Goal: Task Accomplishment & Management: Use online tool/utility

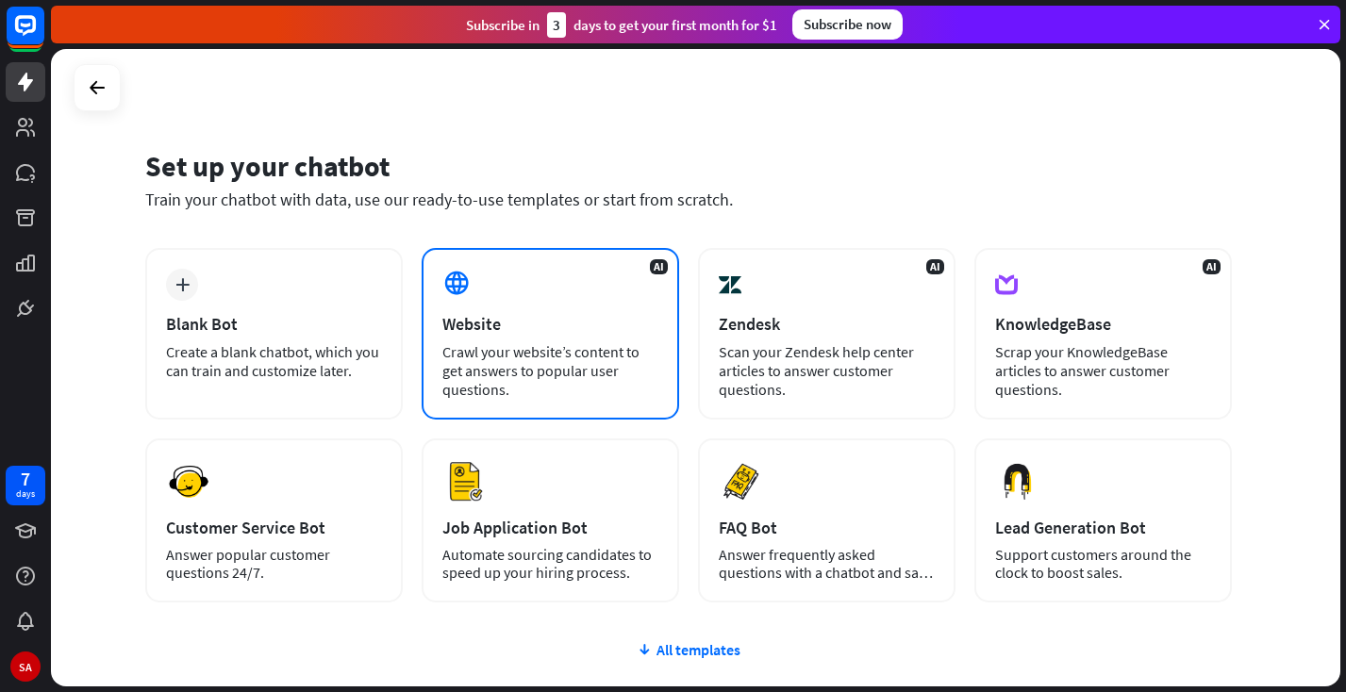
click at [510, 276] on div "AI Website Crawl your website’s content to get answers to popular user question…" at bounding box center [551, 334] width 258 height 172
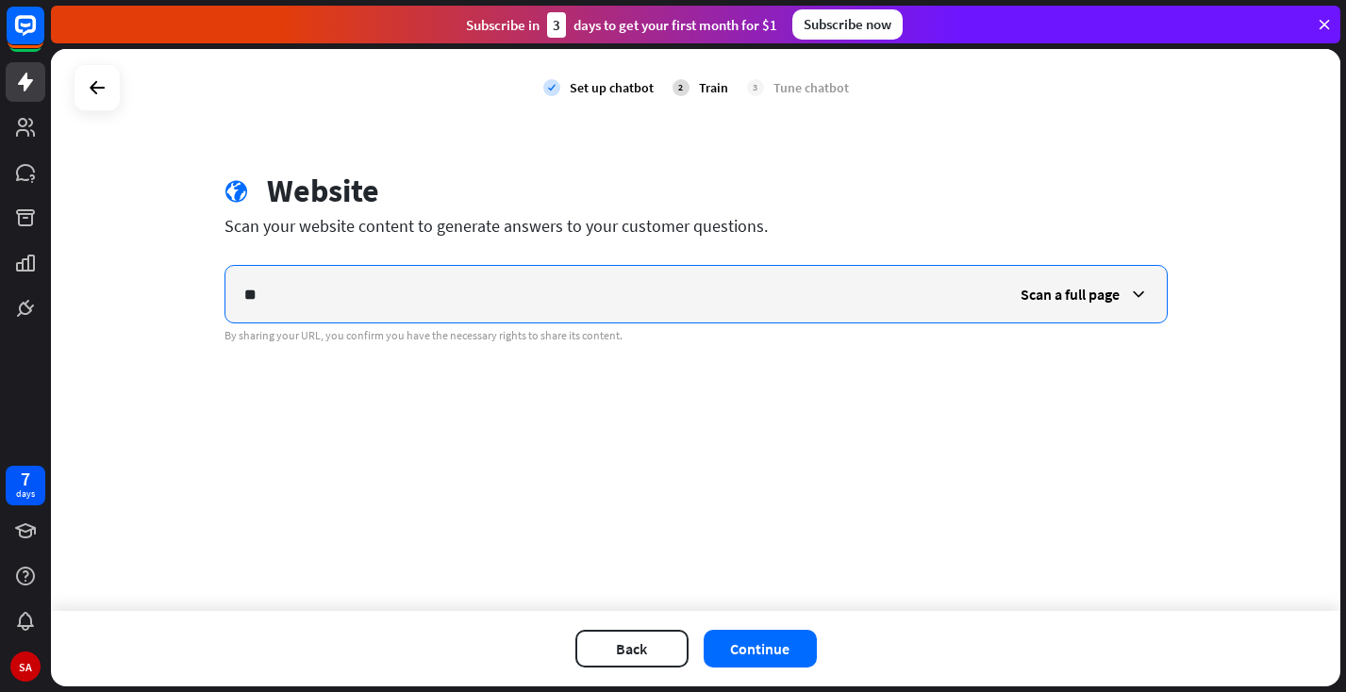
type input "*"
paste input "**********"
type input "**********"
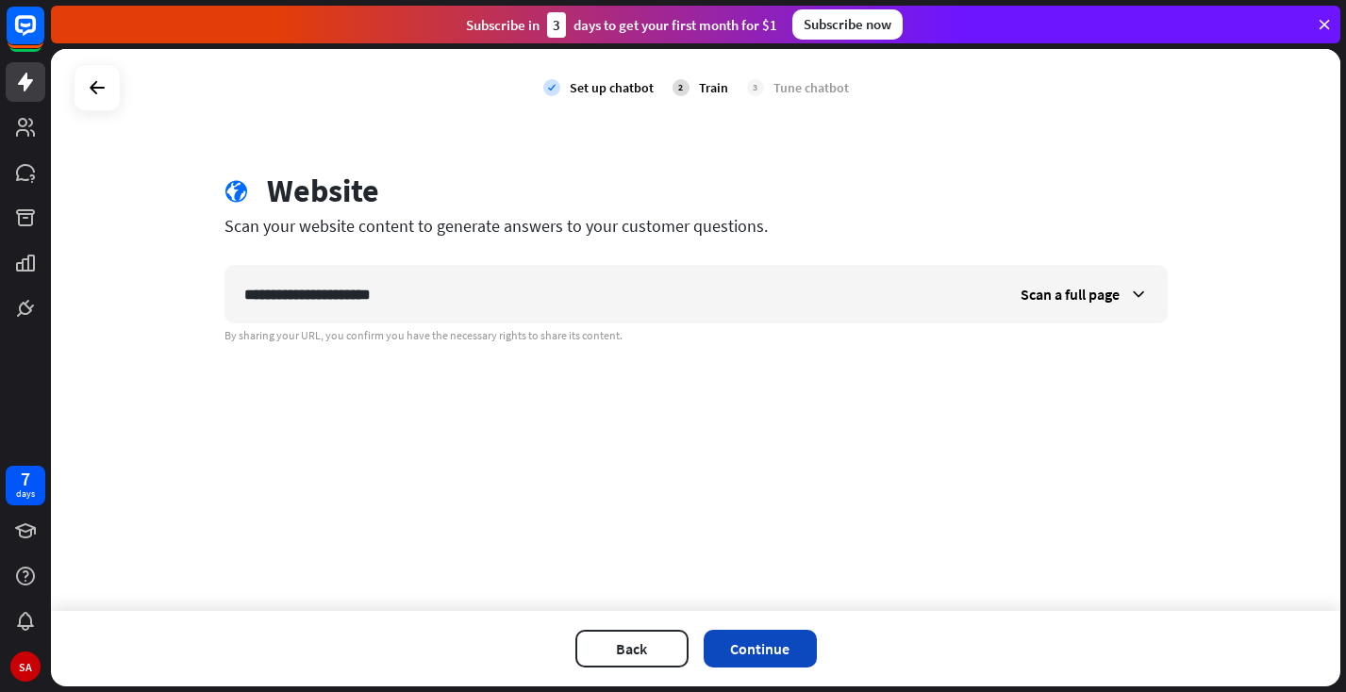
click at [734, 639] on button "Continue" at bounding box center [760, 649] width 113 height 38
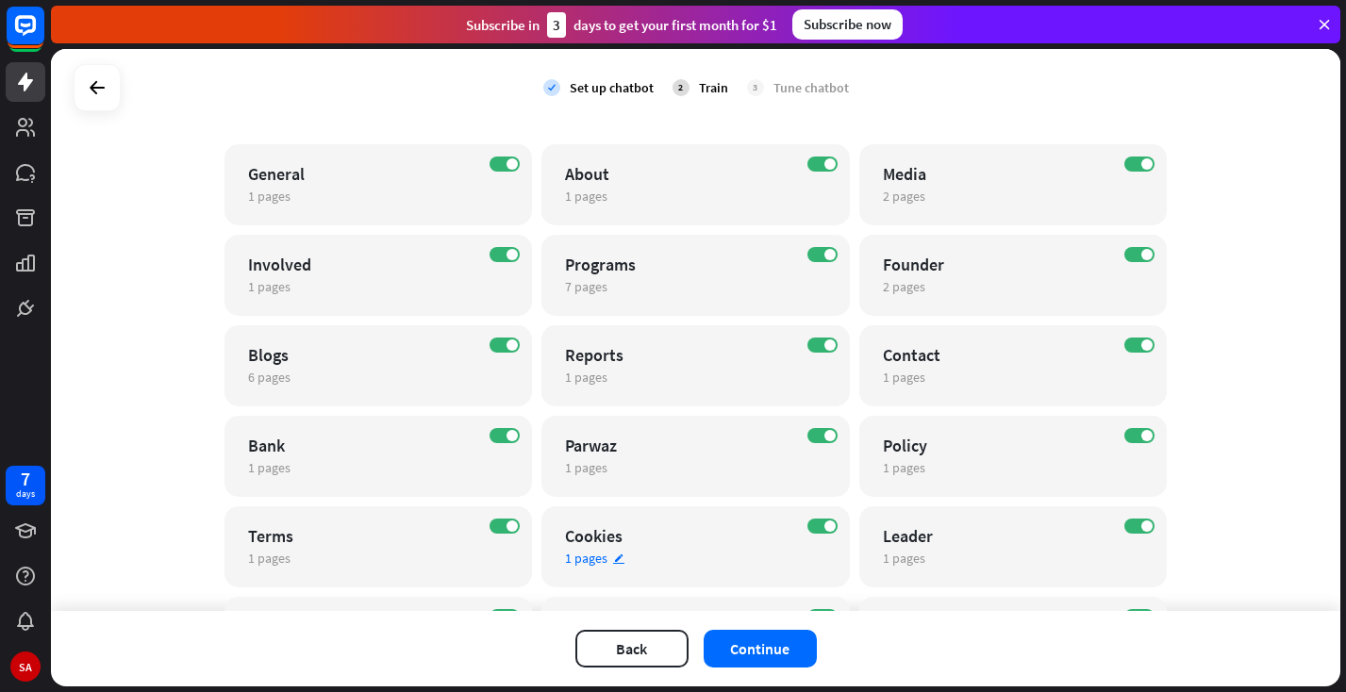
scroll to position [139, 0]
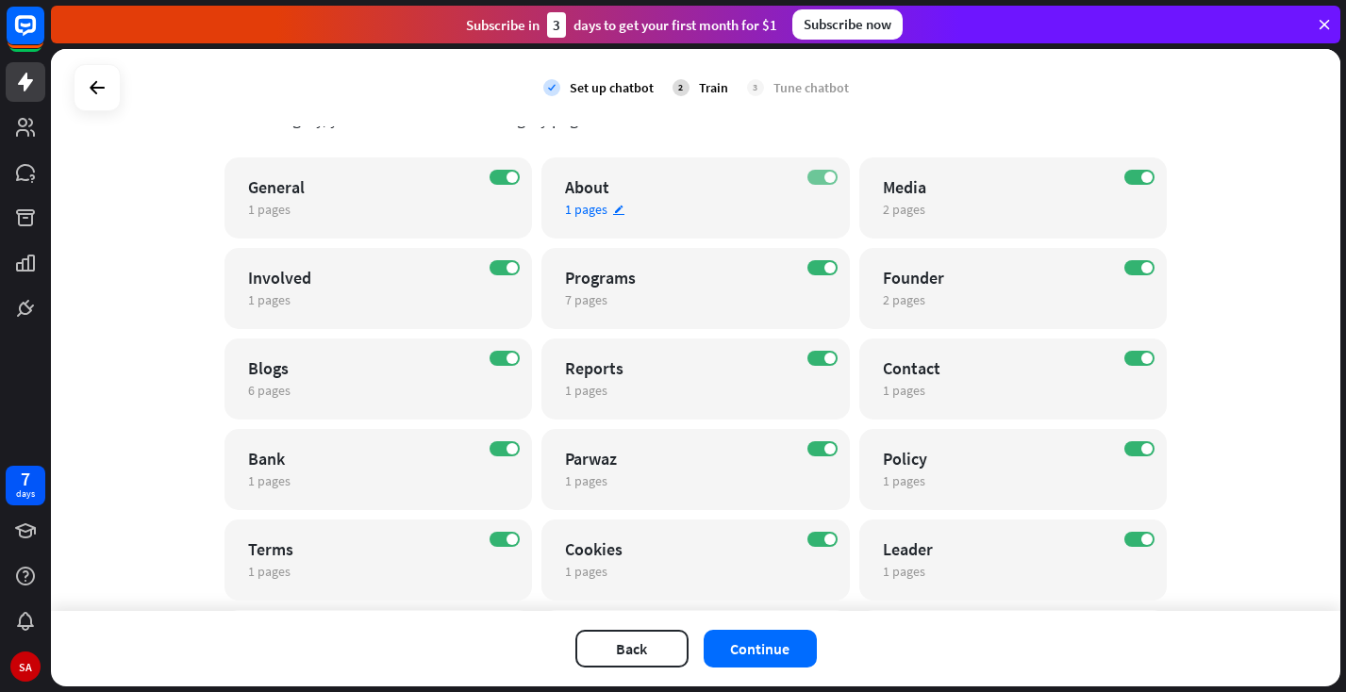
click at [811, 180] on label "ON" at bounding box center [822, 177] width 30 height 15
click at [1126, 178] on label "ON" at bounding box center [1139, 177] width 30 height 15
click at [491, 271] on label "ON" at bounding box center [505, 267] width 30 height 15
click at [1127, 268] on label "ON" at bounding box center [1139, 267] width 30 height 15
click at [489, 358] on div "ON Blogs 6 pages edit" at bounding box center [379, 379] width 308 height 81
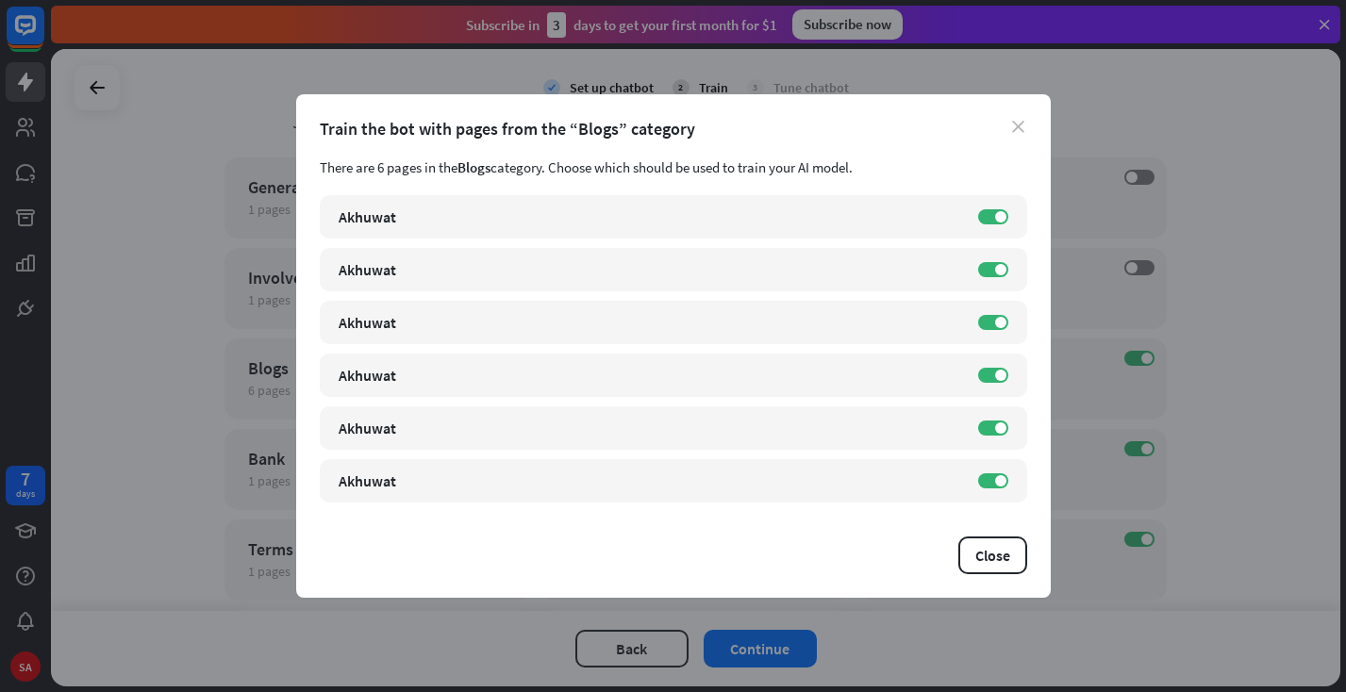
click at [1015, 126] on icon "close" at bounding box center [1018, 127] width 12 height 12
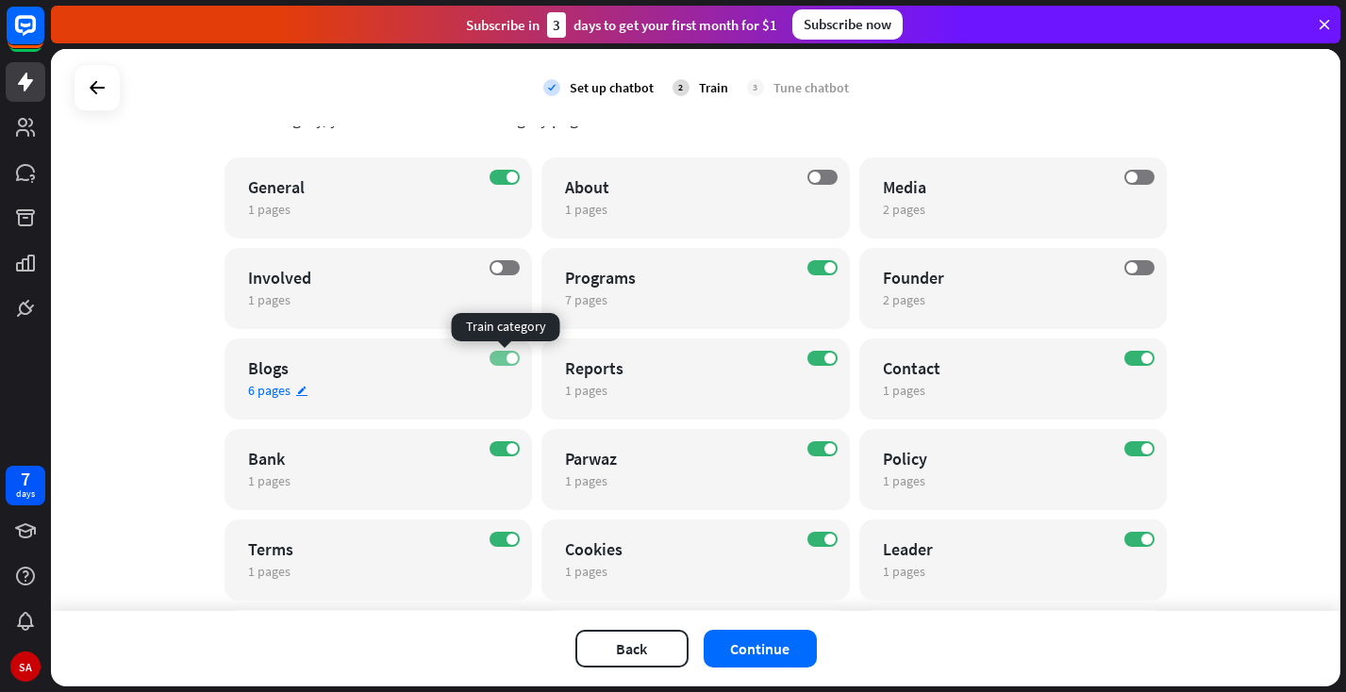
click at [496, 359] on label "ON" at bounding box center [505, 358] width 30 height 15
click at [814, 357] on label "ON" at bounding box center [822, 358] width 30 height 15
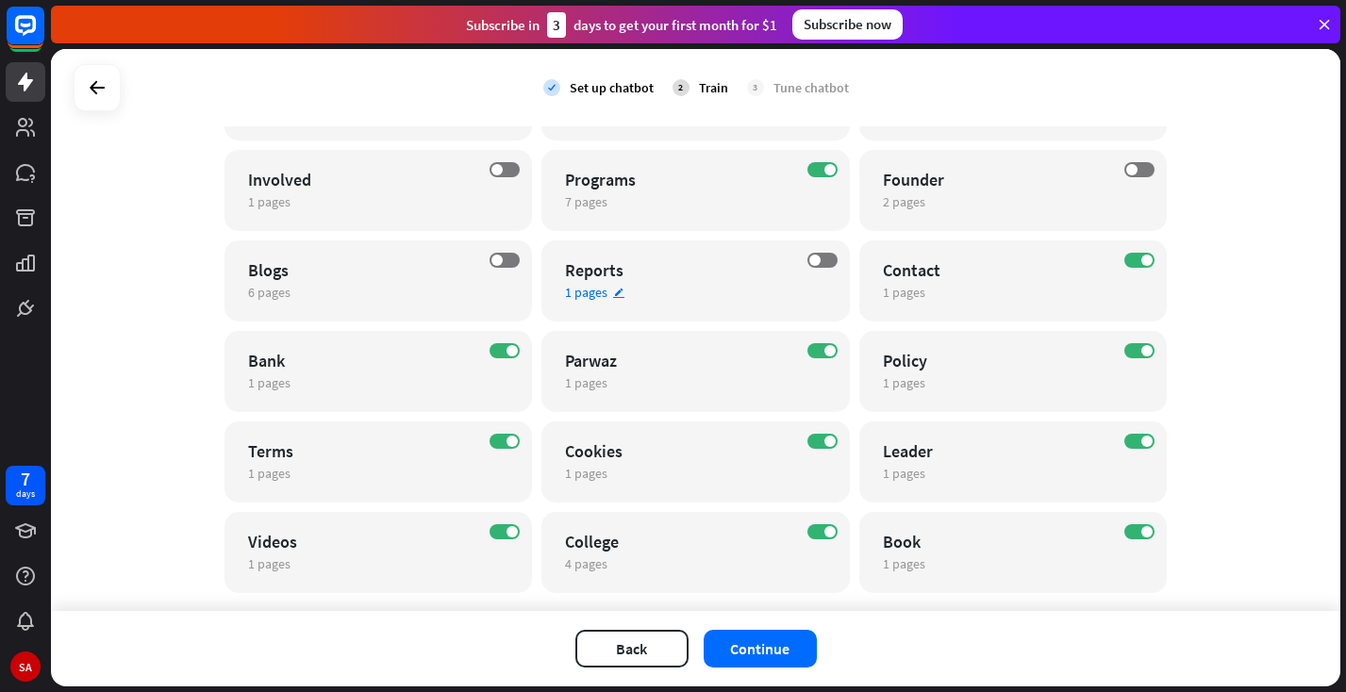
scroll to position [244, 0]
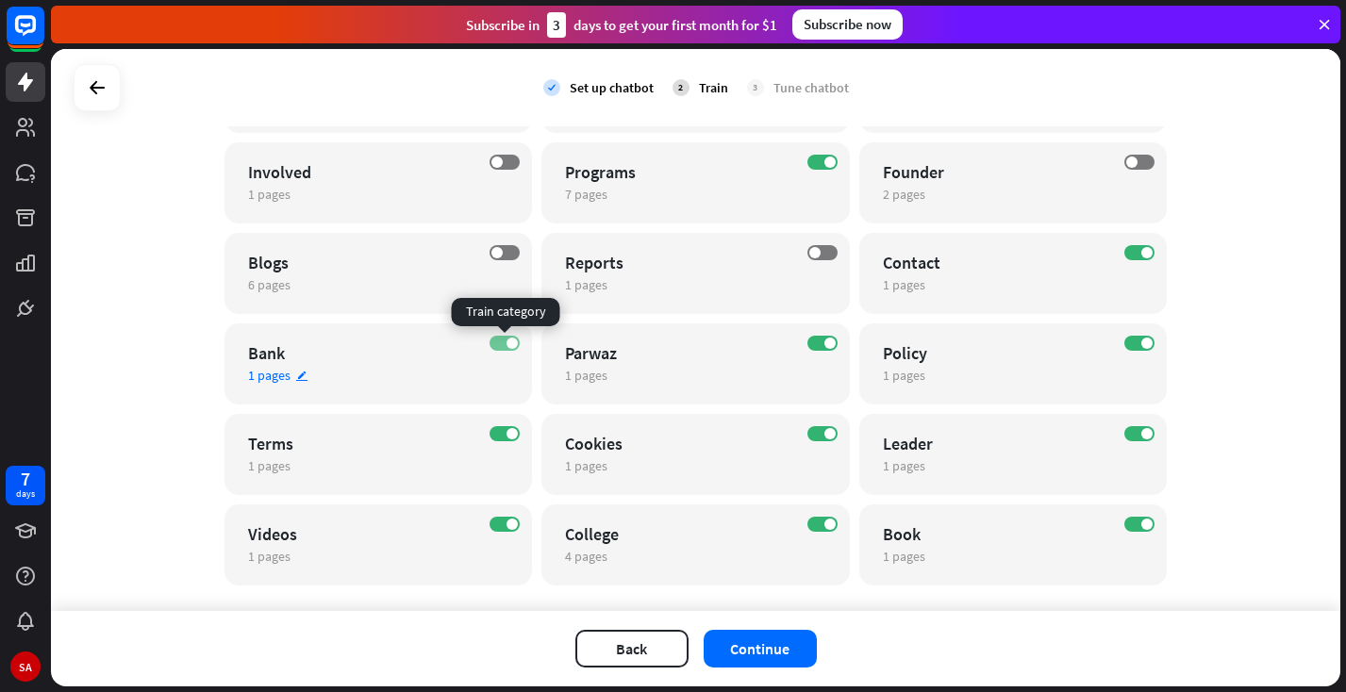
click at [493, 340] on label "ON" at bounding box center [505, 343] width 30 height 15
click at [807, 349] on div "ON" at bounding box center [822, 343] width 30 height 15
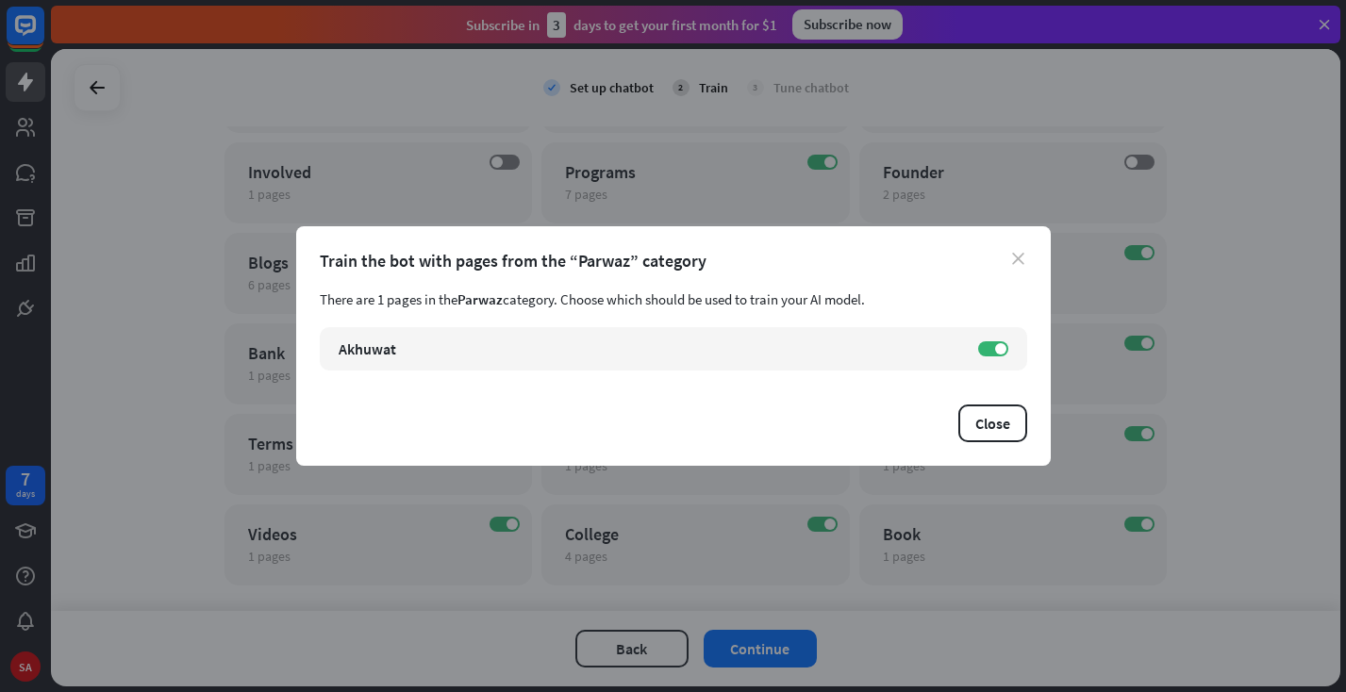
click at [1018, 260] on icon "close" at bounding box center [1018, 259] width 12 height 12
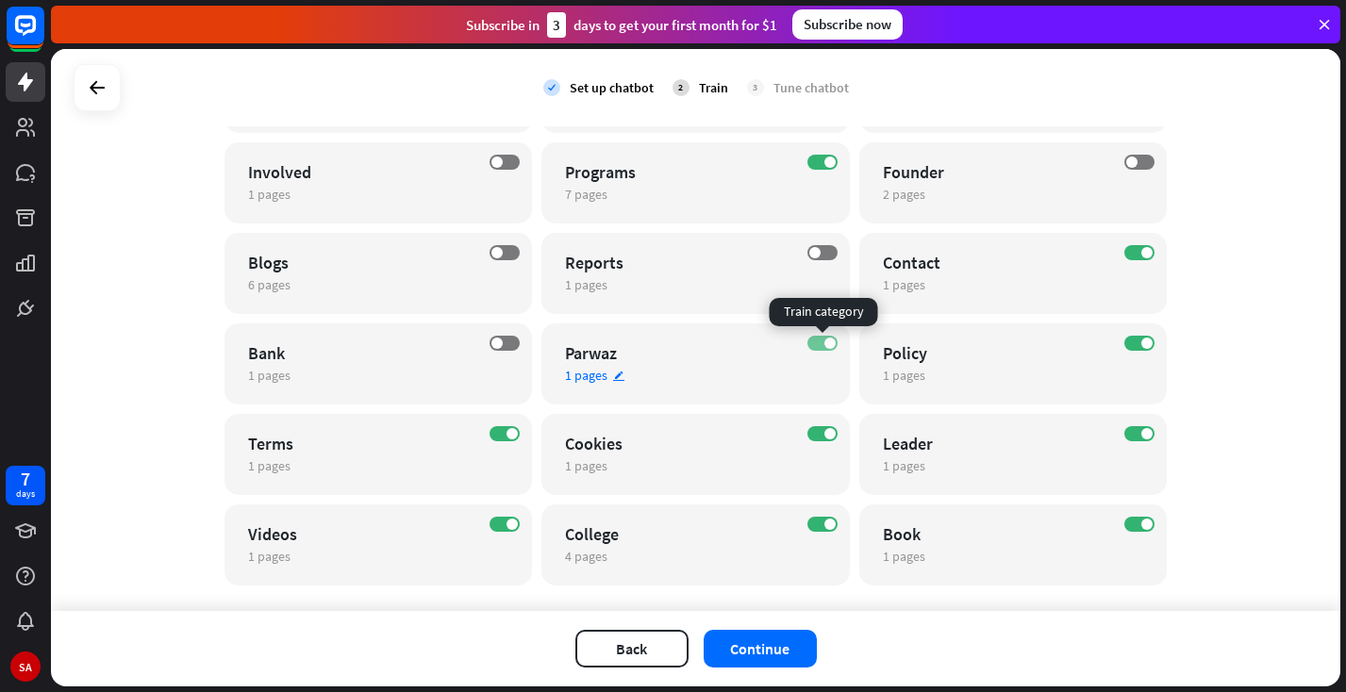
click at [811, 342] on label "ON" at bounding box center [822, 343] width 30 height 15
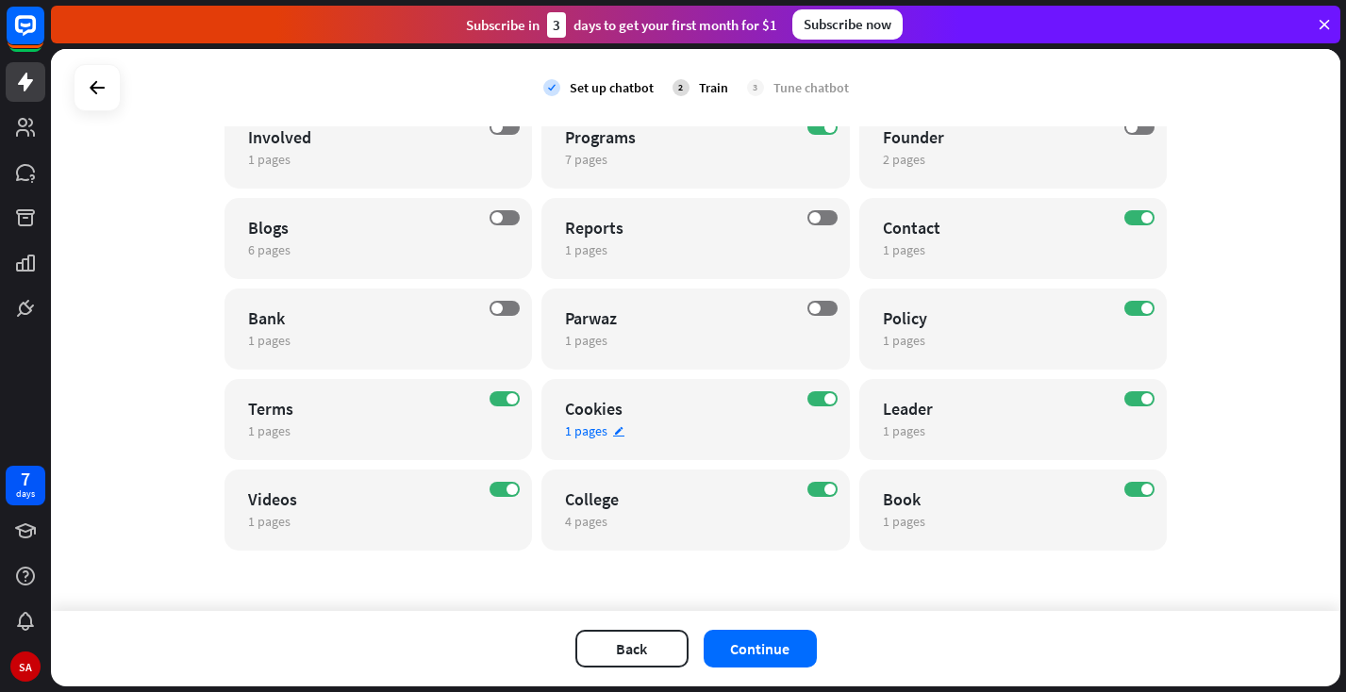
scroll to position [279, 0]
click at [821, 399] on label "ON" at bounding box center [822, 398] width 30 height 15
click at [1126, 397] on label "ON" at bounding box center [1139, 398] width 30 height 15
click at [1130, 492] on label "ON" at bounding box center [1139, 489] width 30 height 15
click at [815, 490] on label "ON" at bounding box center [822, 489] width 30 height 15
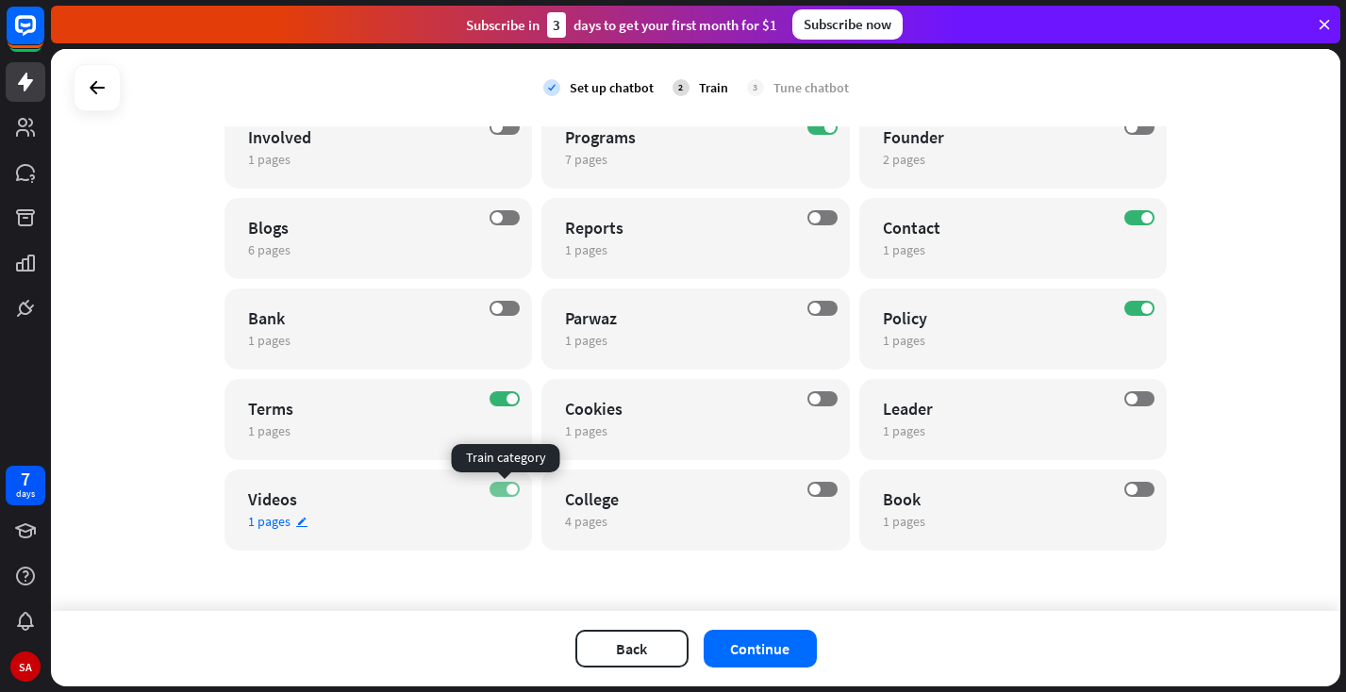
click at [491, 490] on label "ON" at bounding box center [505, 489] width 30 height 15
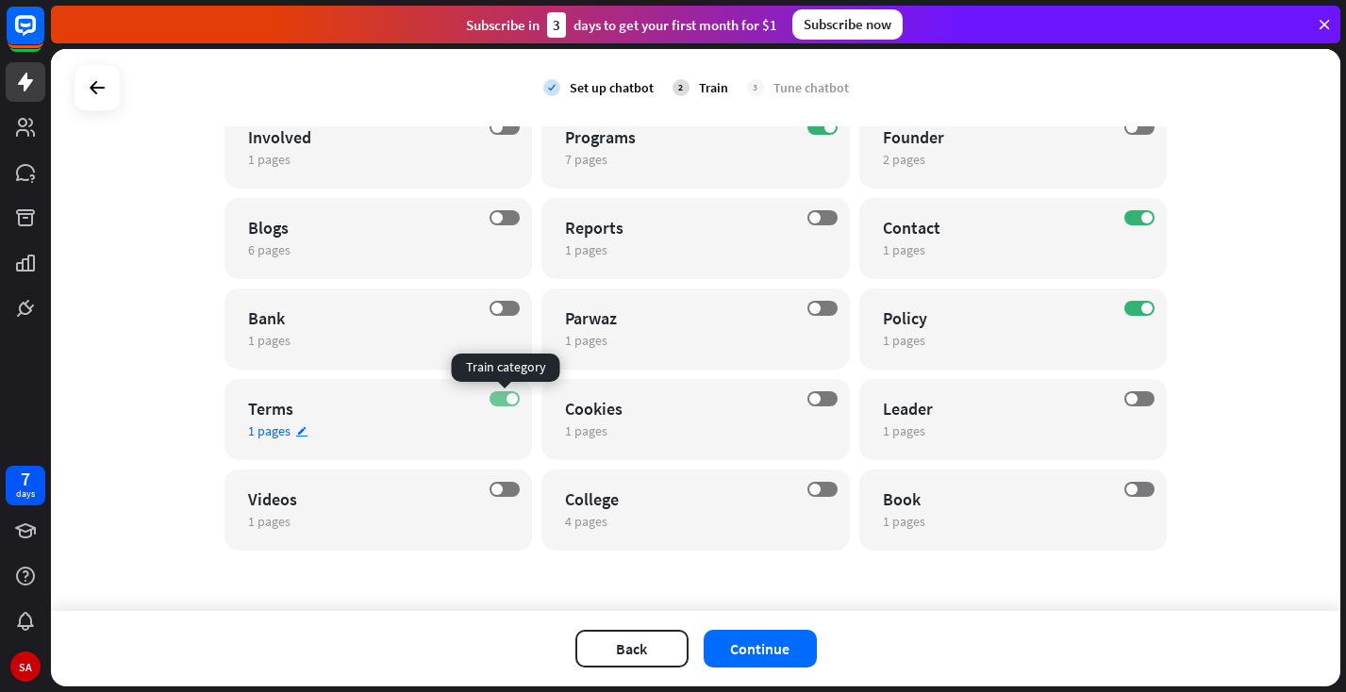
click at [495, 395] on label "ON" at bounding box center [505, 398] width 30 height 15
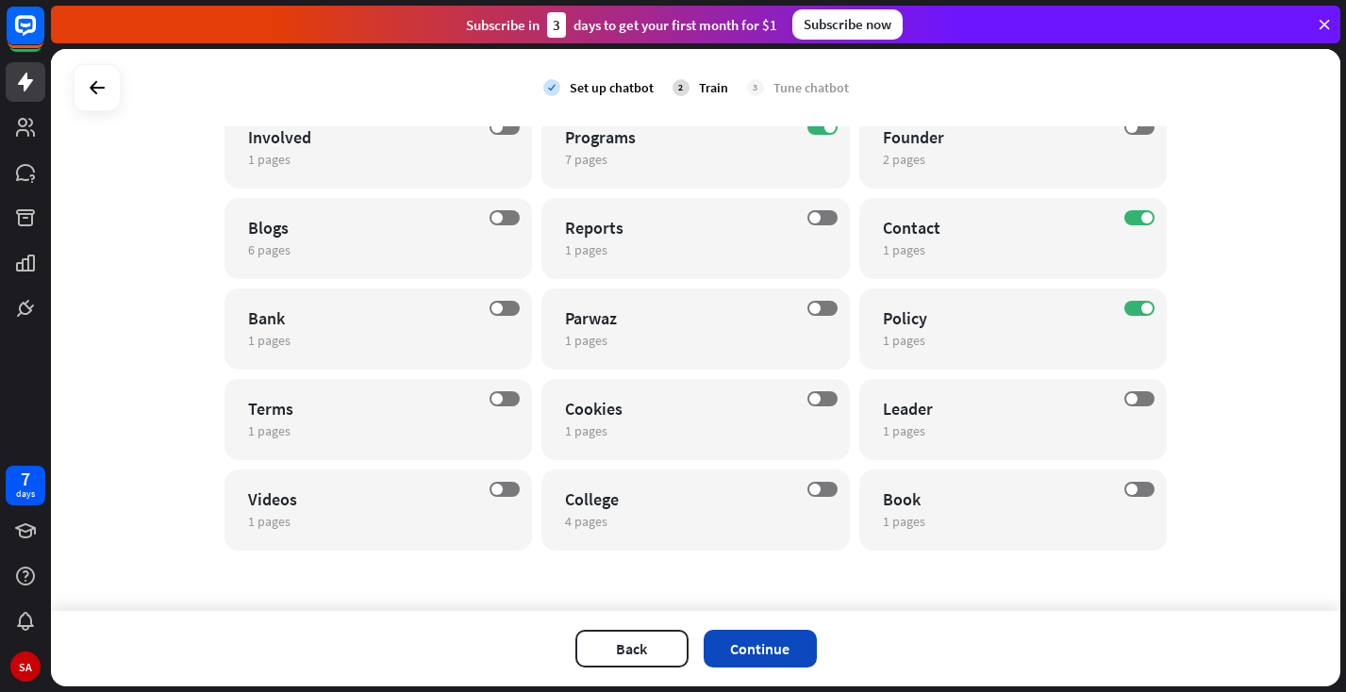
click at [736, 646] on button "Continue" at bounding box center [760, 649] width 113 height 38
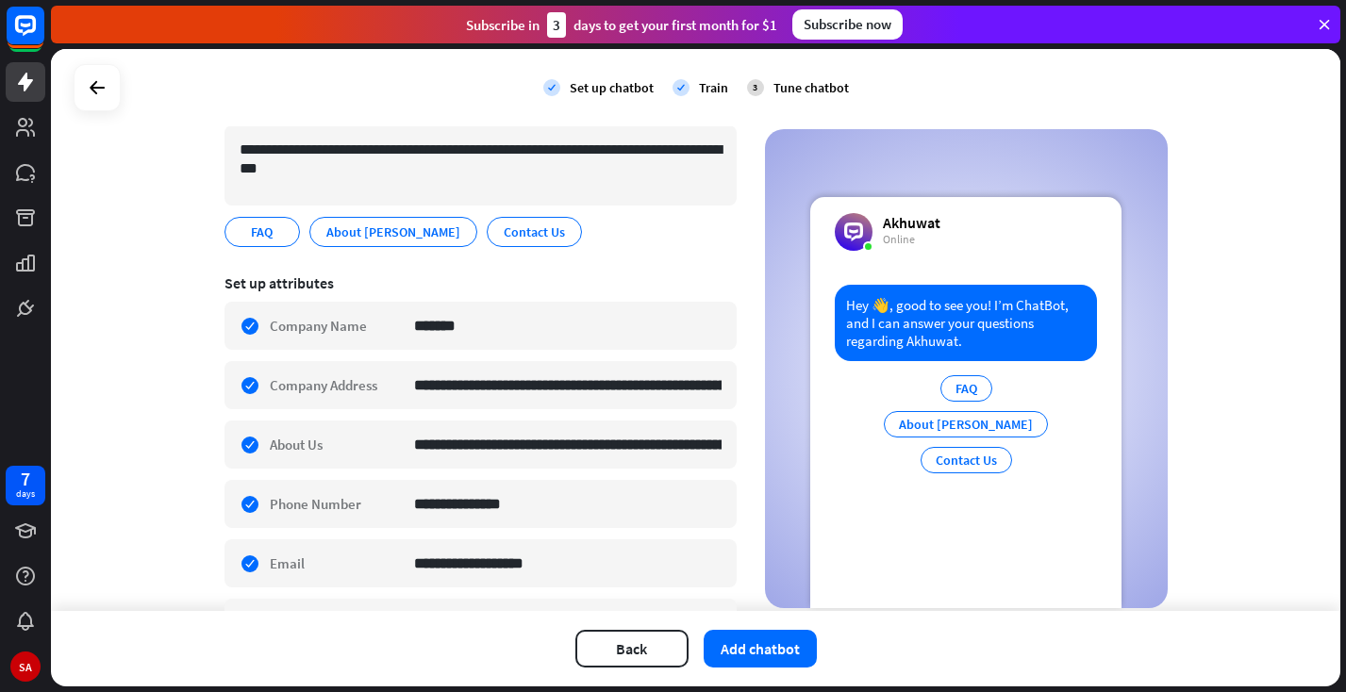
scroll to position [7, 0]
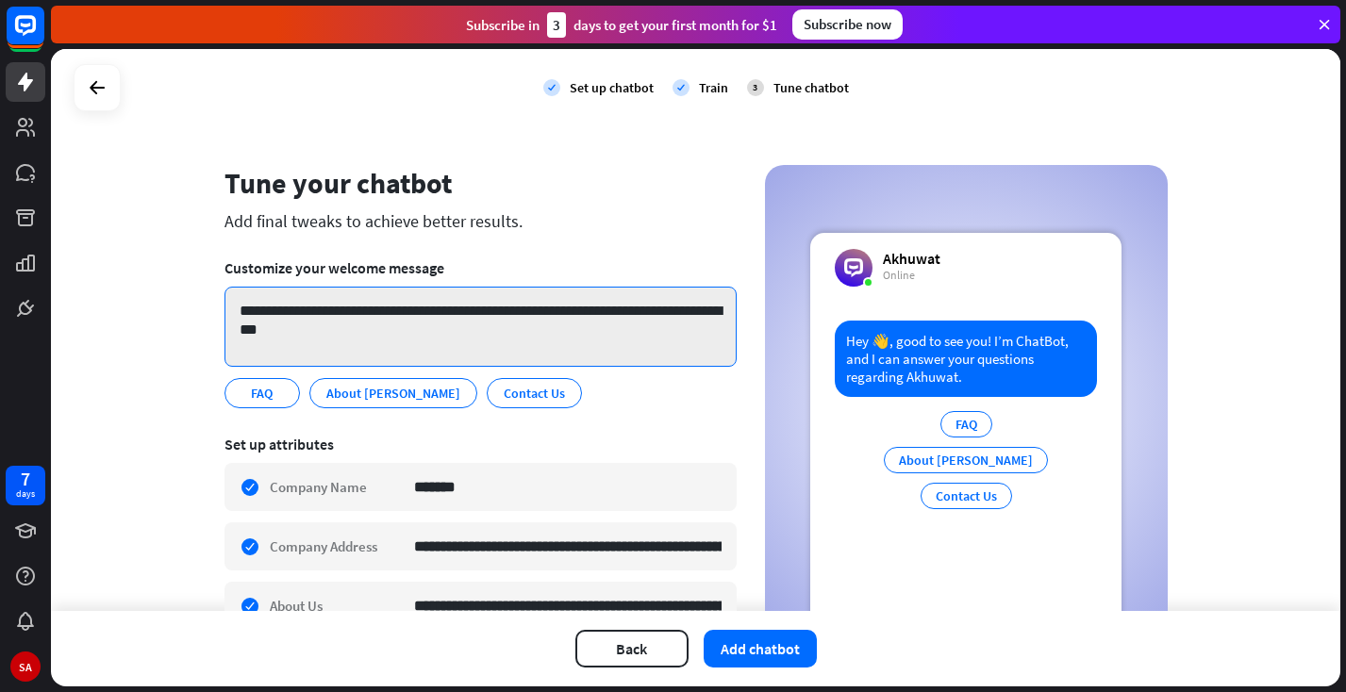
drag, startPoint x: 374, startPoint y: 326, endPoint x: 227, endPoint y: 304, distance: 148.9
click at [227, 304] on textarea "**********" at bounding box center [481, 327] width 512 height 80
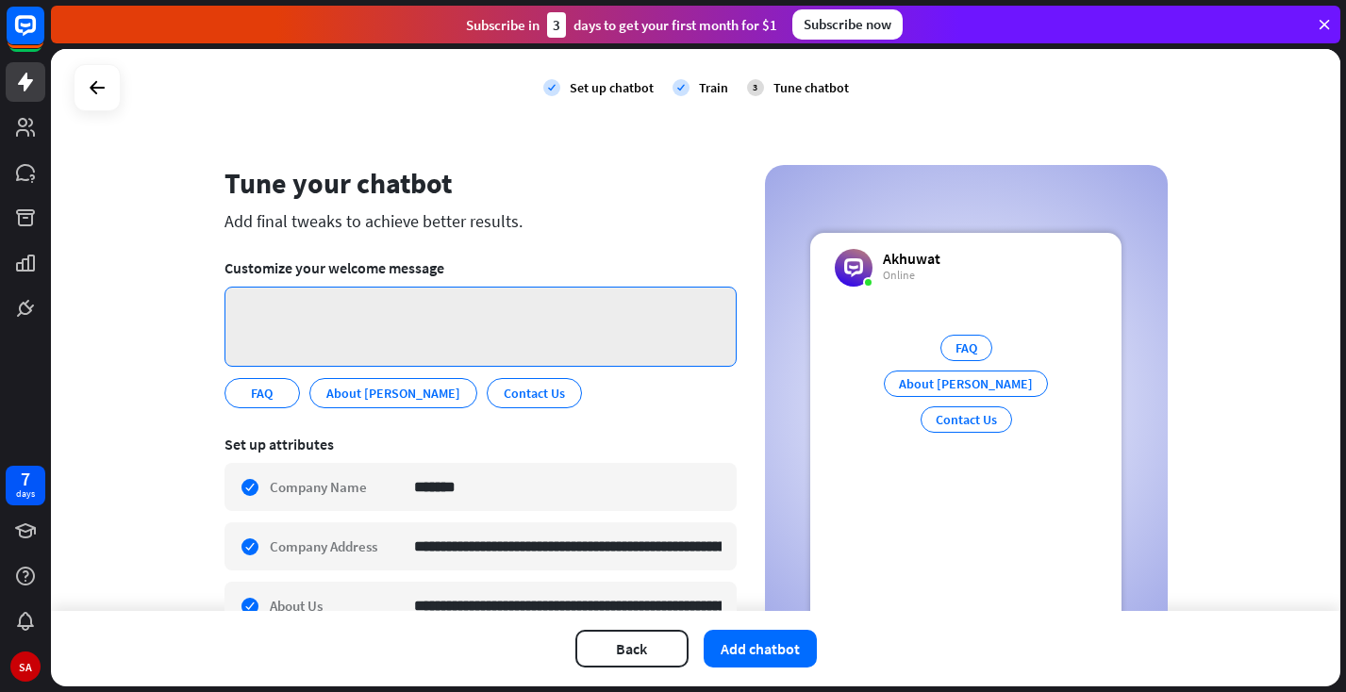
paste textarea "**********"
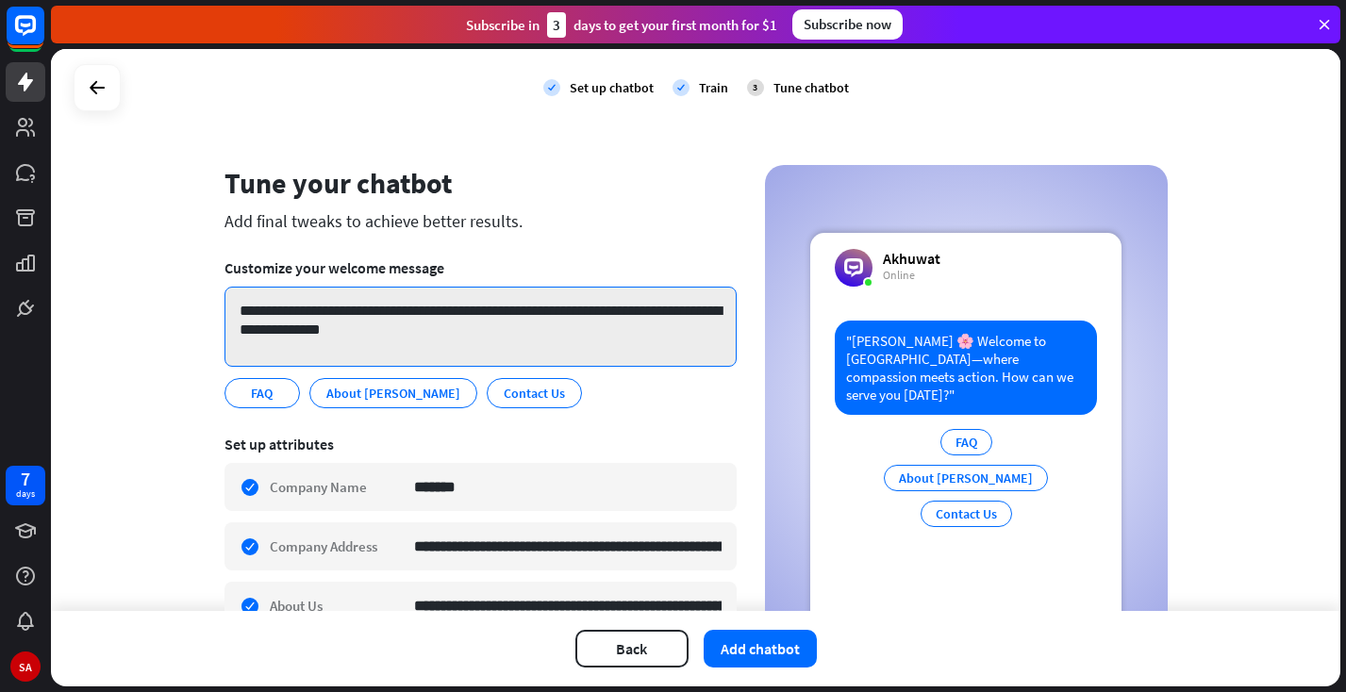
click at [387, 309] on textarea "**********" at bounding box center [481, 327] width 512 height 80
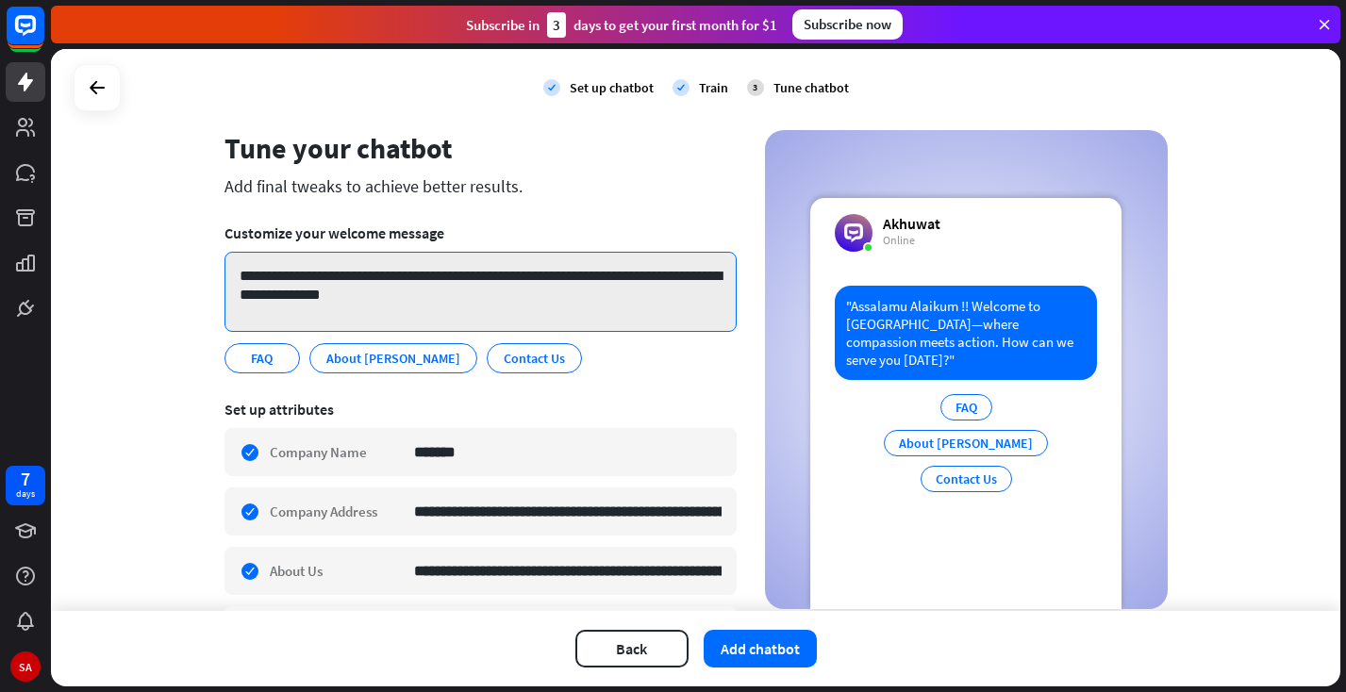
scroll to position [47, 0]
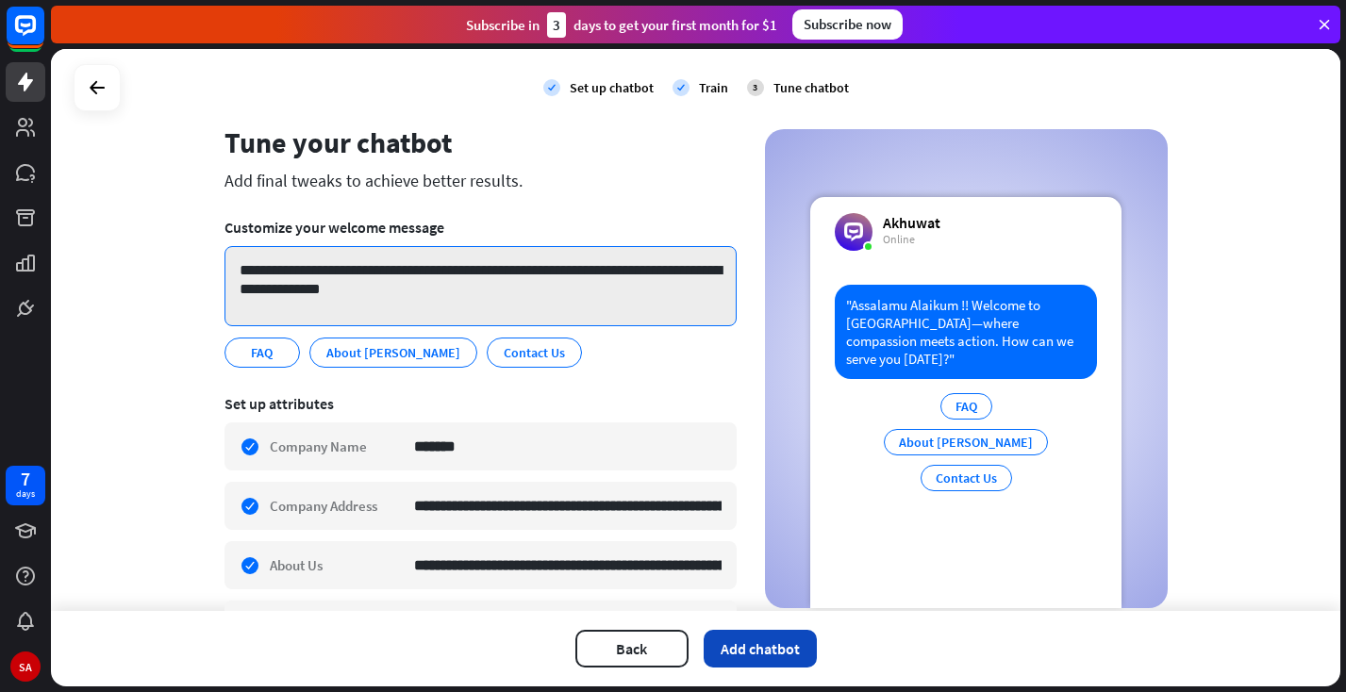
type textarea "**********"
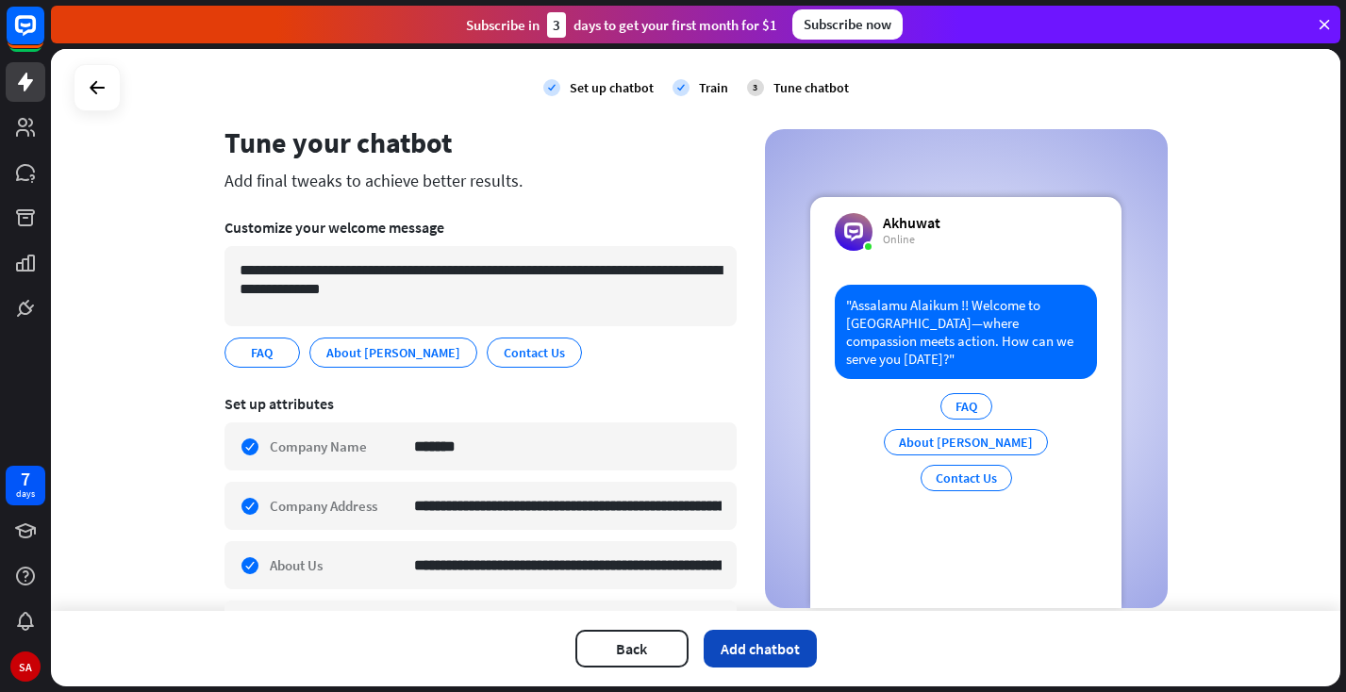
click at [747, 642] on button "Add chatbot" at bounding box center [760, 649] width 113 height 38
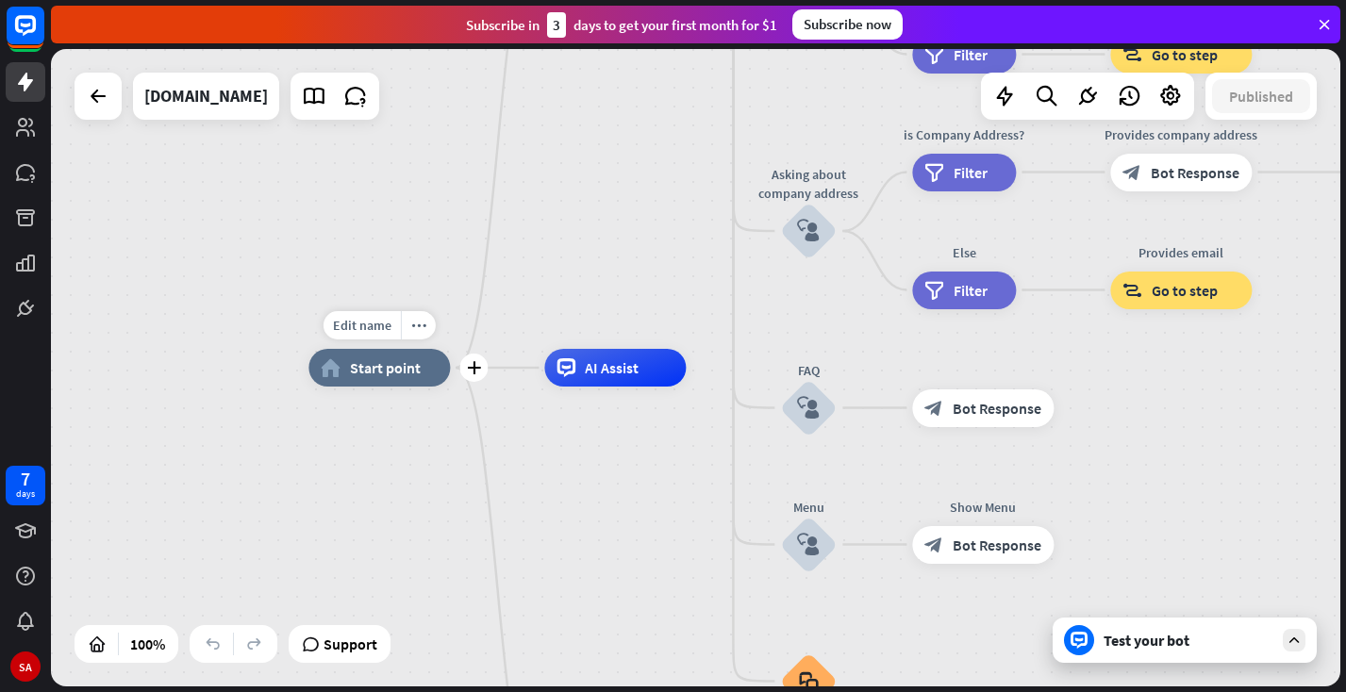
click at [383, 374] on span "Start point" at bounding box center [385, 367] width 71 height 19
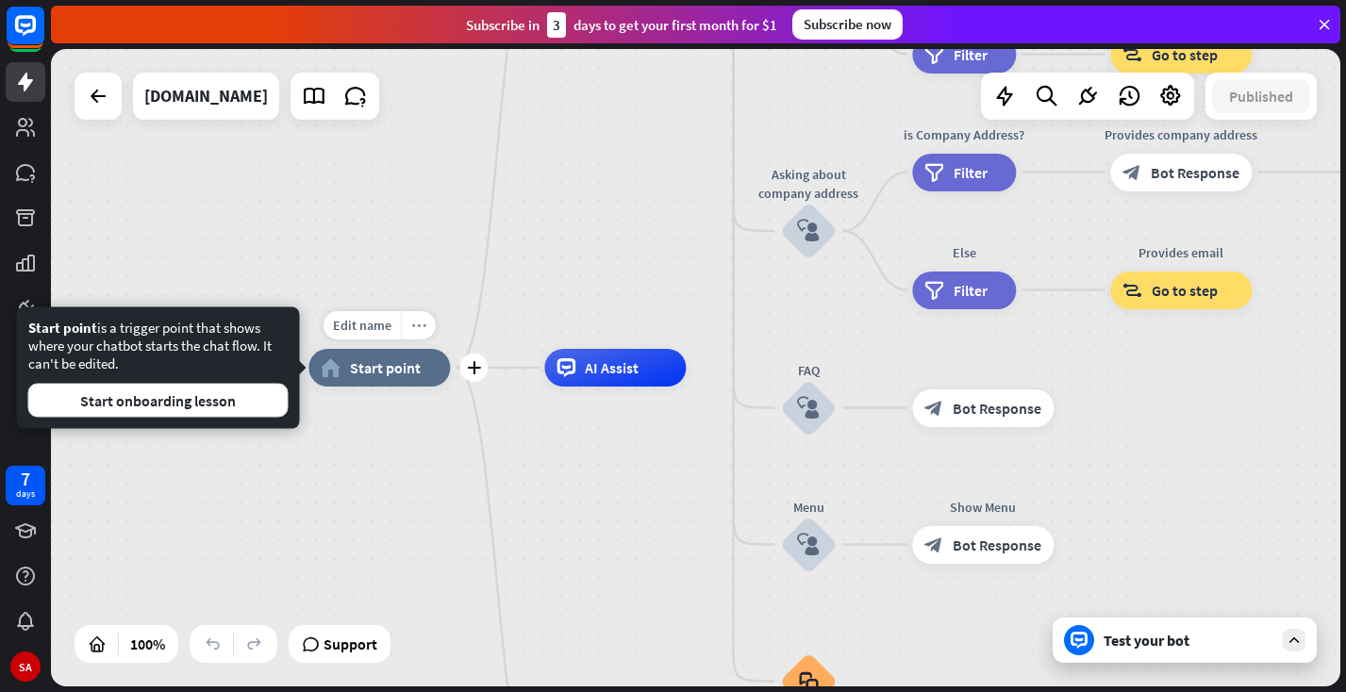
click at [413, 326] on icon "more_horiz" at bounding box center [418, 326] width 15 height 14
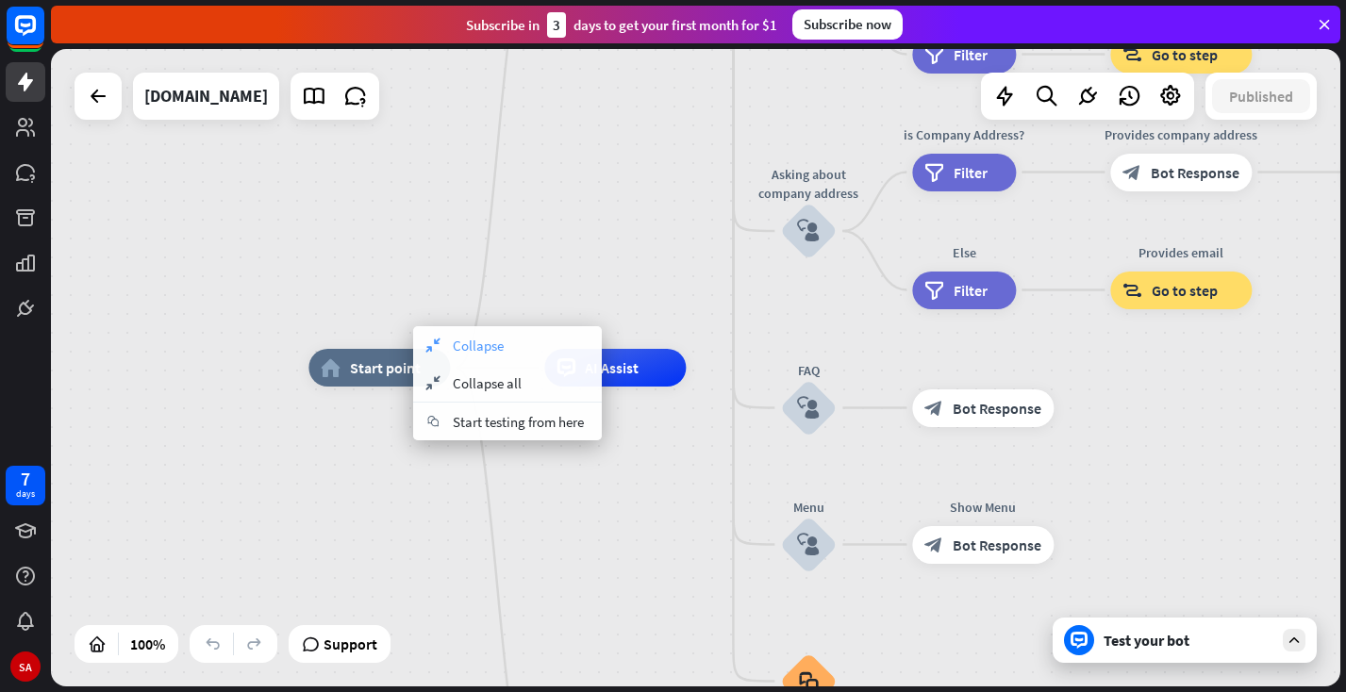
click at [457, 352] on span "Collapse" at bounding box center [478, 346] width 51 height 18
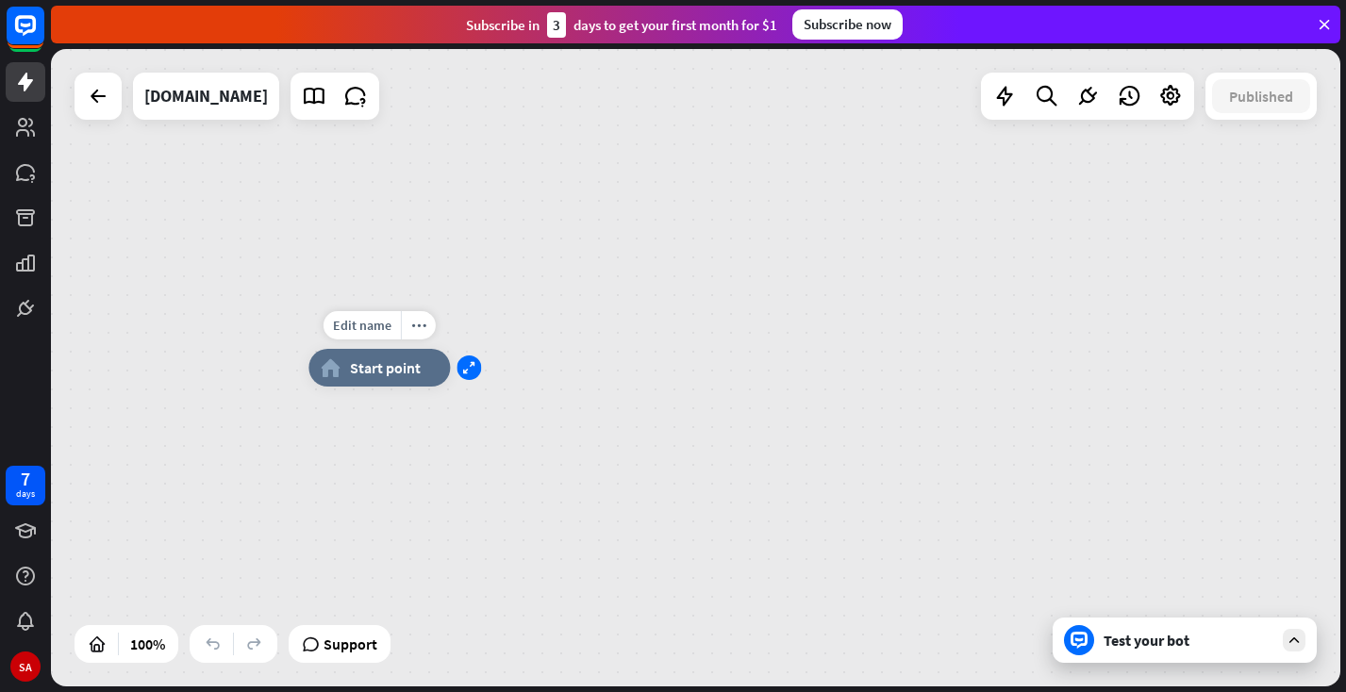
click at [465, 374] on icon "expand" at bounding box center [468, 368] width 13 height 12
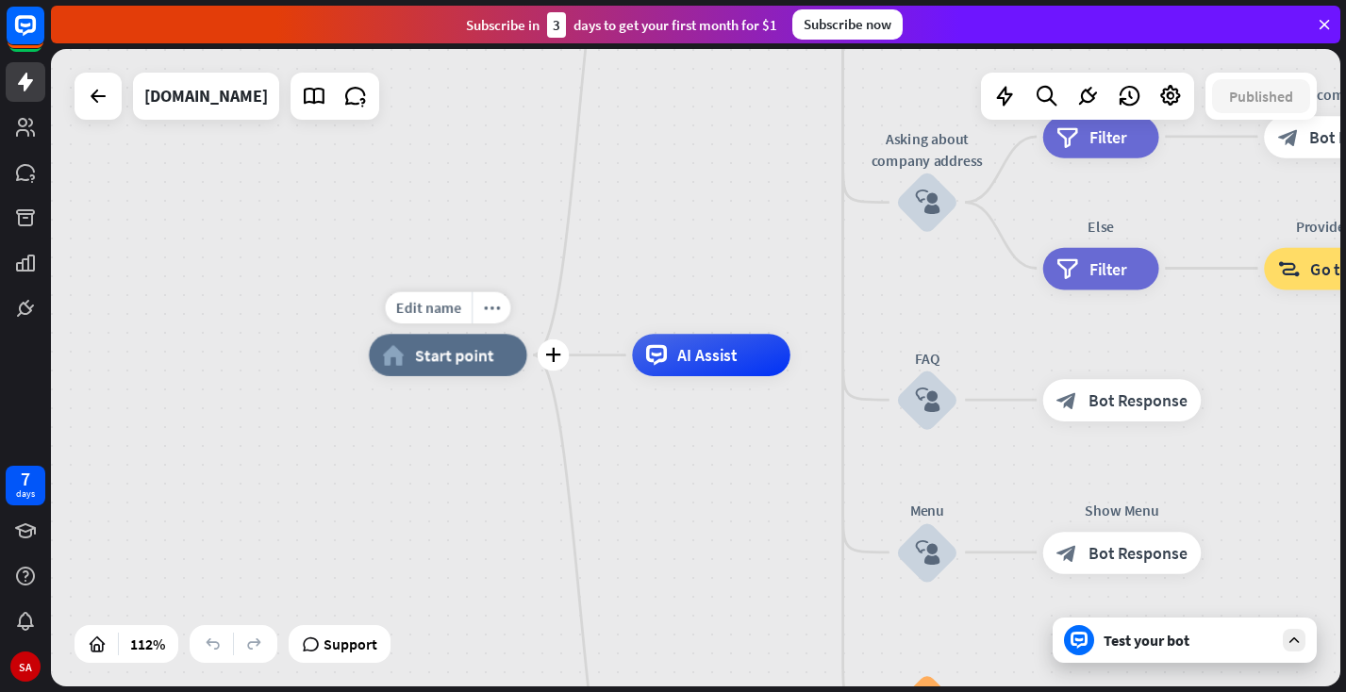
click at [526, 376] on div "Edit name more_horiz plus home_2 Start point" at bounding box center [448, 355] width 158 height 42
click at [1112, 643] on div "Test your bot" at bounding box center [1189, 640] width 170 height 19
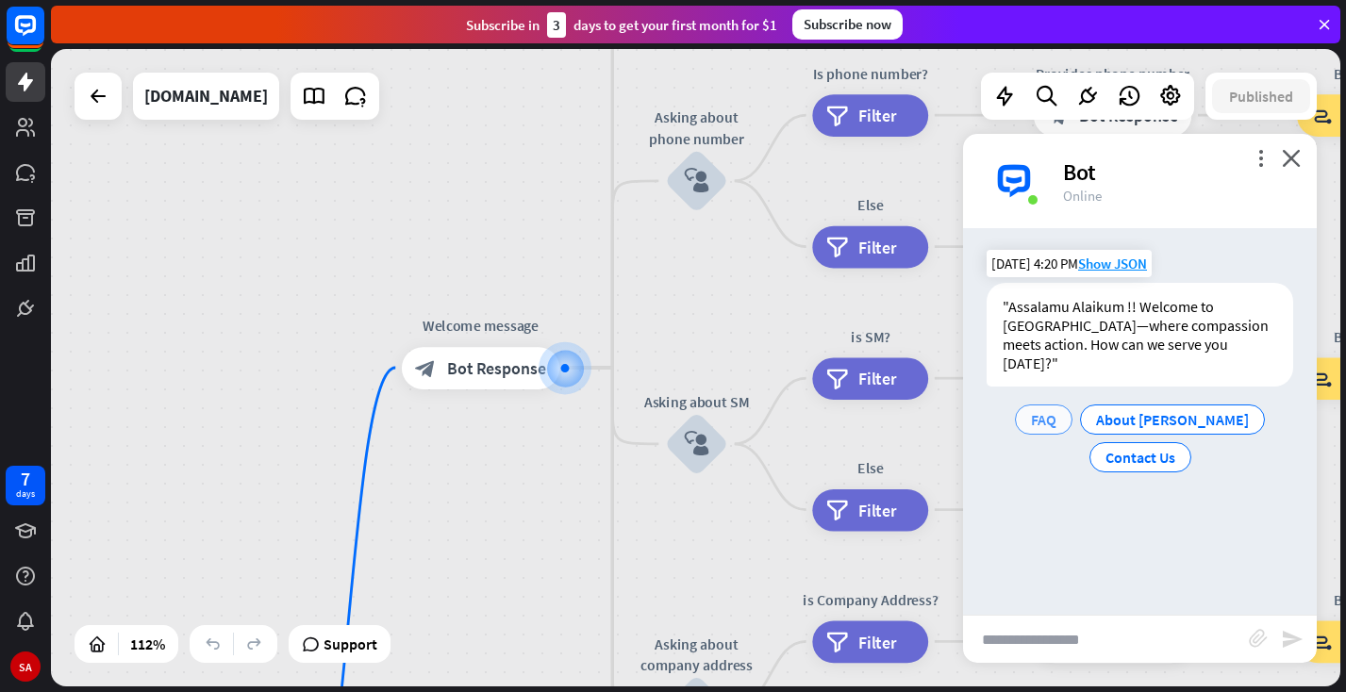
click at [1057, 410] on span "FAQ" at bounding box center [1043, 419] width 25 height 19
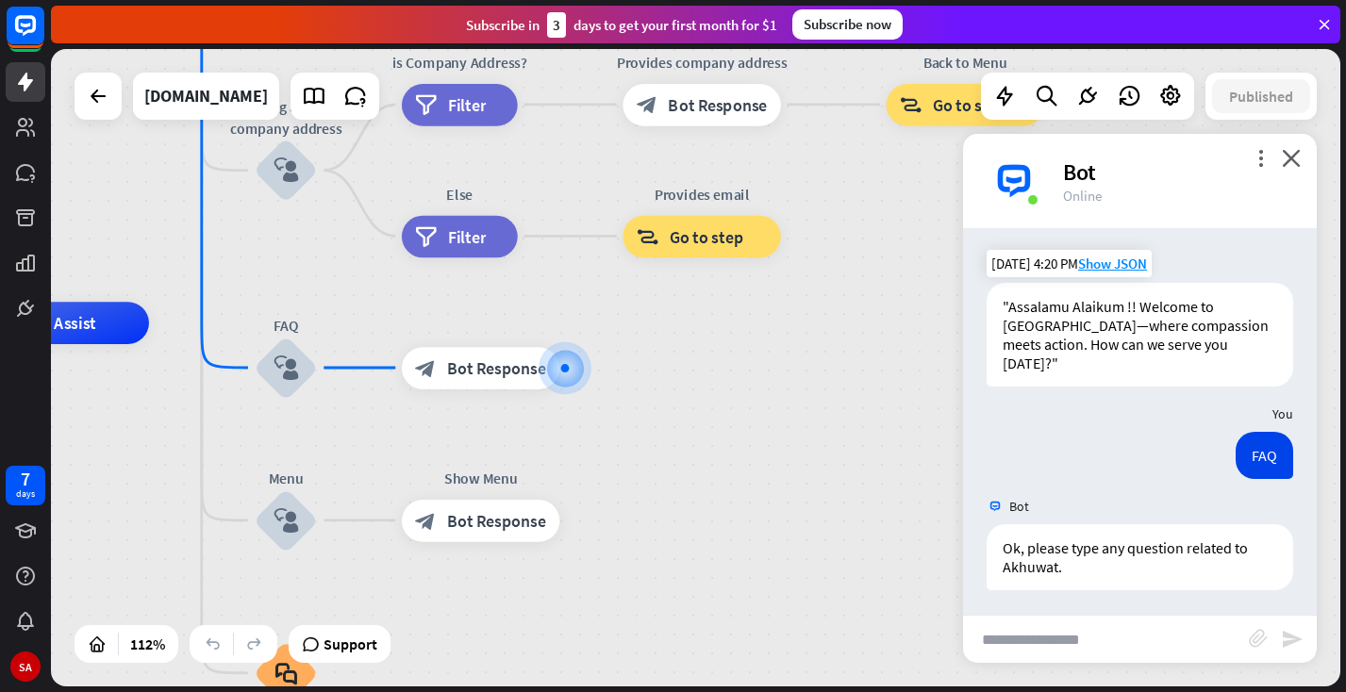
click at [1030, 635] on input "text" at bounding box center [1106, 639] width 286 height 47
type input "**********"
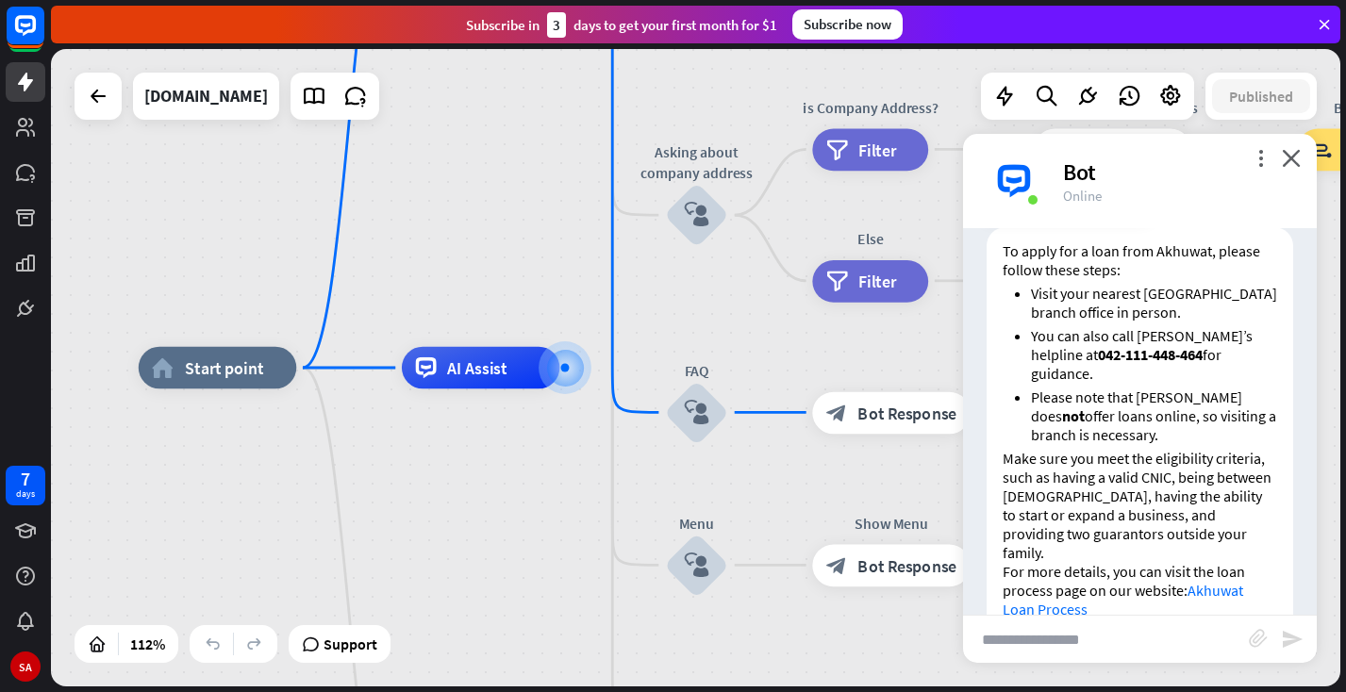
scroll to position [486, 0]
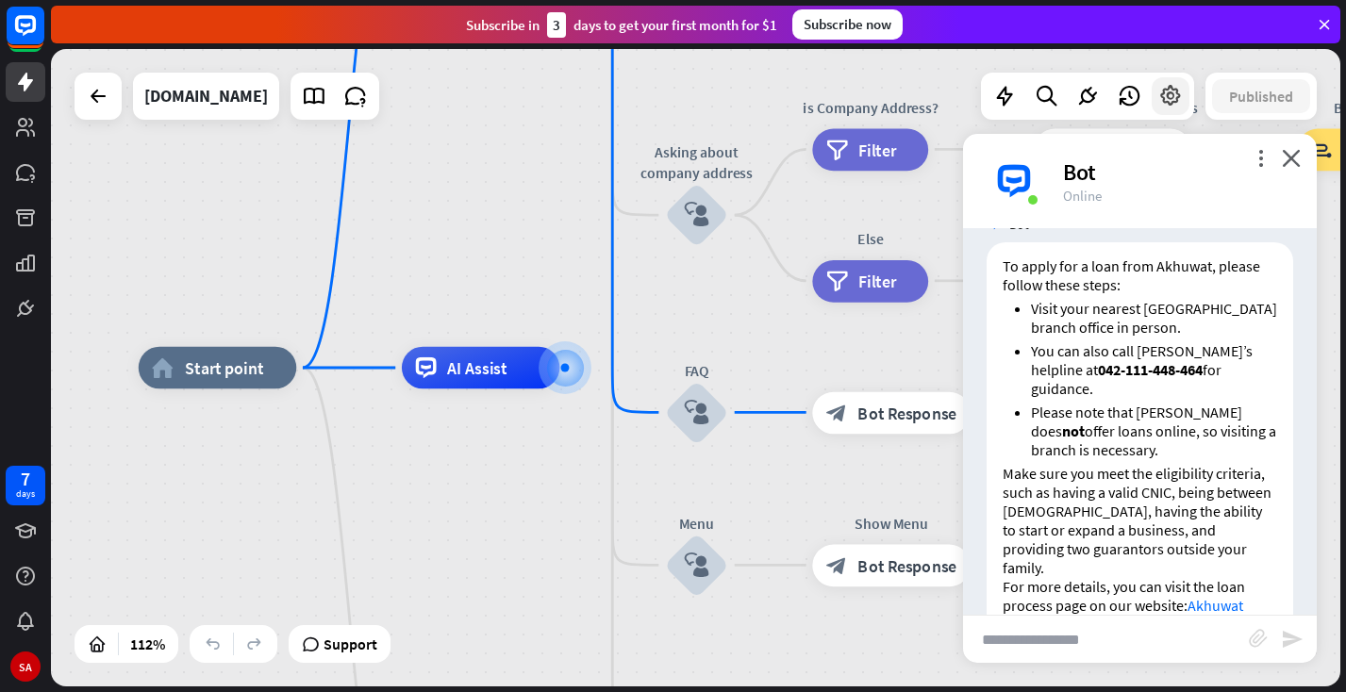
click at [1176, 96] on icon at bounding box center [1170, 96] width 25 height 25
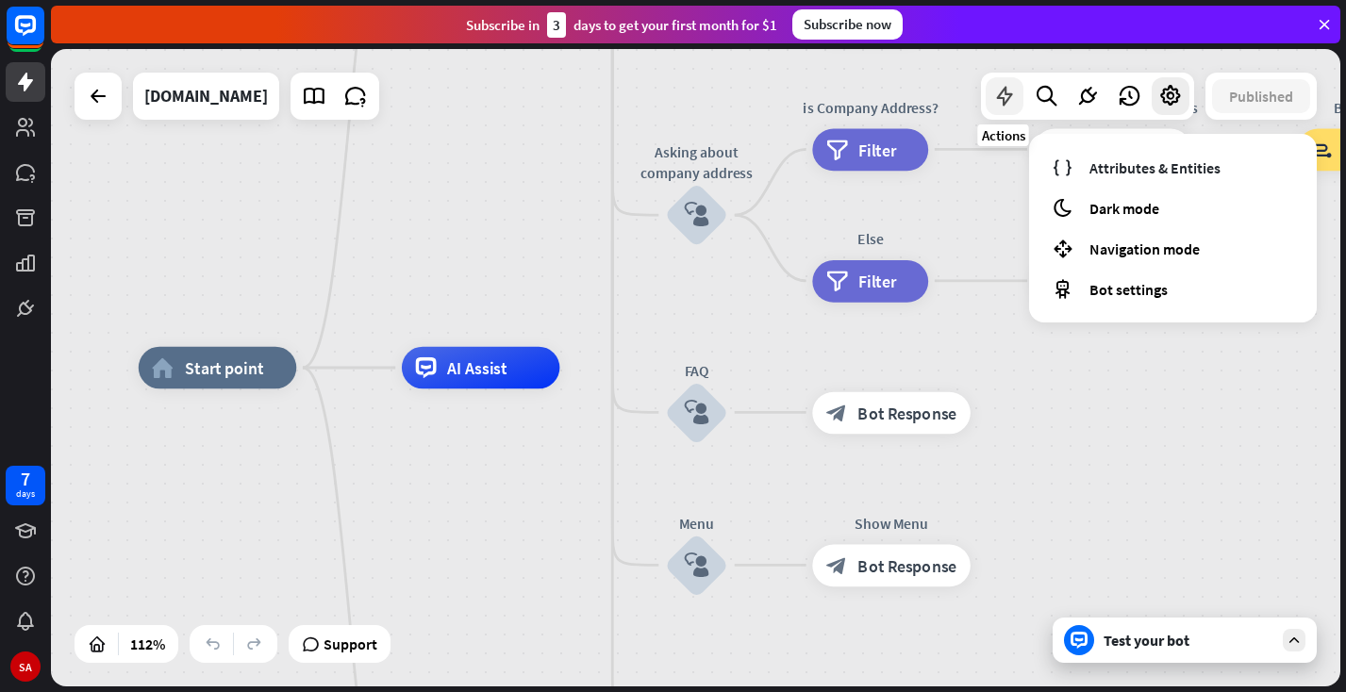
click at [998, 99] on icon at bounding box center [1004, 96] width 25 height 25
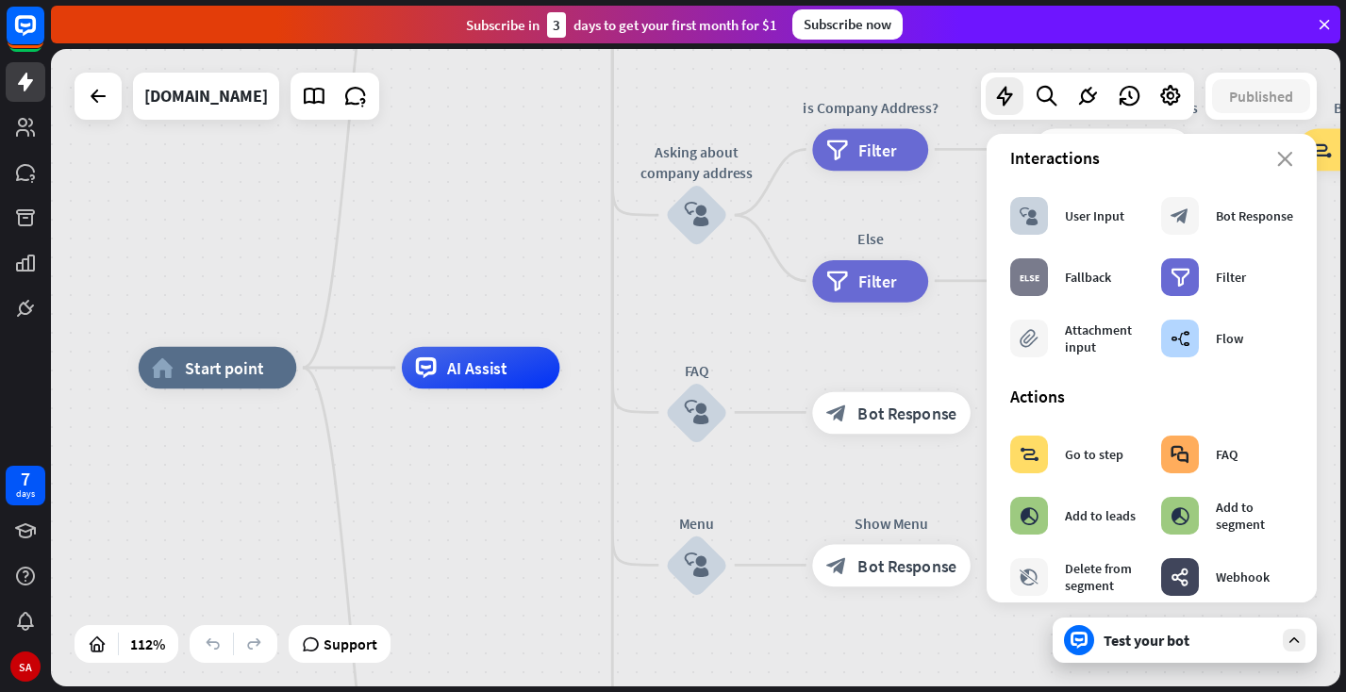
scroll to position [0, 0]
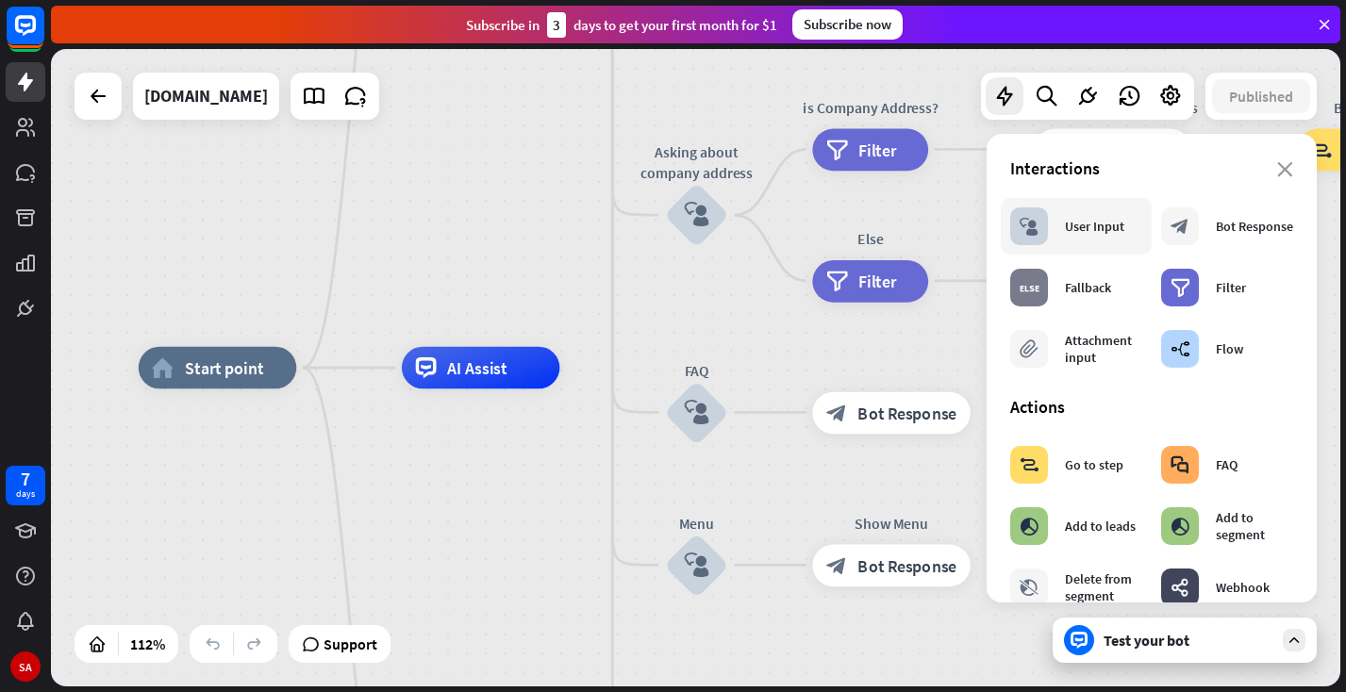
click at [1060, 229] on div "block_user_input User Input" at bounding box center [1067, 227] width 114 height 38
click at [1203, 237] on div "block_bot_response Bot Response" at bounding box center [1227, 227] width 132 height 38
click at [1285, 169] on icon "close" at bounding box center [1285, 169] width 16 height 15
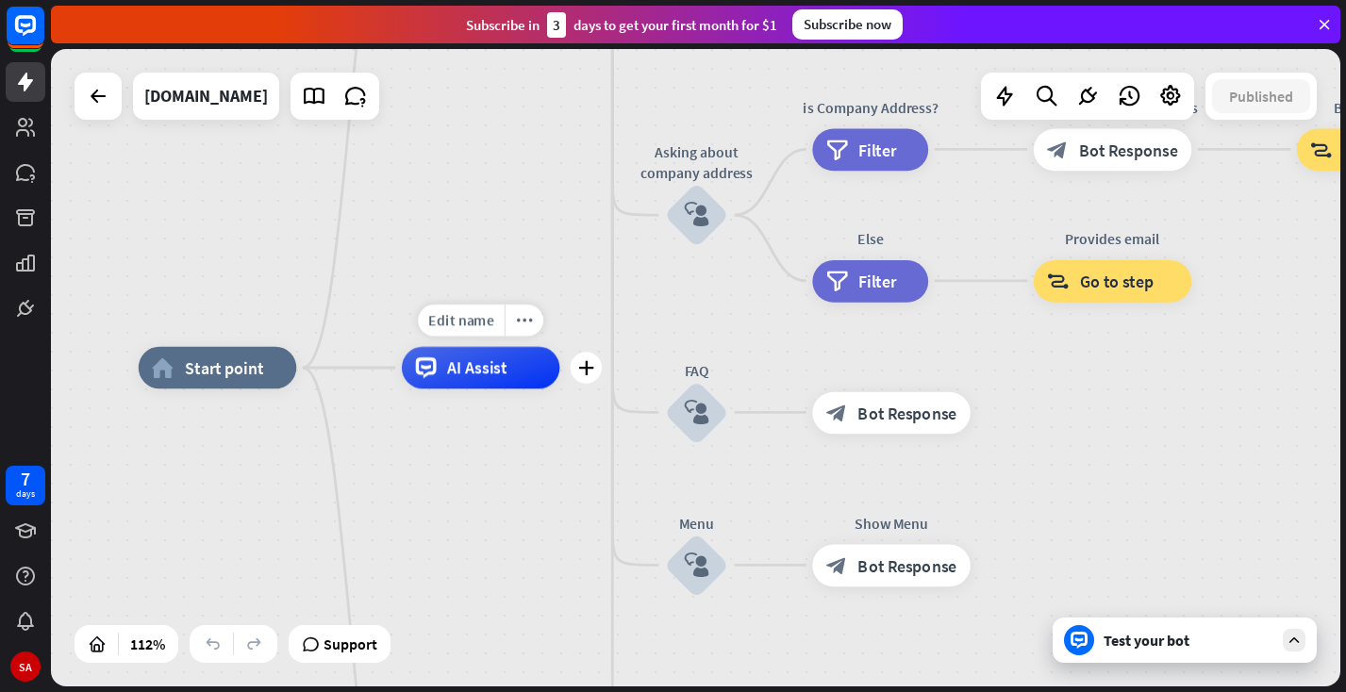
click at [493, 369] on span "AI Assist" at bounding box center [477, 368] width 60 height 21
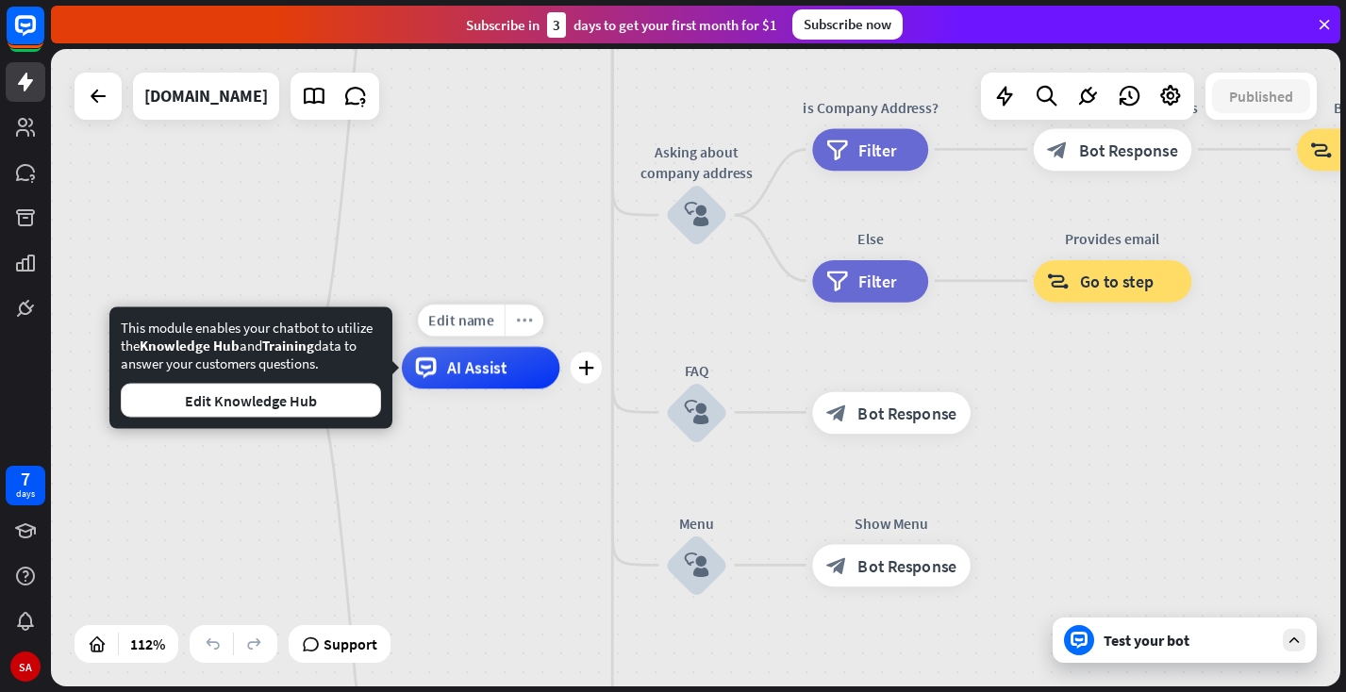
click at [524, 323] on icon "more_horiz" at bounding box center [524, 320] width 17 height 16
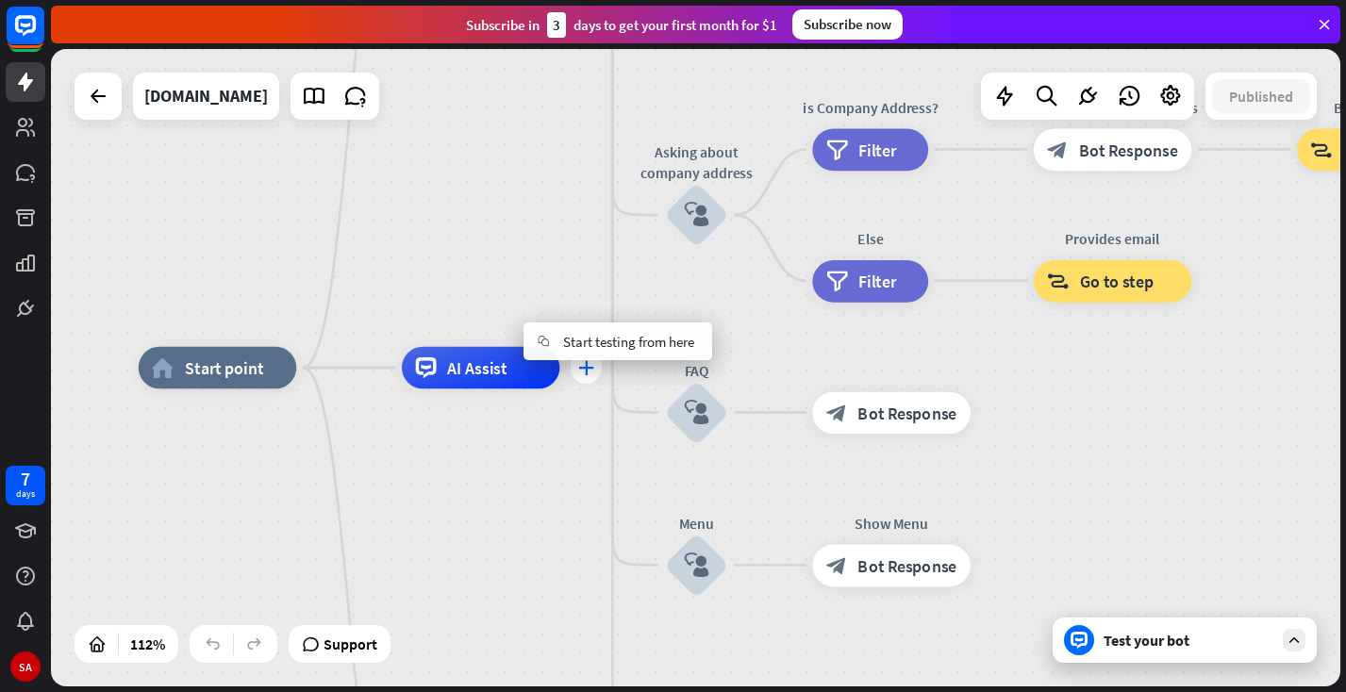
click at [588, 372] on icon "plus" at bounding box center [586, 367] width 16 height 15
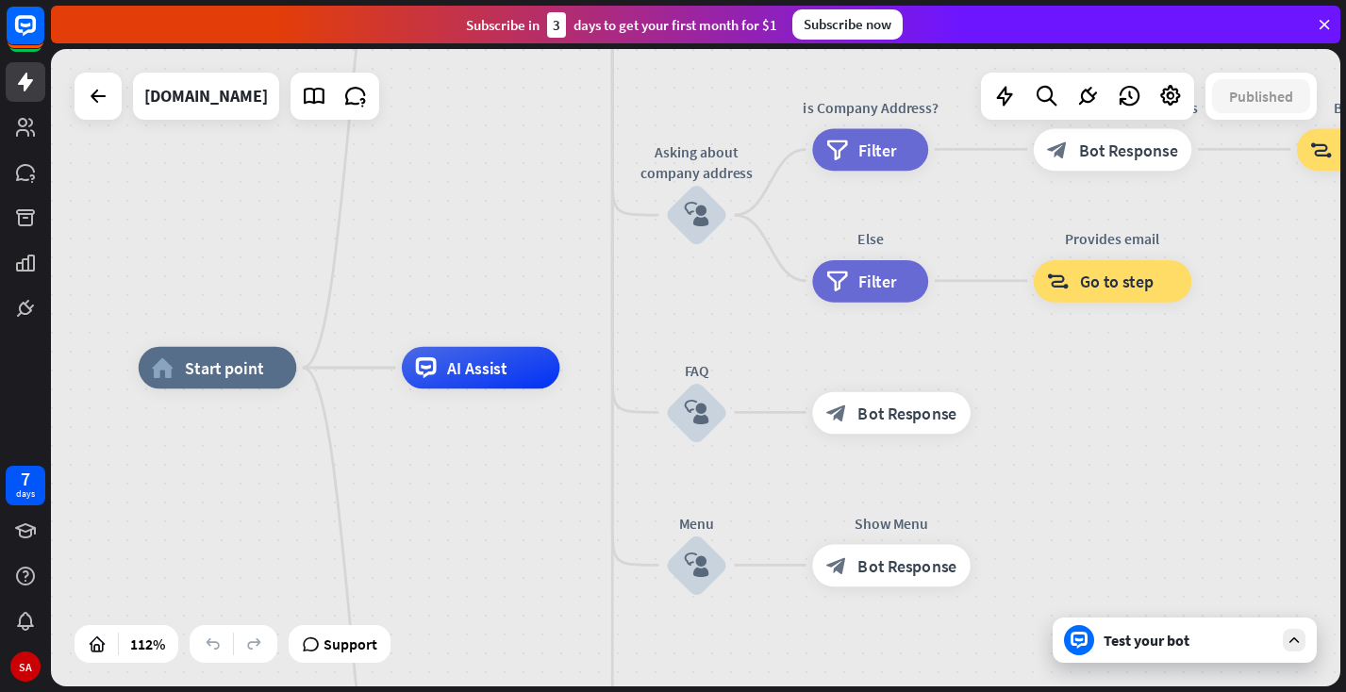
click at [1116, 636] on div "Test your bot" at bounding box center [1189, 640] width 170 height 19
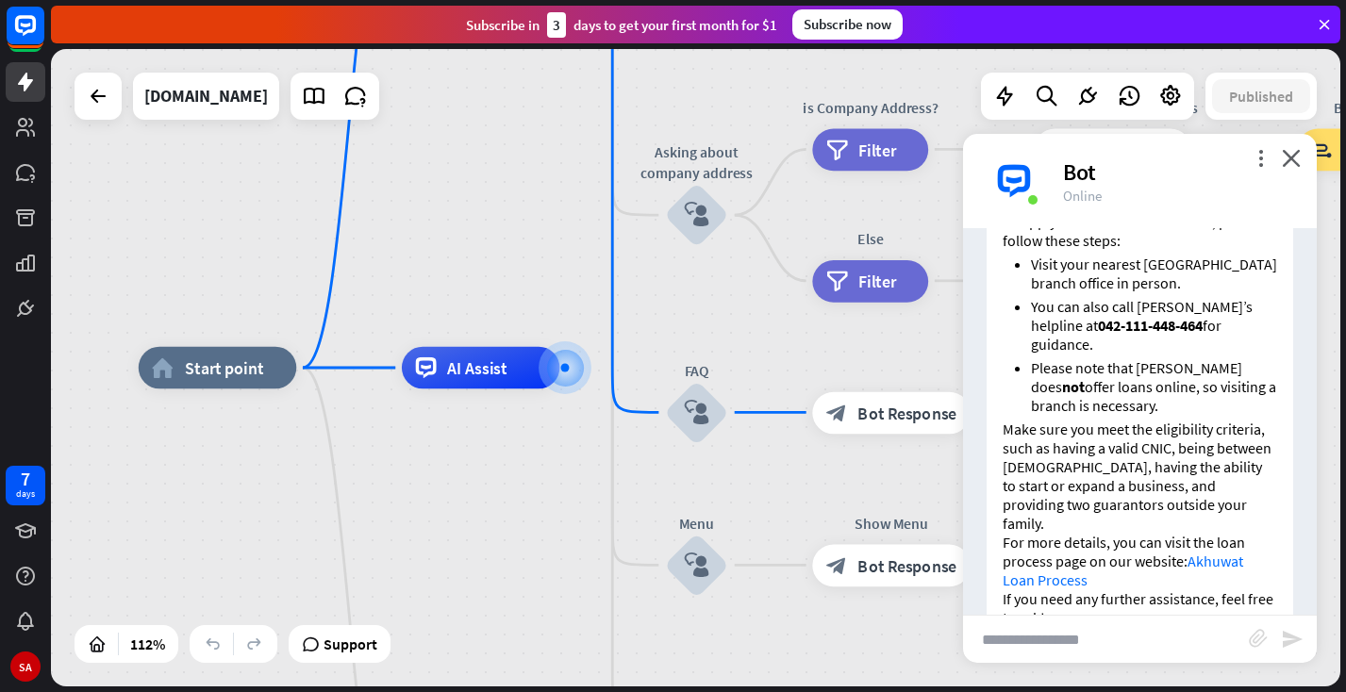
scroll to position [528, 0]
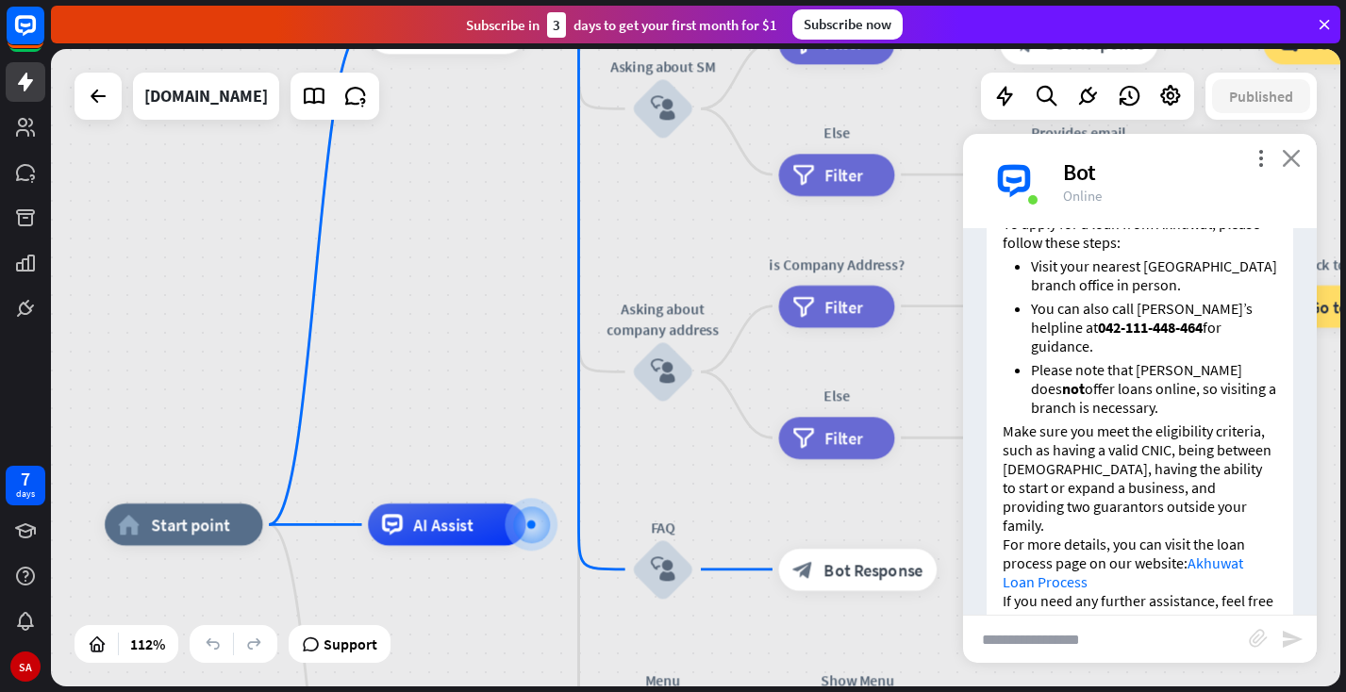
click at [1296, 158] on icon "close" at bounding box center [1291, 158] width 19 height 18
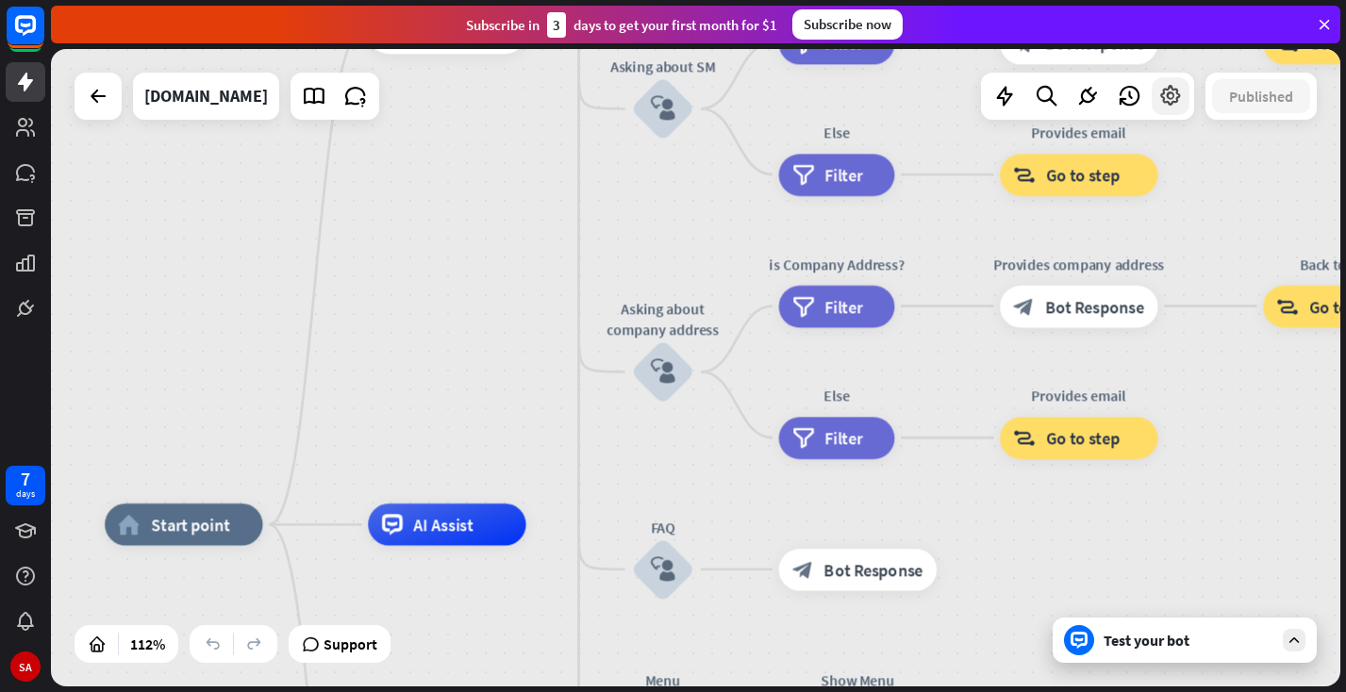
click at [1169, 95] on icon at bounding box center [1170, 96] width 25 height 25
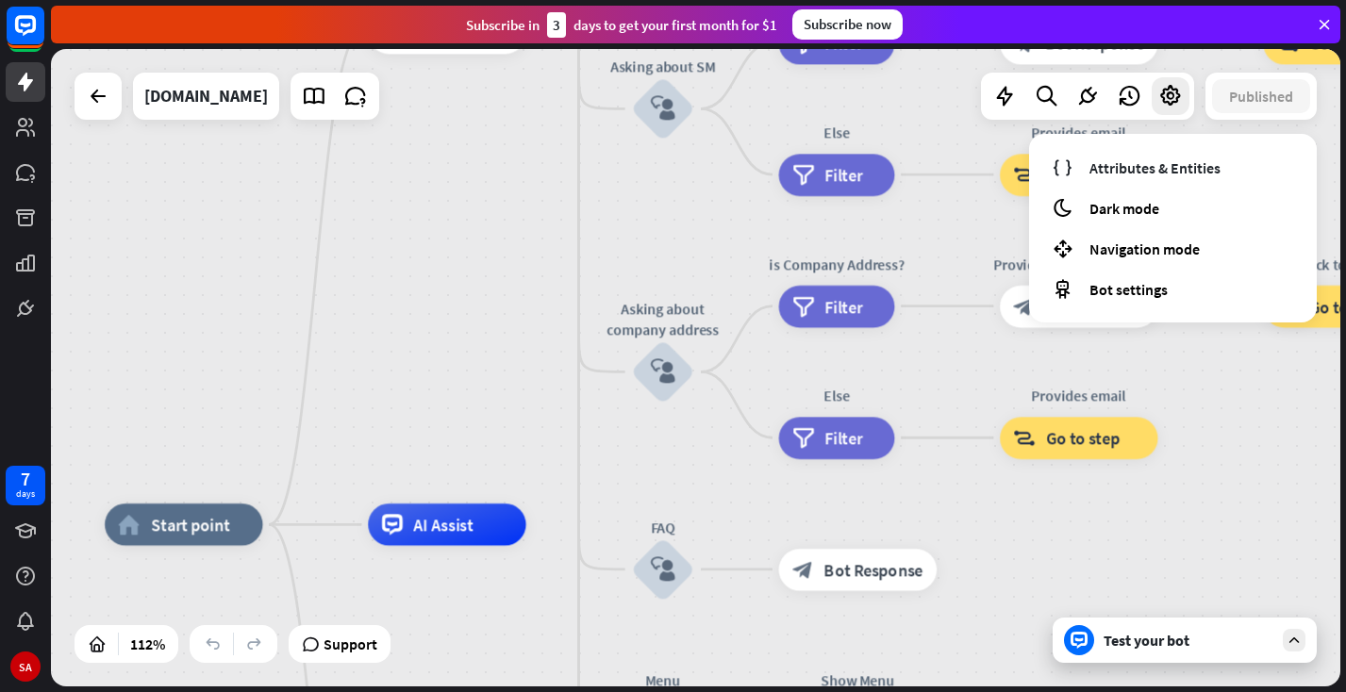
click at [1256, 462] on div "home_2 Start point Welcome message block_bot_response Bot Response About us blo…" at bounding box center [695, 368] width 1289 height 638
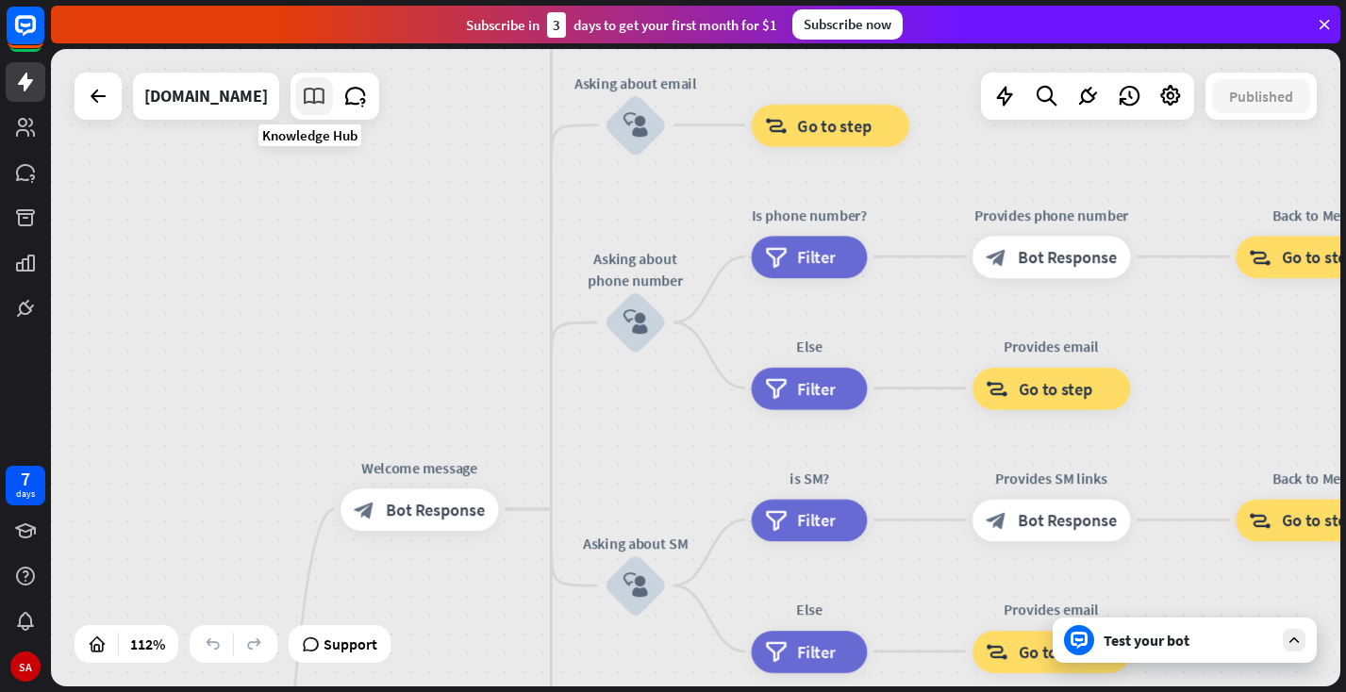
click at [307, 96] on icon at bounding box center [314, 96] width 25 height 25
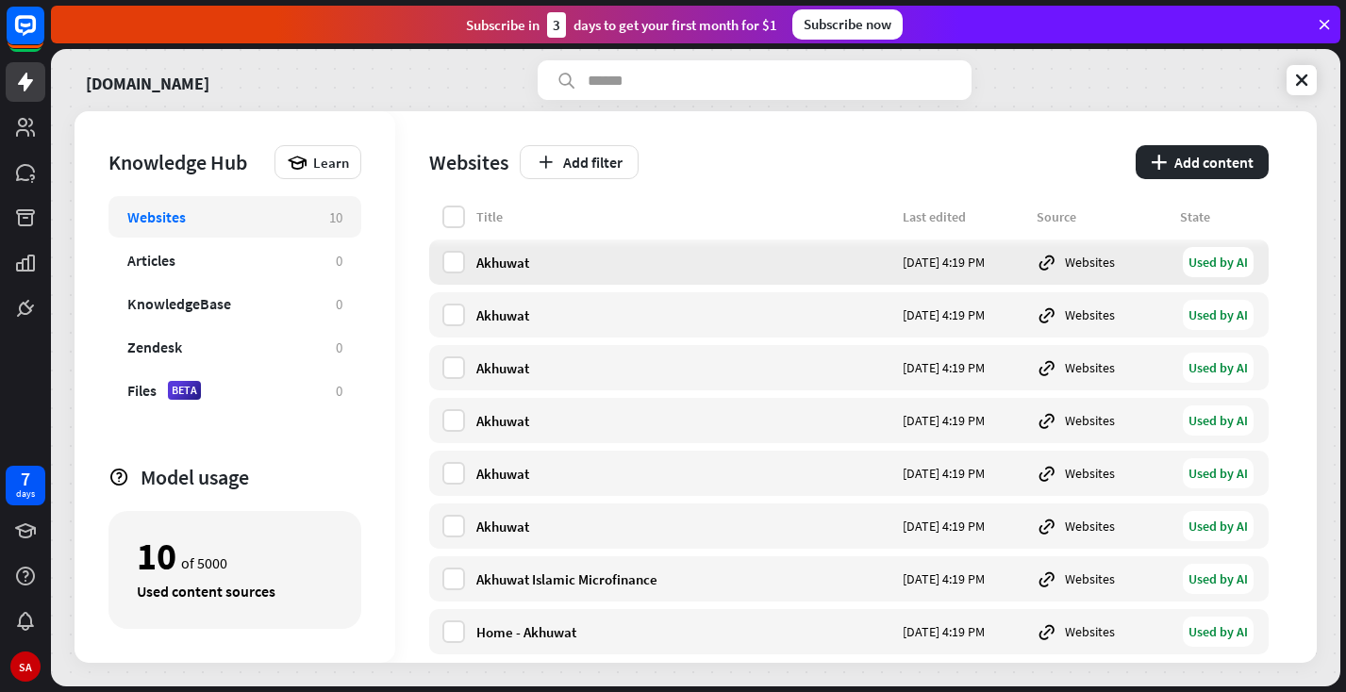
scroll to position [108, 0]
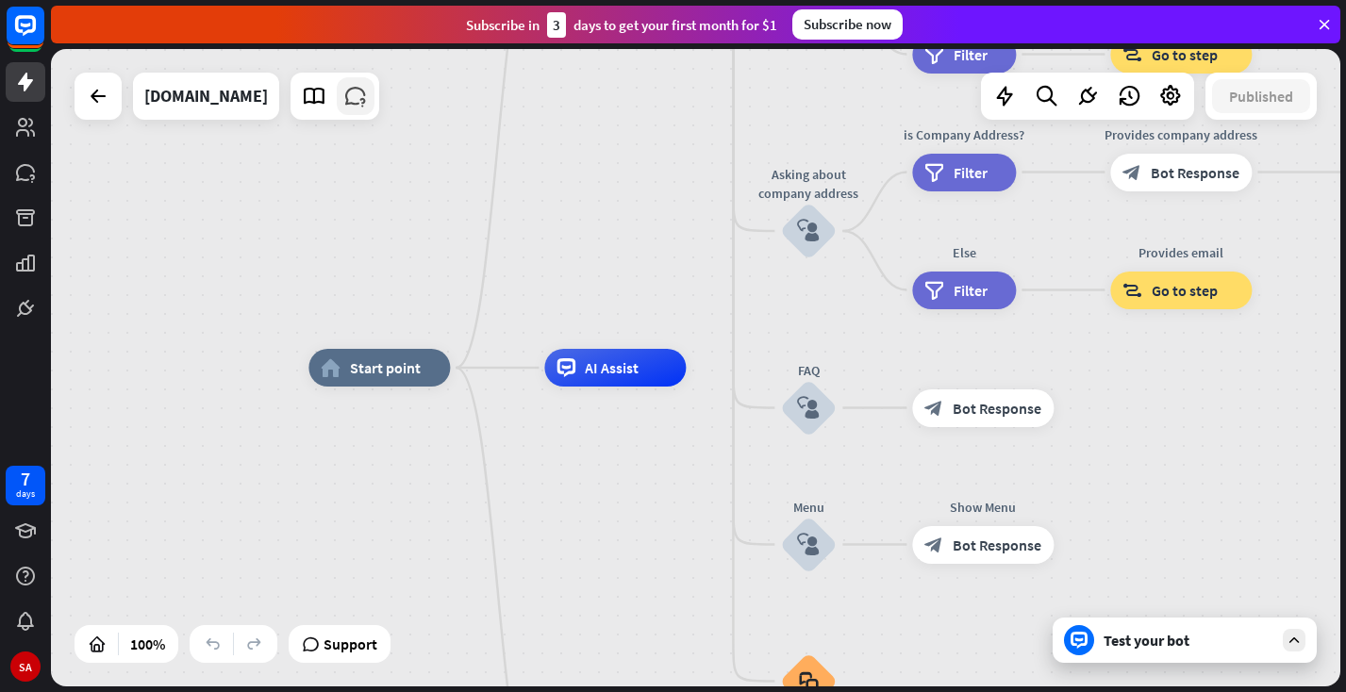
click at [349, 98] on icon at bounding box center [355, 96] width 25 height 25
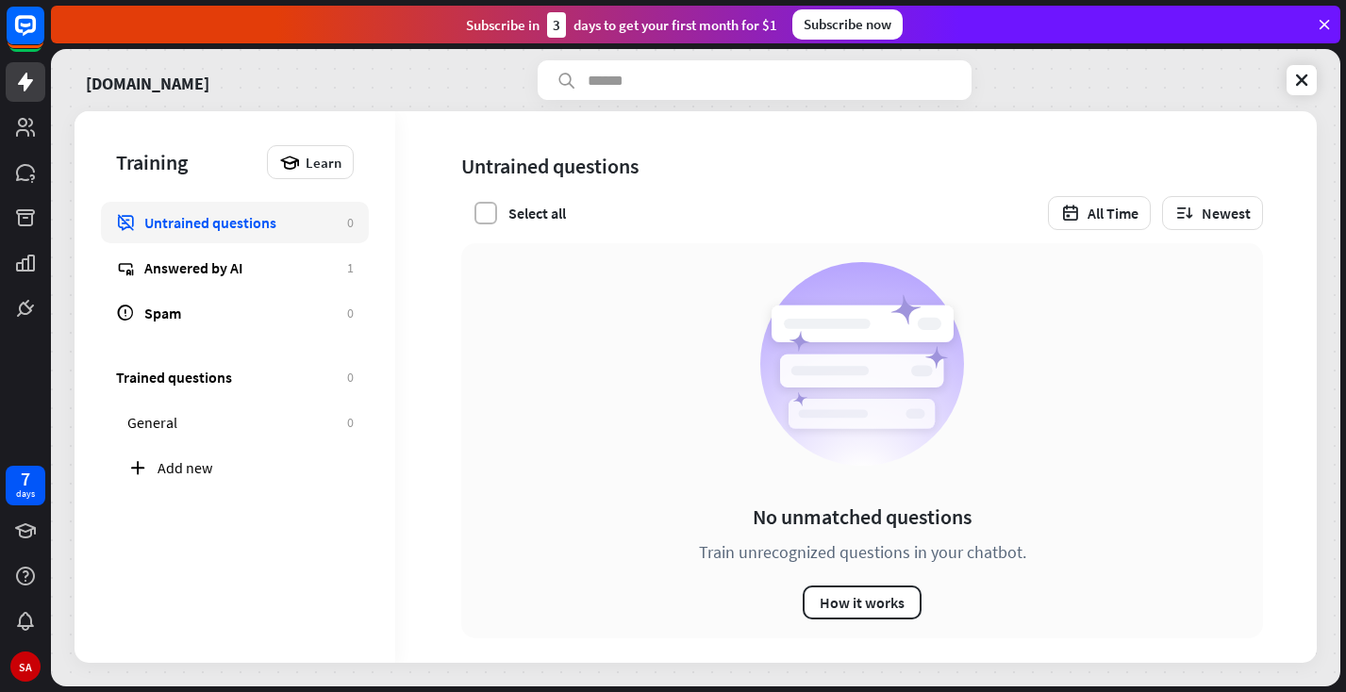
click at [490, 212] on label at bounding box center [485, 213] width 23 height 23
click at [490, 212] on icon at bounding box center [485, 213] width 17 height 17
click at [848, 606] on button "How it works" at bounding box center [862, 603] width 119 height 34
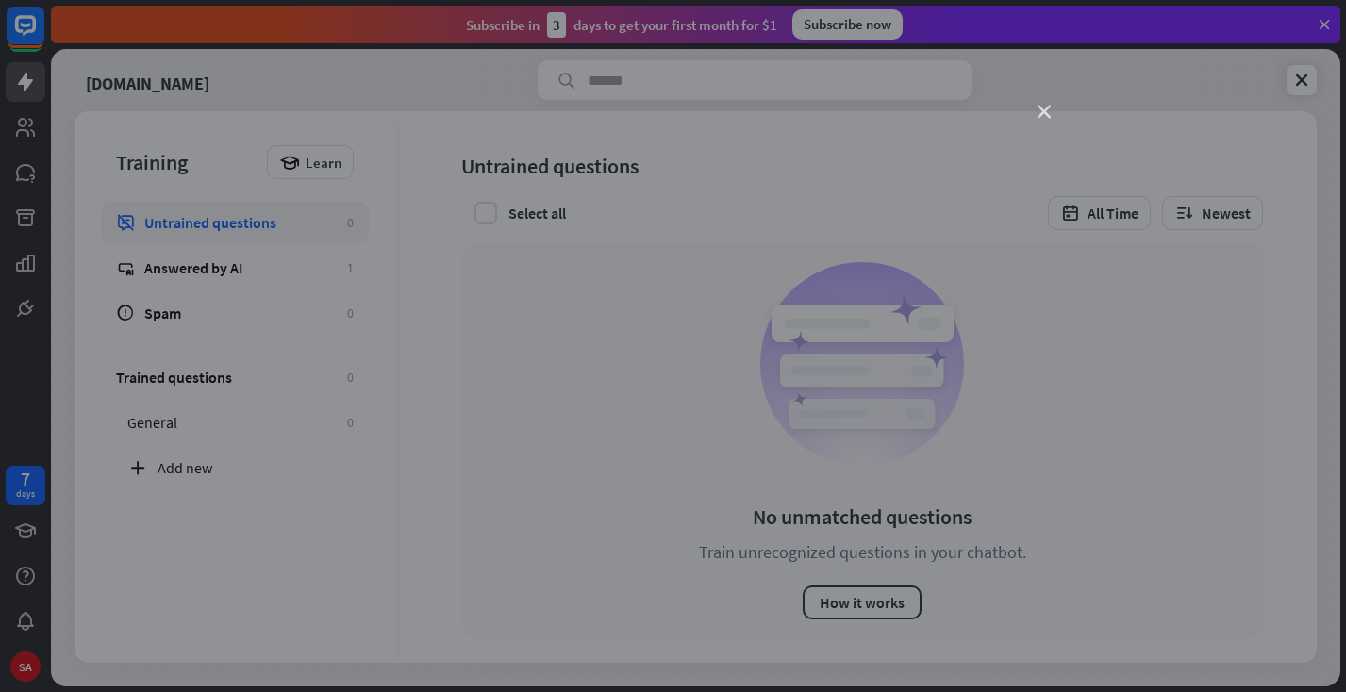
click at [1041, 111] on icon "close" at bounding box center [1044, 112] width 13 height 13
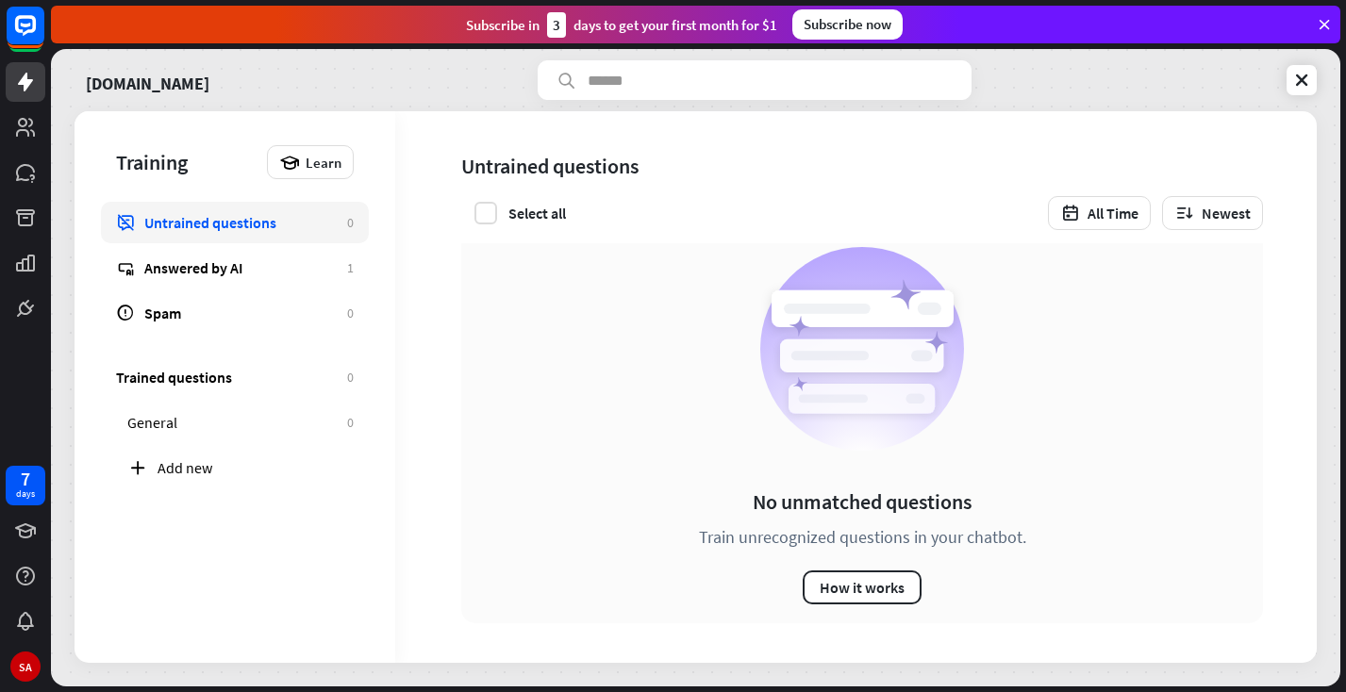
scroll to position [15, 0]
click at [204, 269] on div "Answered by AI" at bounding box center [240, 267] width 193 height 19
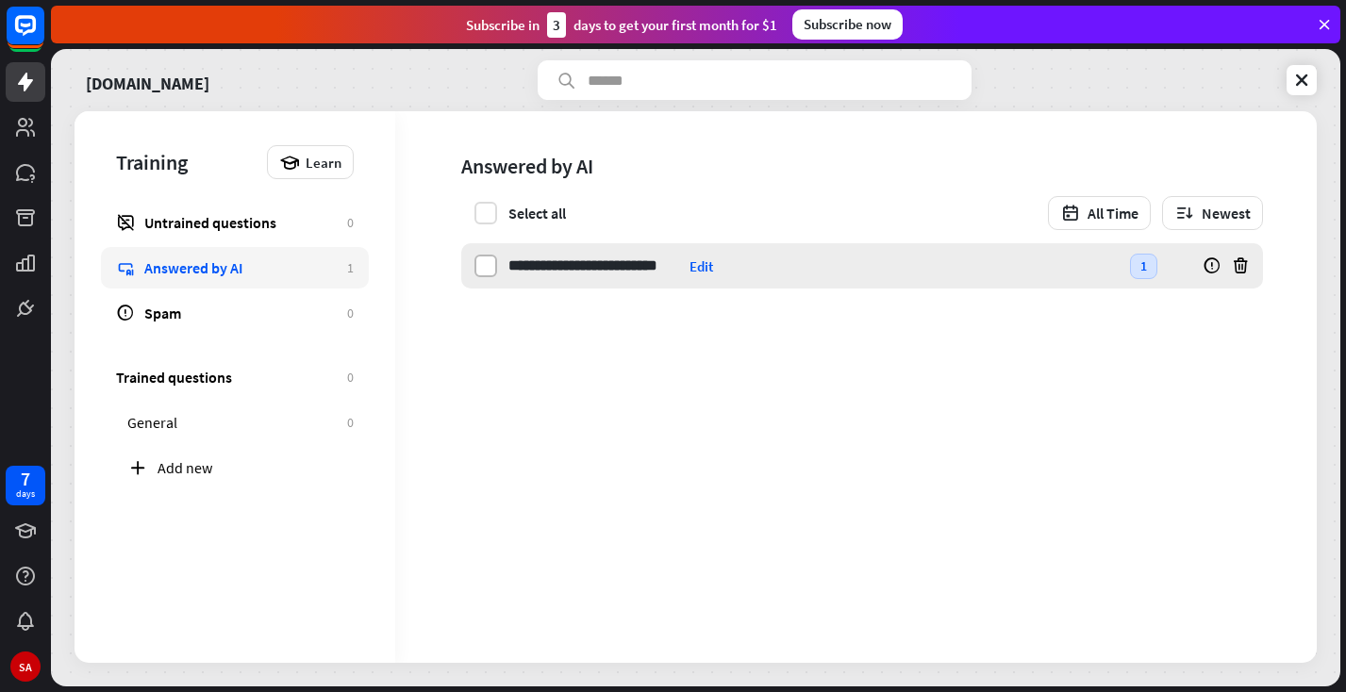
click at [484, 265] on label at bounding box center [485, 266] width 23 height 23
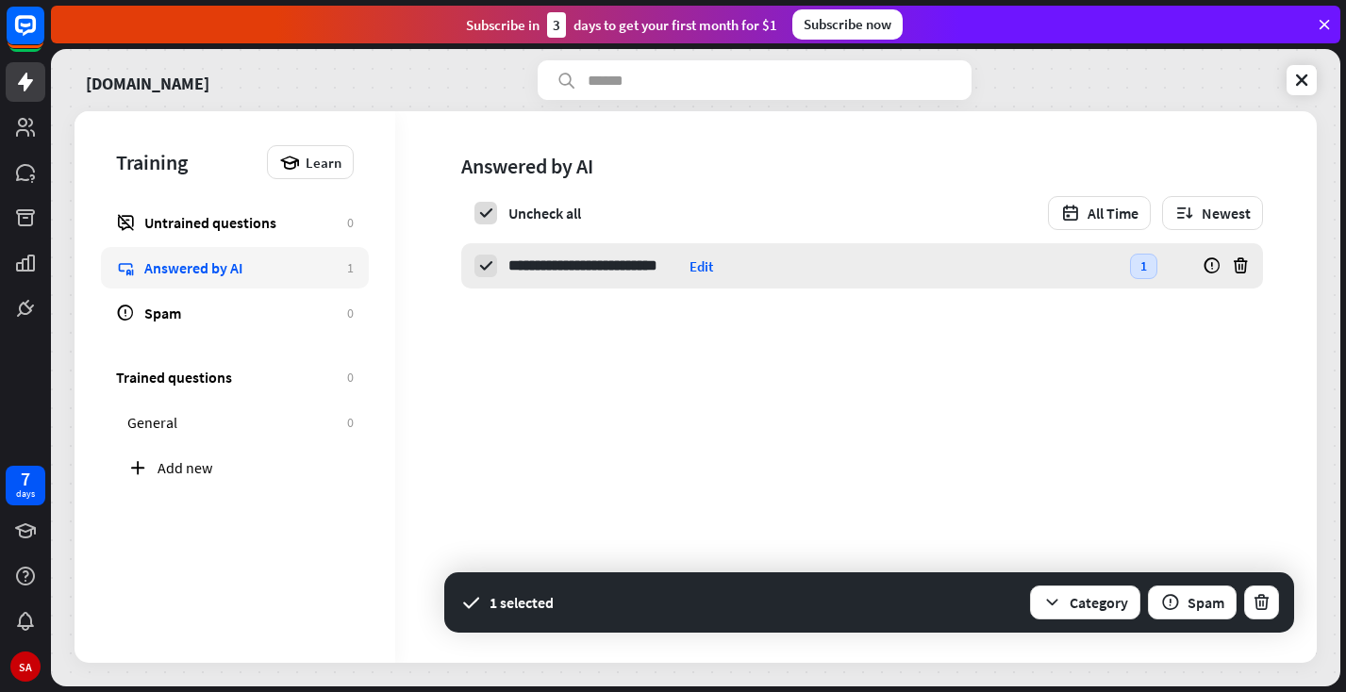
click at [702, 262] on div "Edit" at bounding box center [702, 267] width 24 height 18
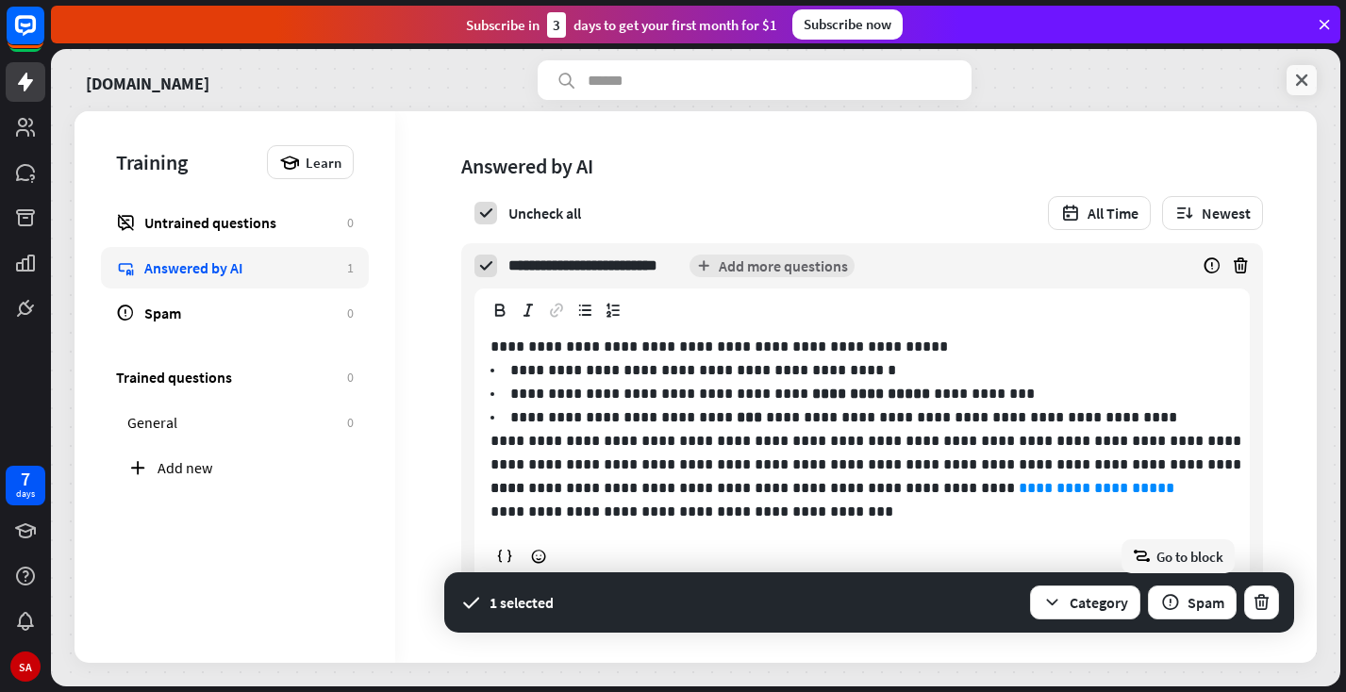
click at [1299, 75] on icon at bounding box center [1301, 80] width 19 height 19
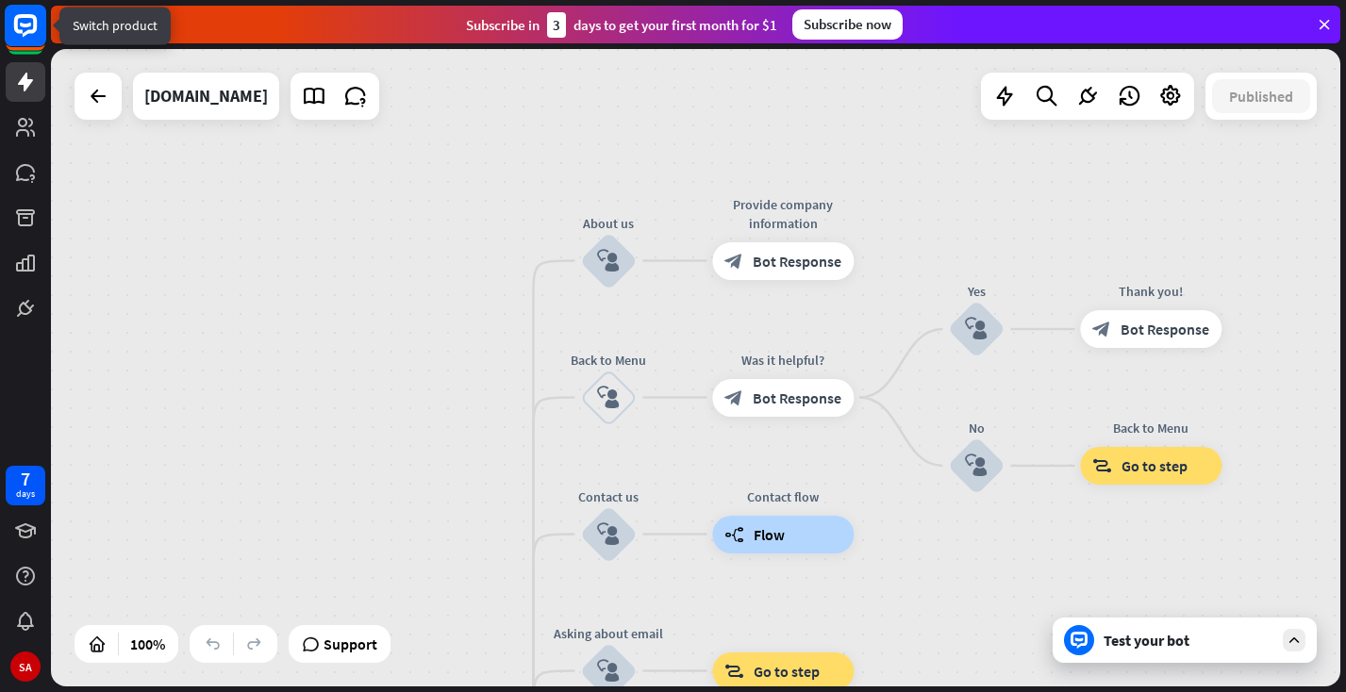
click at [20, 26] on rect at bounding box center [26, 26] width 42 height 42
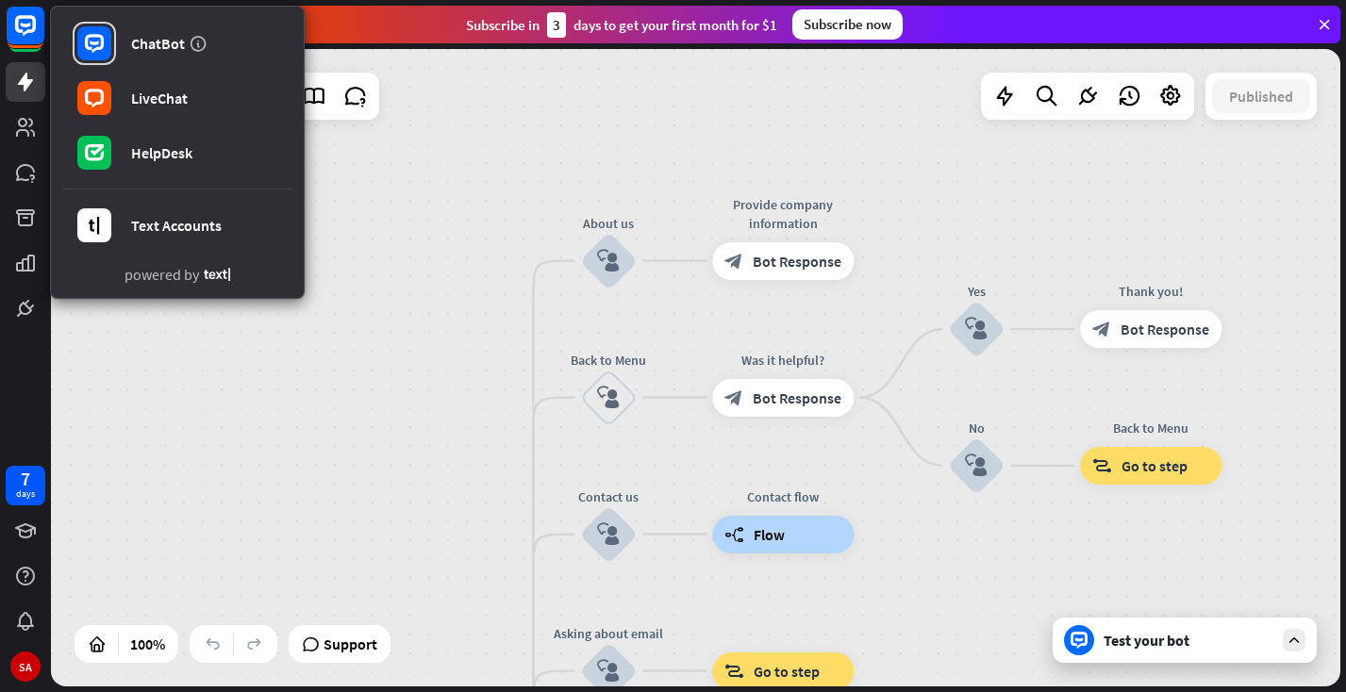
click at [348, 384] on div "home_2 Start point Welcome message block_bot_response Bot Response About us blo…" at bounding box center [695, 368] width 1289 height 638
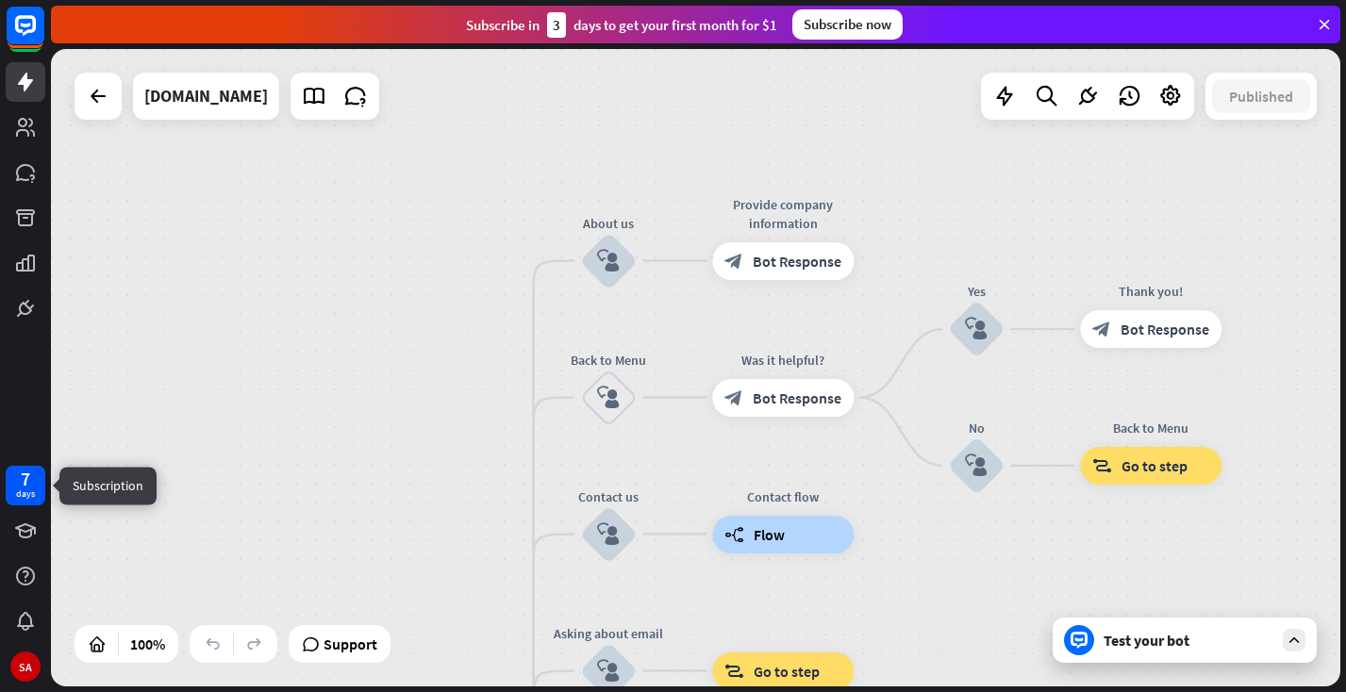
click at [24, 491] on div "days" at bounding box center [25, 494] width 19 height 13
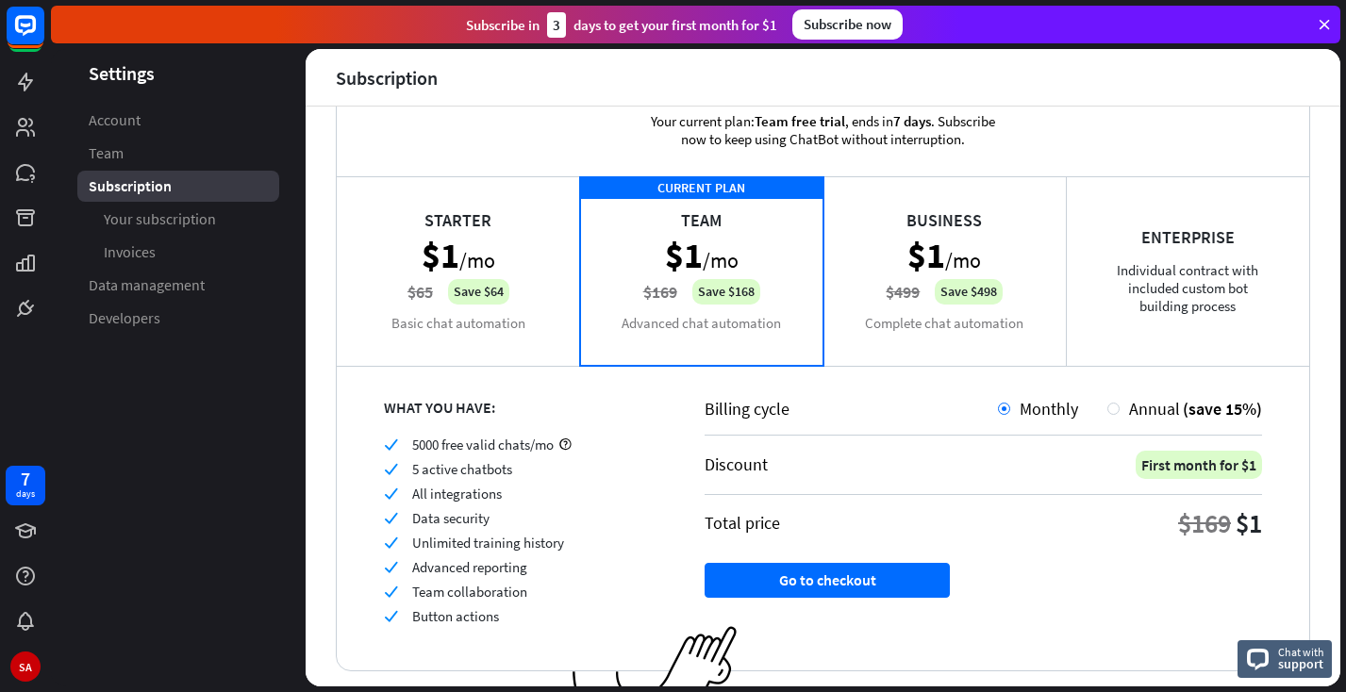
scroll to position [106, 0]
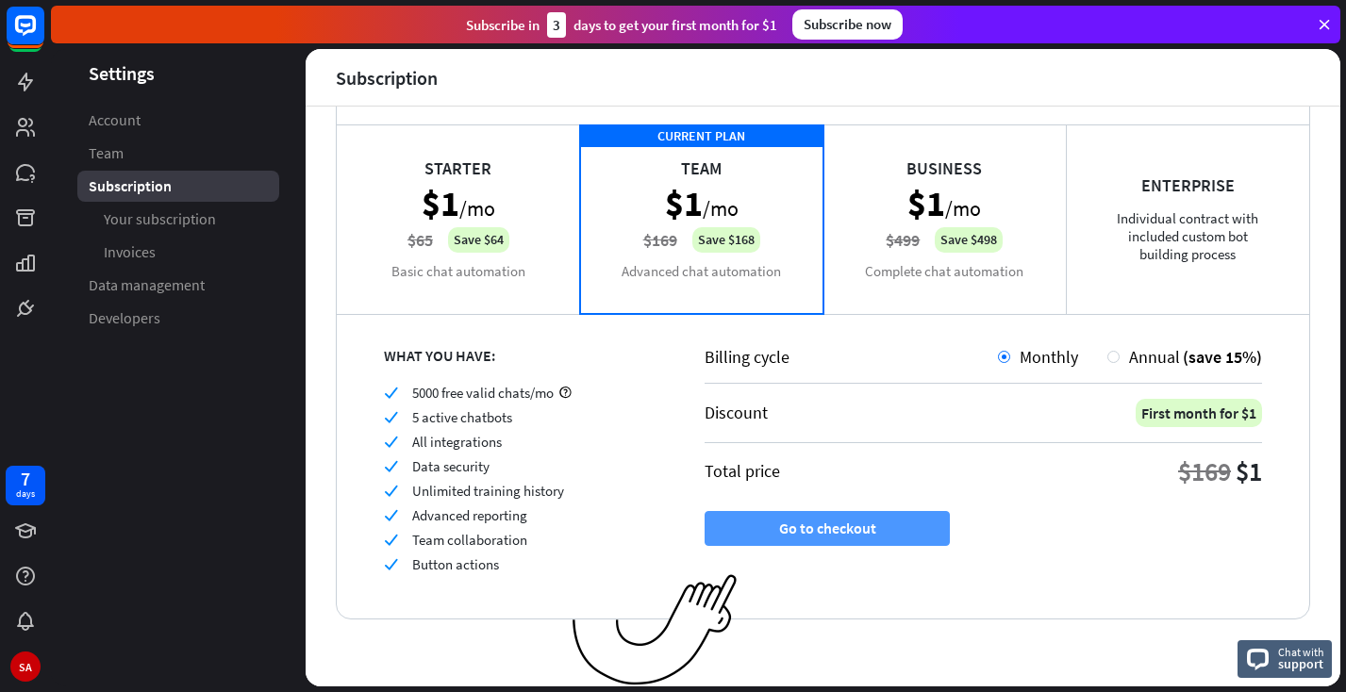
click at [739, 534] on button "Go to checkout" at bounding box center [827, 528] width 245 height 35
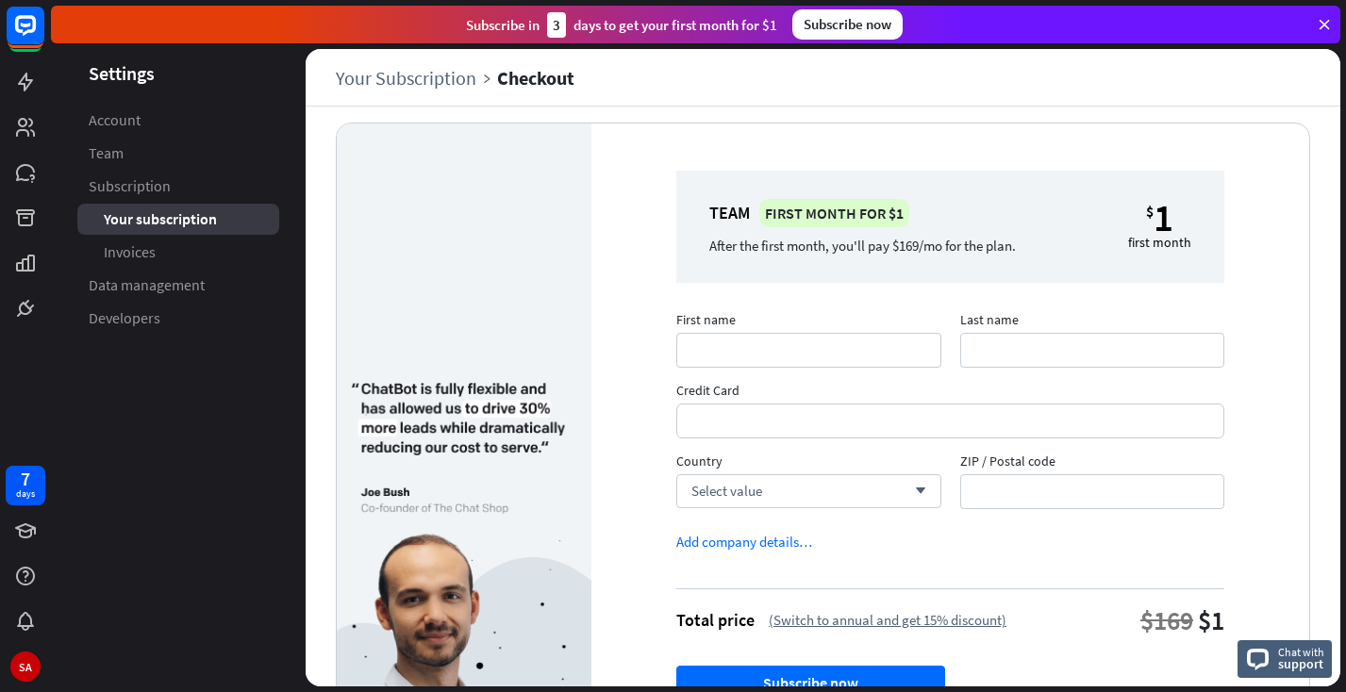
scroll to position [12, 0]
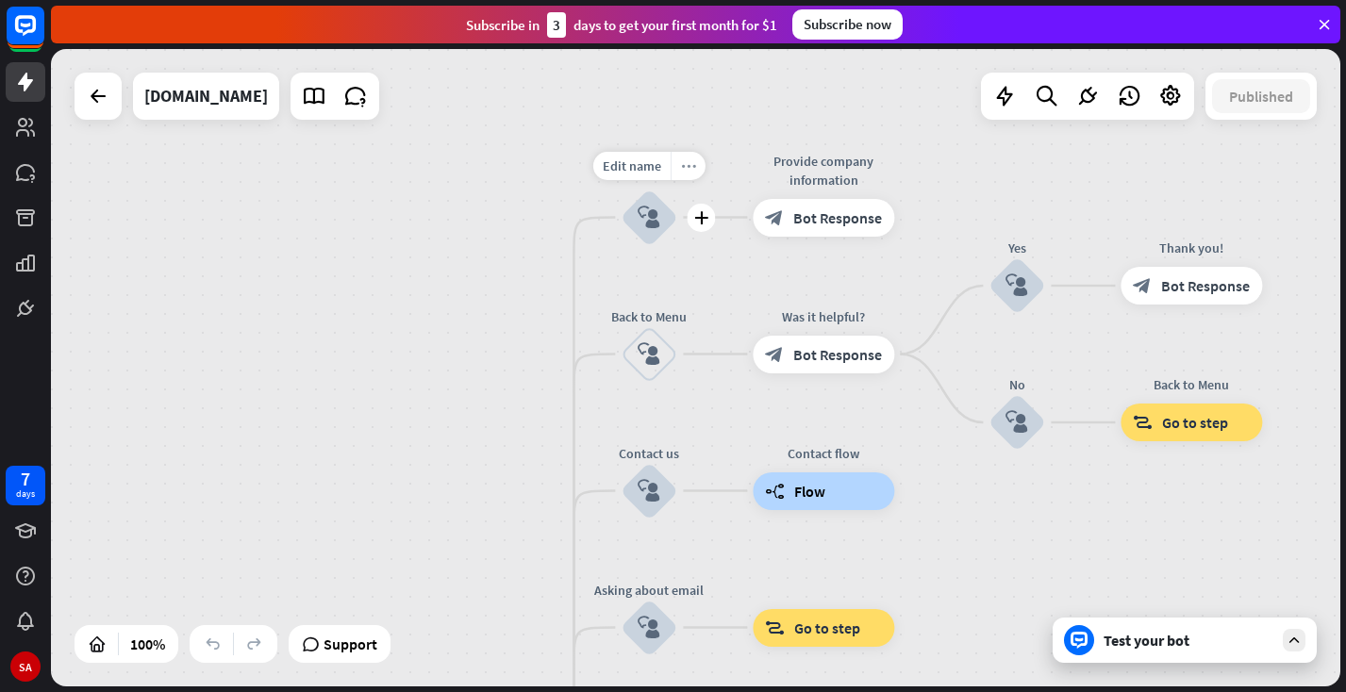
click at [684, 174] on div "more_horiz" at bounding box center [688, 166] width 35 height 28
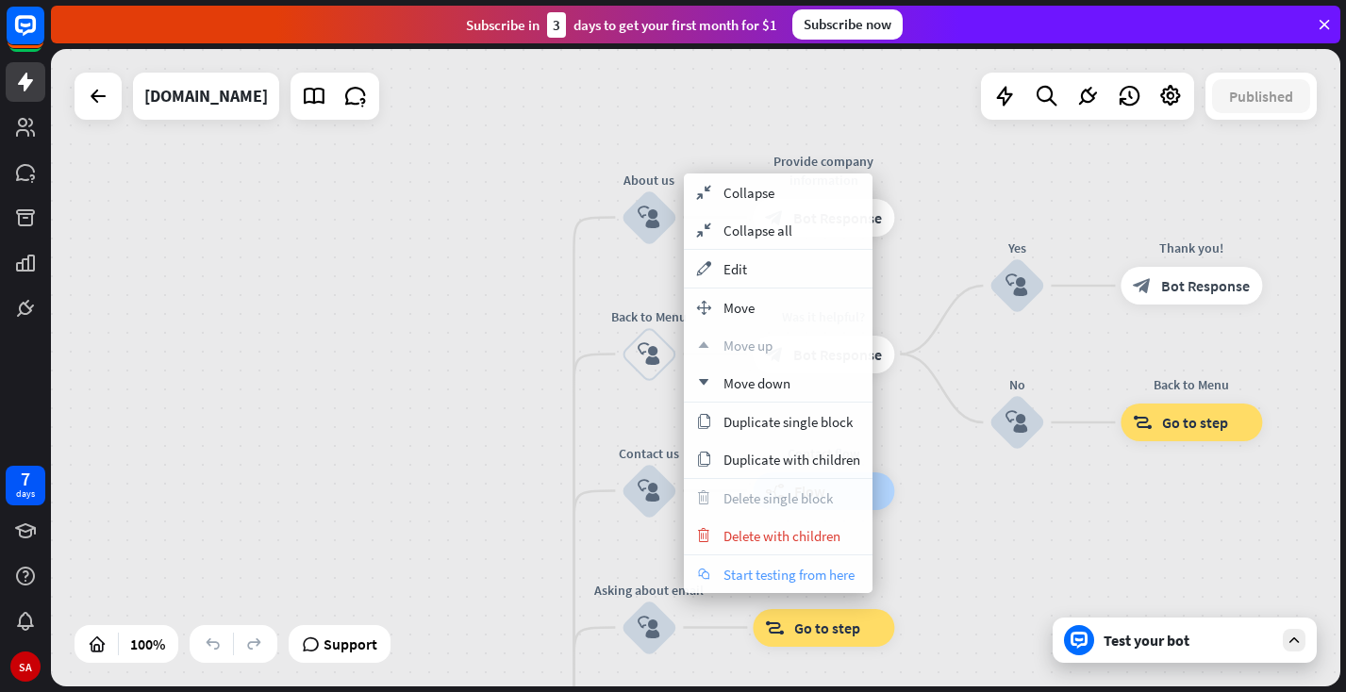
click at [755, 574] on span "Start testing from here" at bounding box center [789, 575] width 131 height 18
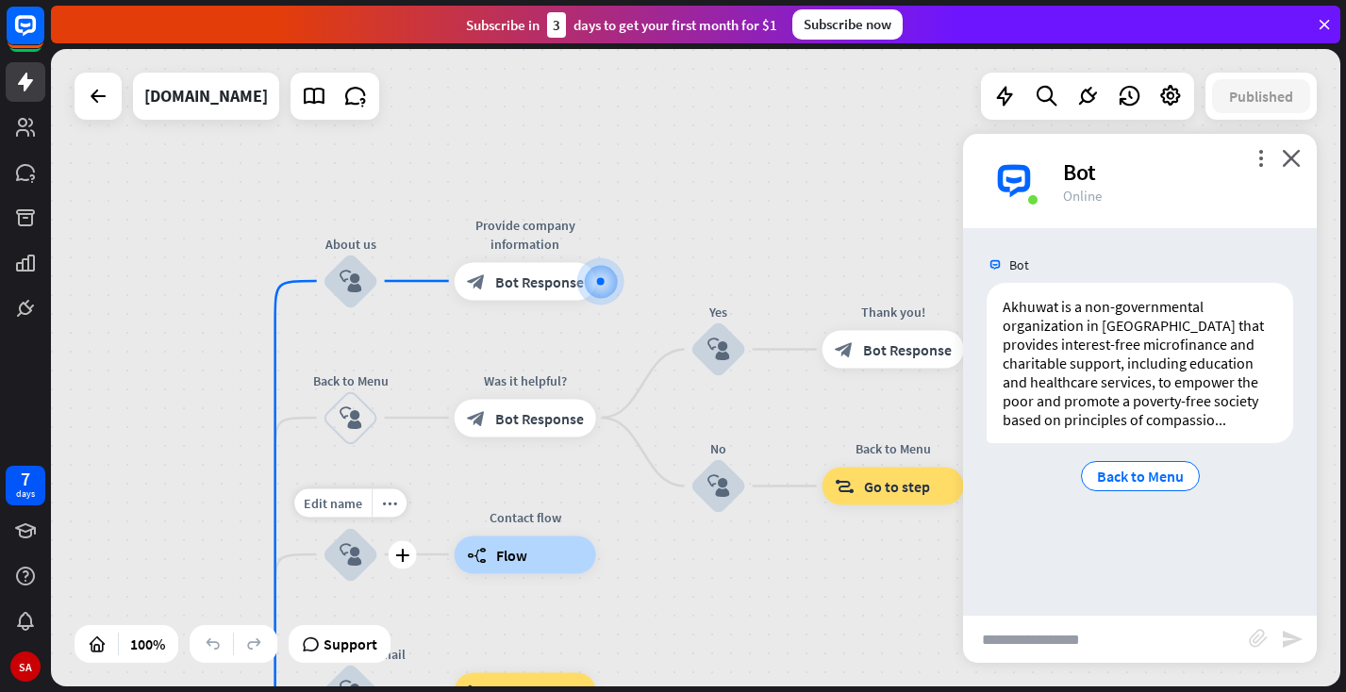
click at [347, 564] on icon "block_user_input" at bounding box center [351, 554] width 23 height 23
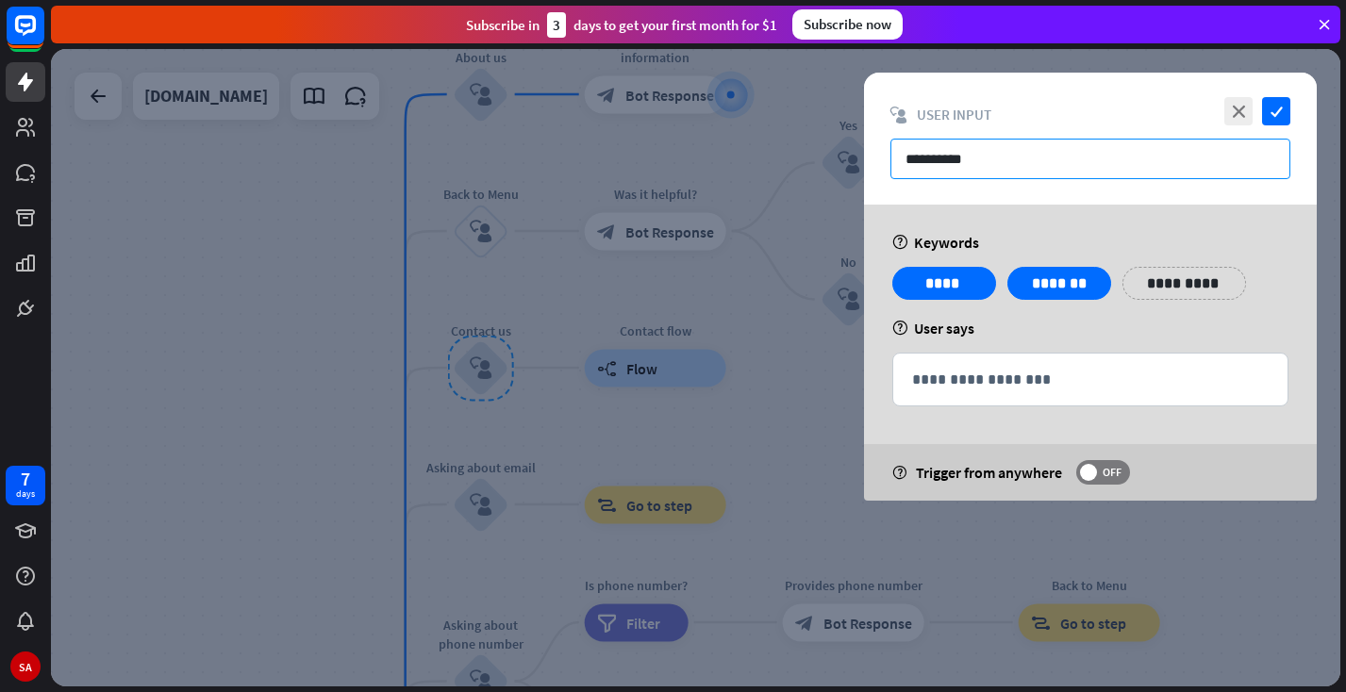
click at [1007, 155] on input "**********" at bounding box center [1090, 159] width 400 height 41
click at [930, 281] on p "**********" at bounding box center [944, 284] width 75 height 24
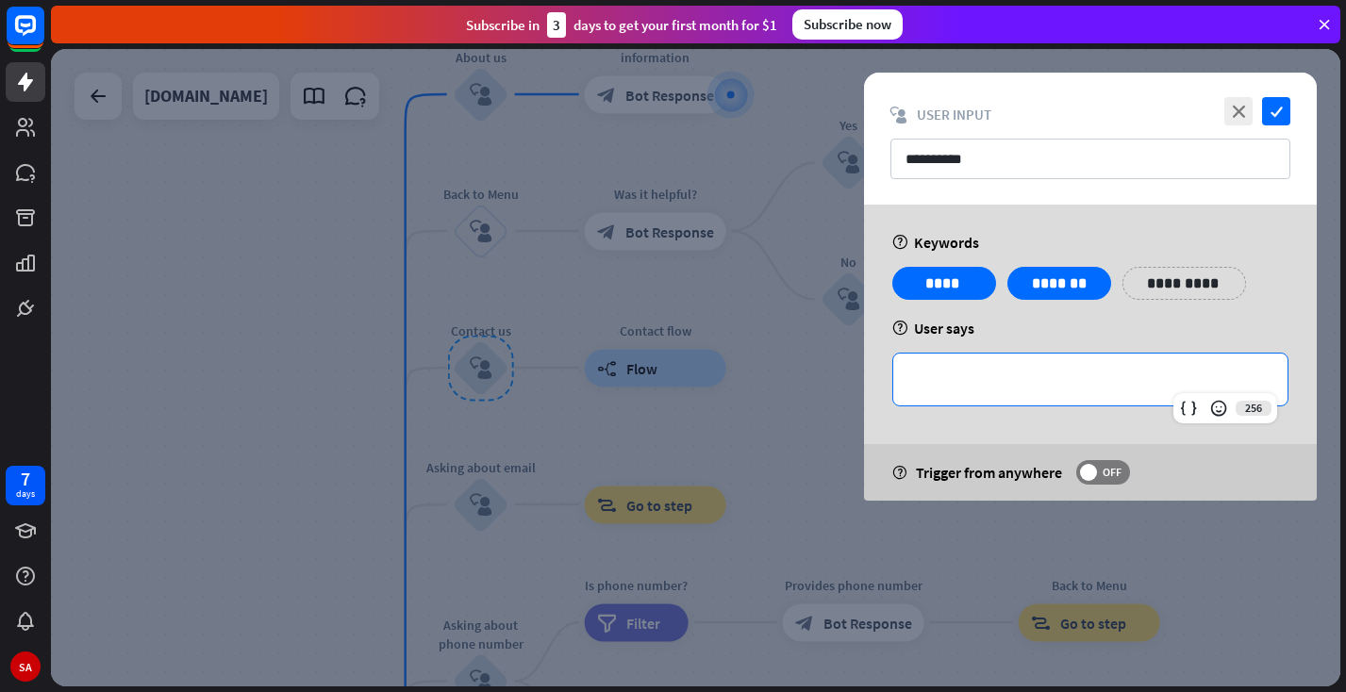
click at [1023, 393] on div "**********" at bounding box center [1090, 380] width 394 height 52
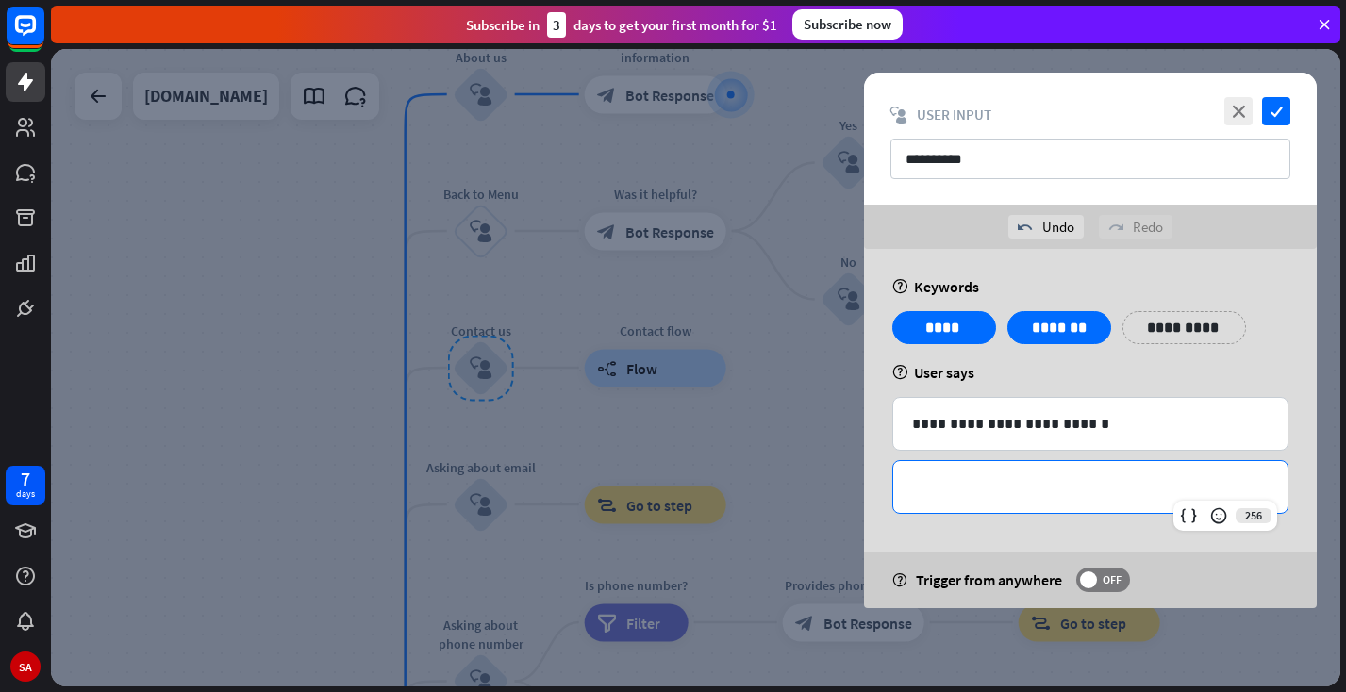
click at [1078, 499] on div "**********" at bounding box center [1090, 487] width 394 height 52
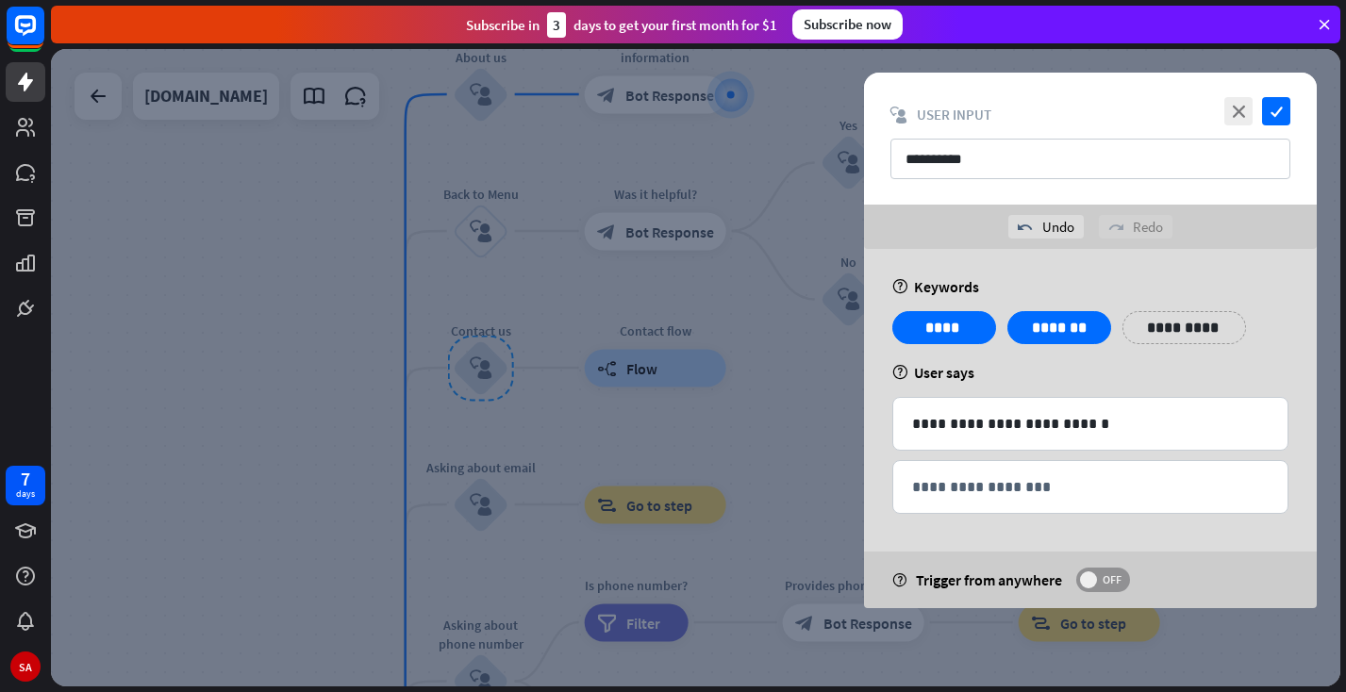
click at [1115, 585] on span "OFF" at bounding box center [1111, 580] width 29 height 15
click at [1275, 112] on icon "check" at bounding box center [1276, 111] width 28 height 28
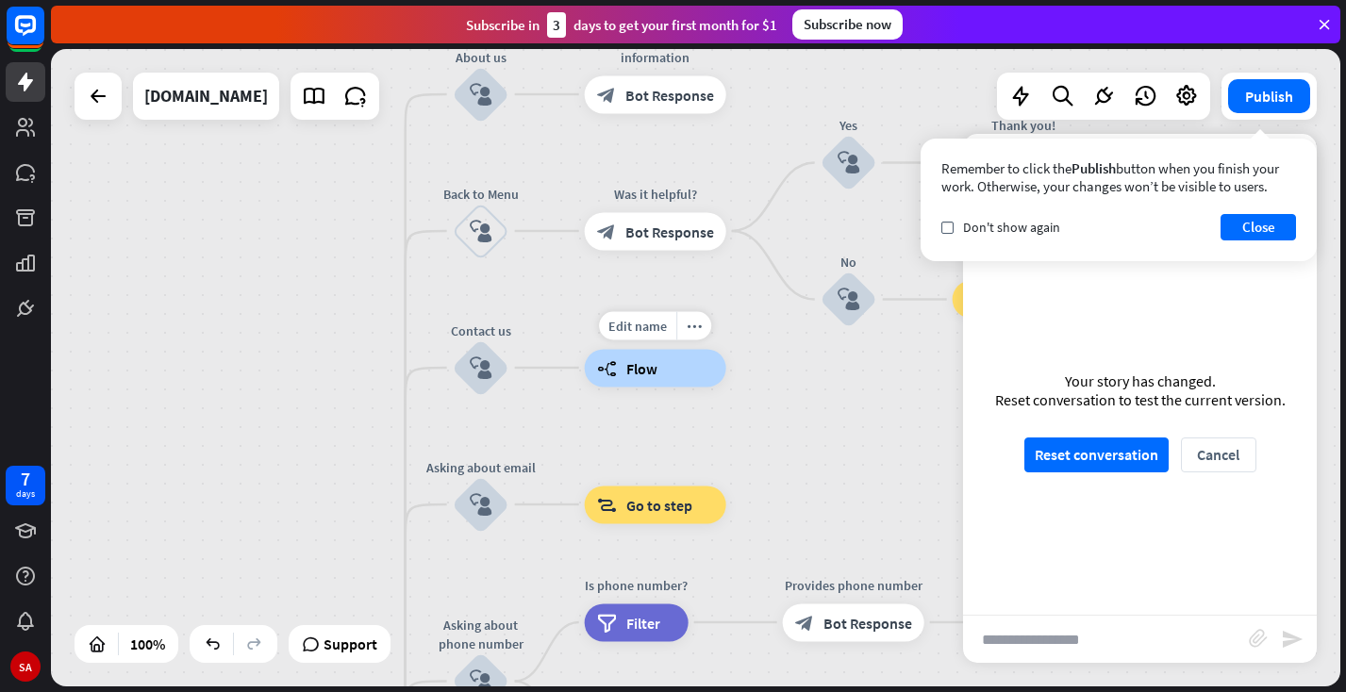
click at [678, 367] on div "builder_tree Flow" at bounding box center [655, 368] width 141 height 38
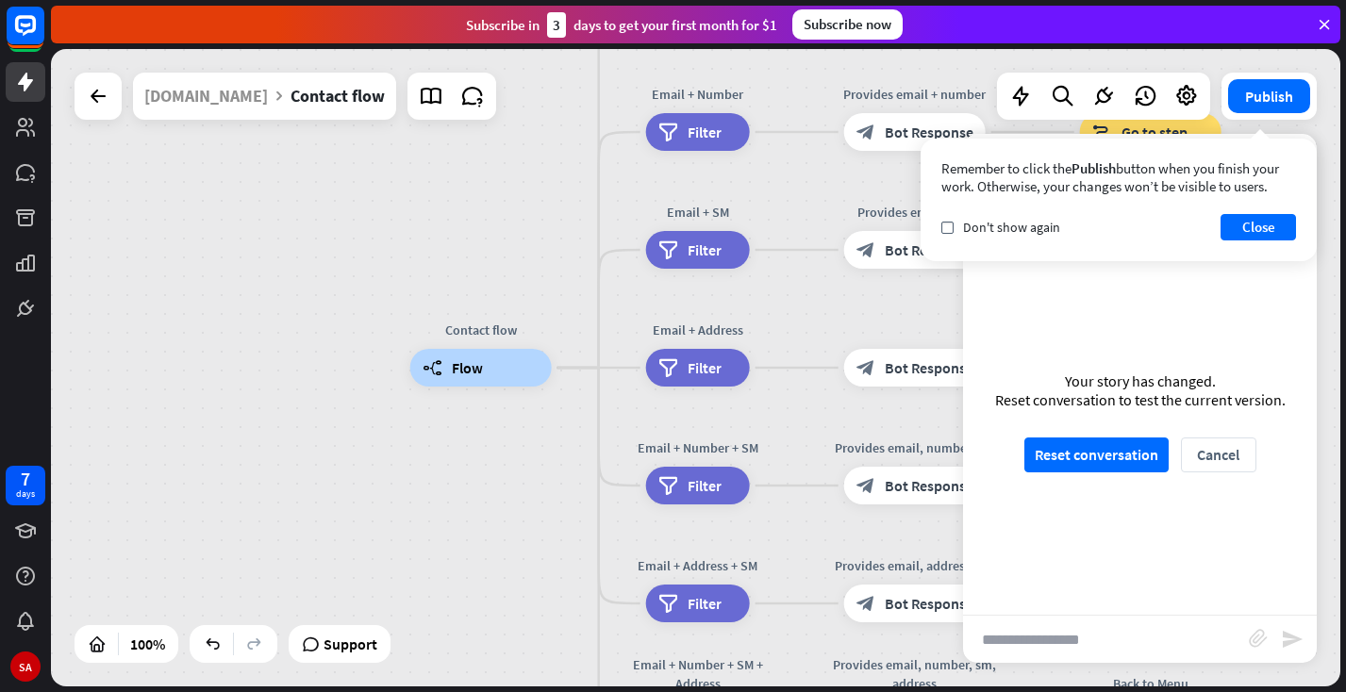
click at [1327, 117] on div "Contact flow builder_tree Flow Email filter Filter Provides email block_bot_res…" at bounding box center [695, 368] width 1289 height 638
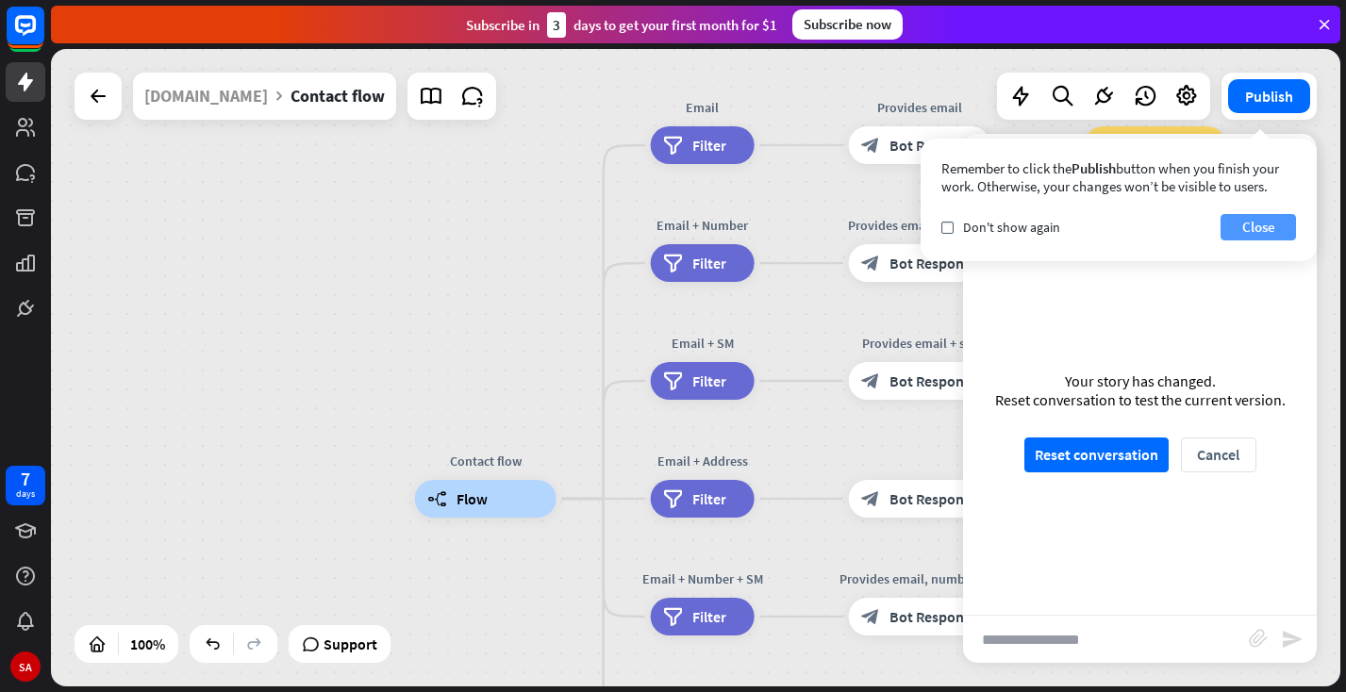
click at [1246, 225] on button "Close" at bounding box center [1258, 227] width 75 height 26
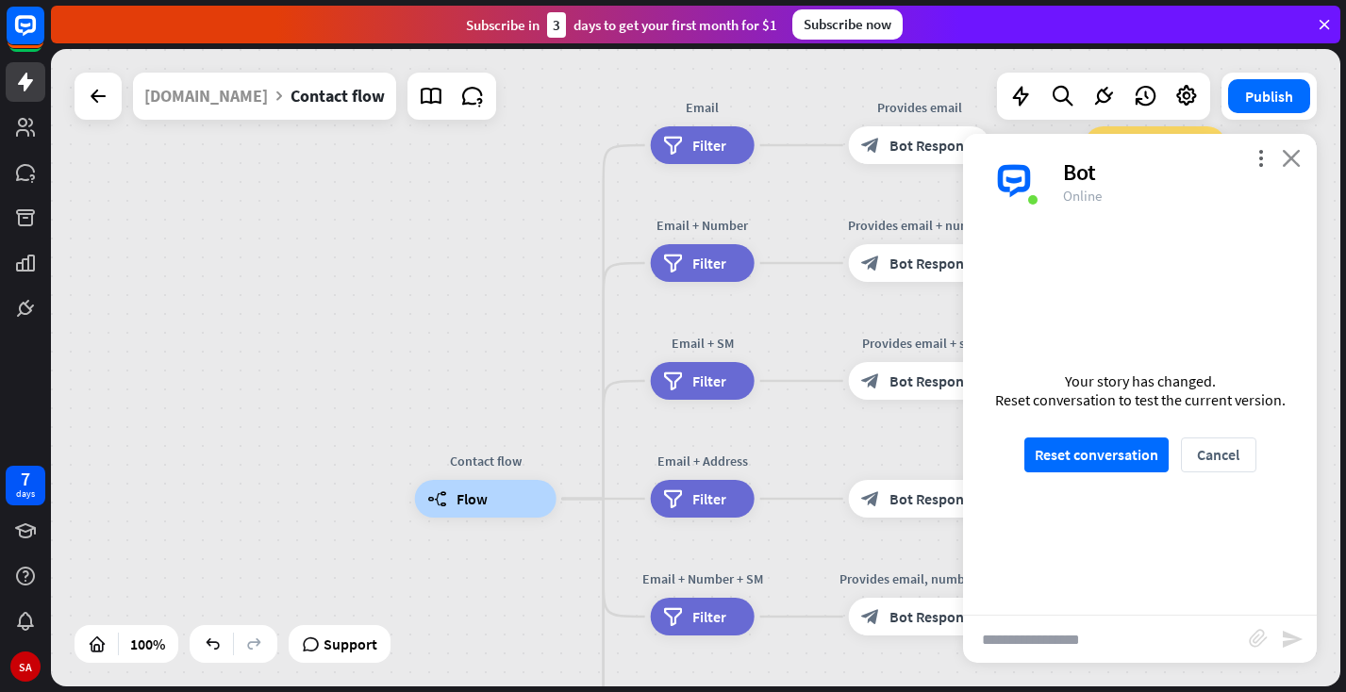
click at [1295, 164] on icon "close" at bounding box center [1291, 158] width 19 height 18
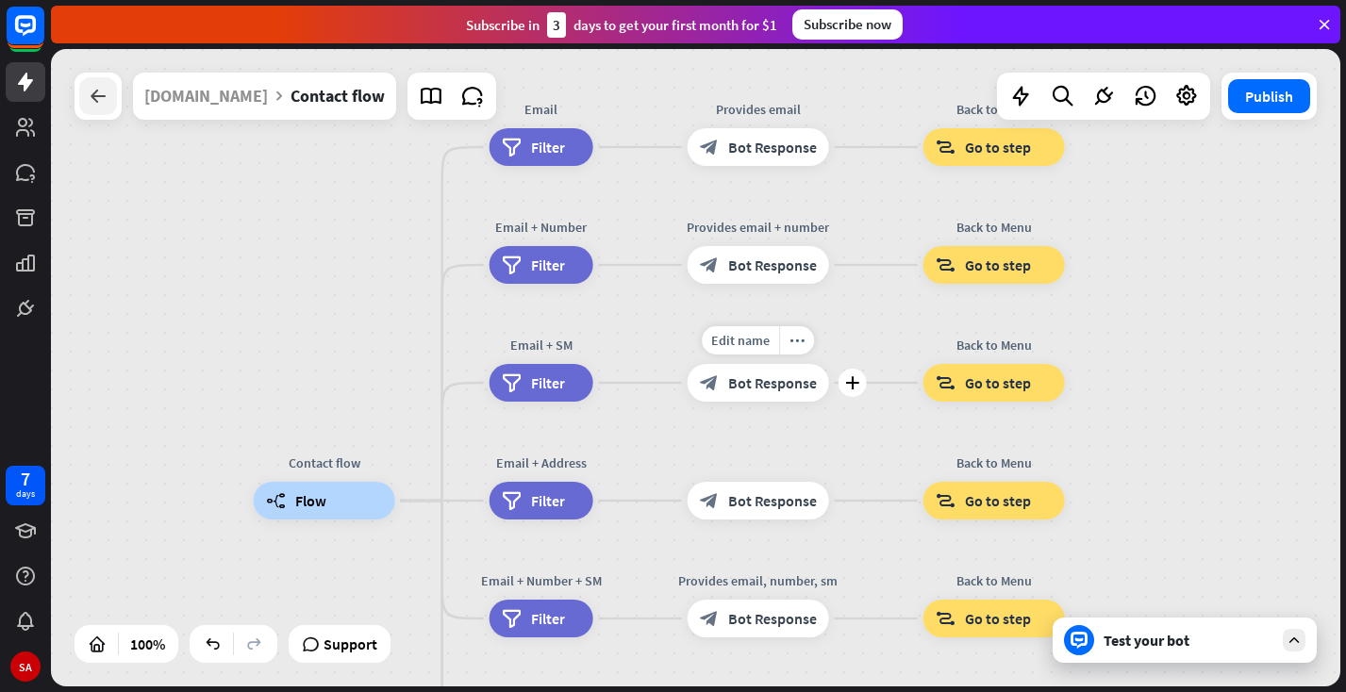
click at [87, 84] on div at bounding box center [98, 96] width 38 height 38
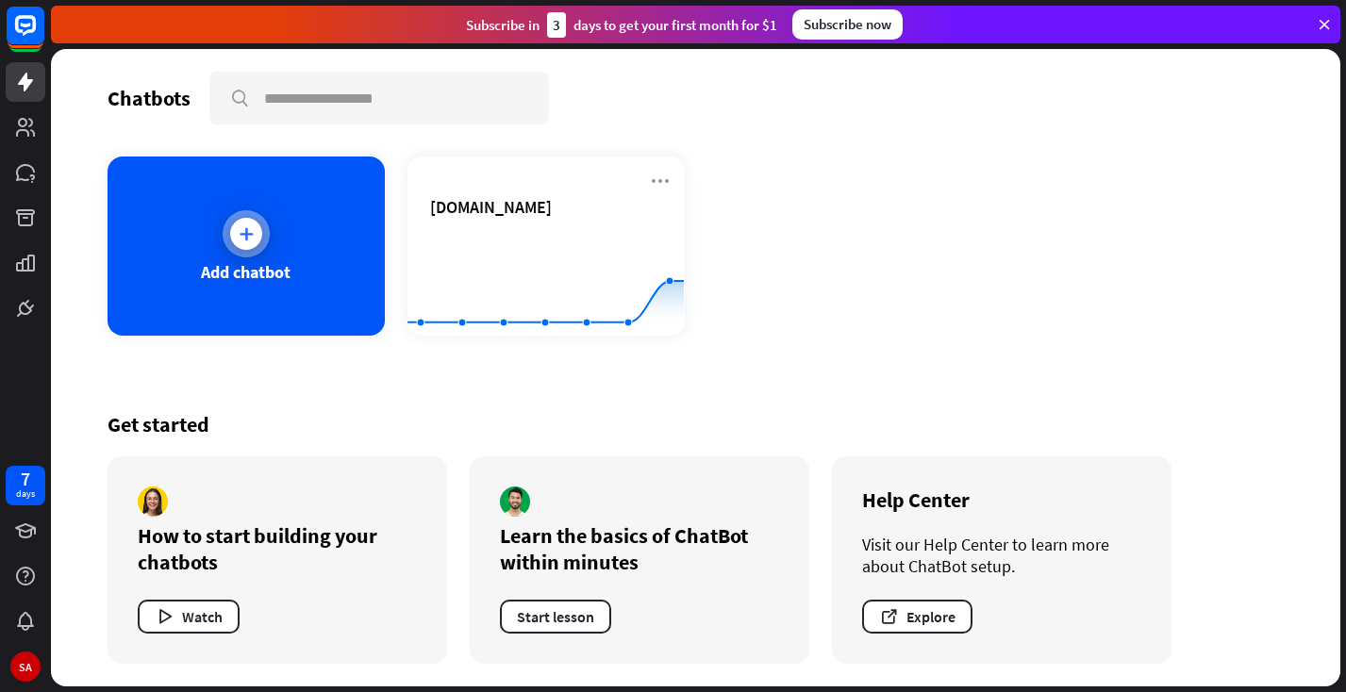
click at [218, 291] on div "Add chatbot" at bounding box center [246, 246] width 277 height 179
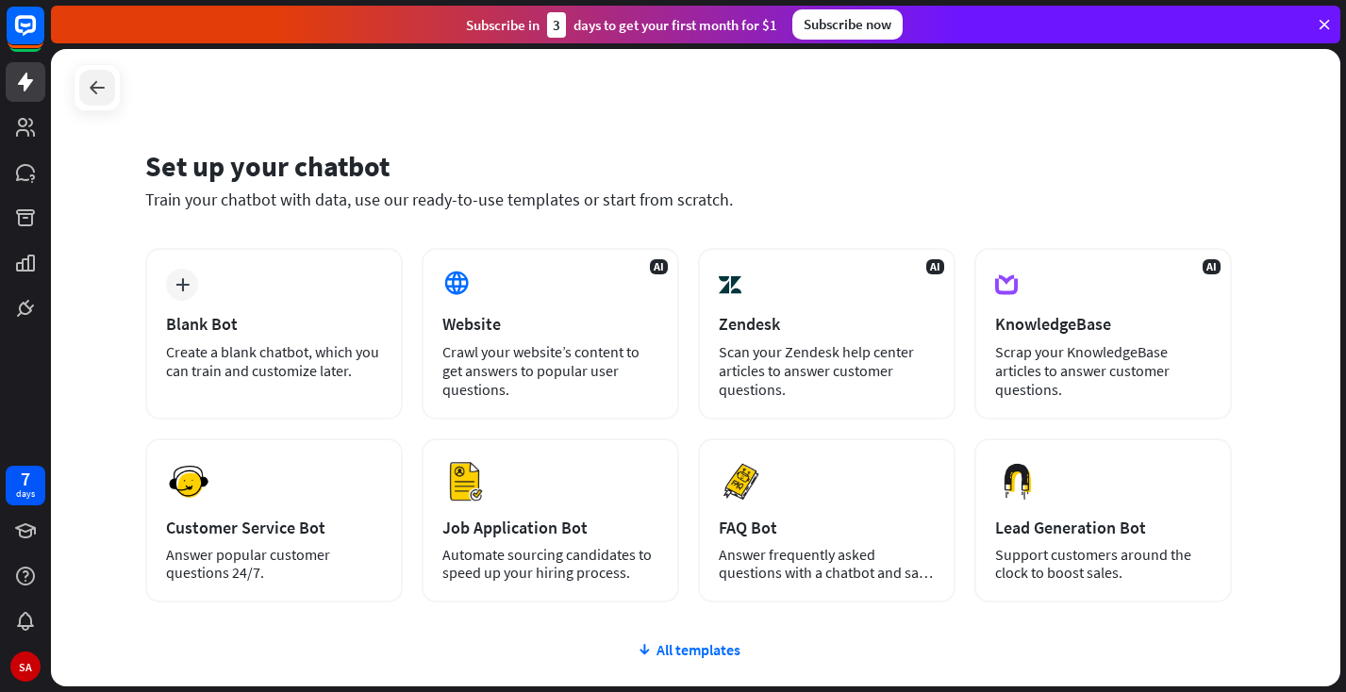
click at [85, 78] on div at bounding box center [97, 88] width 36 height 36
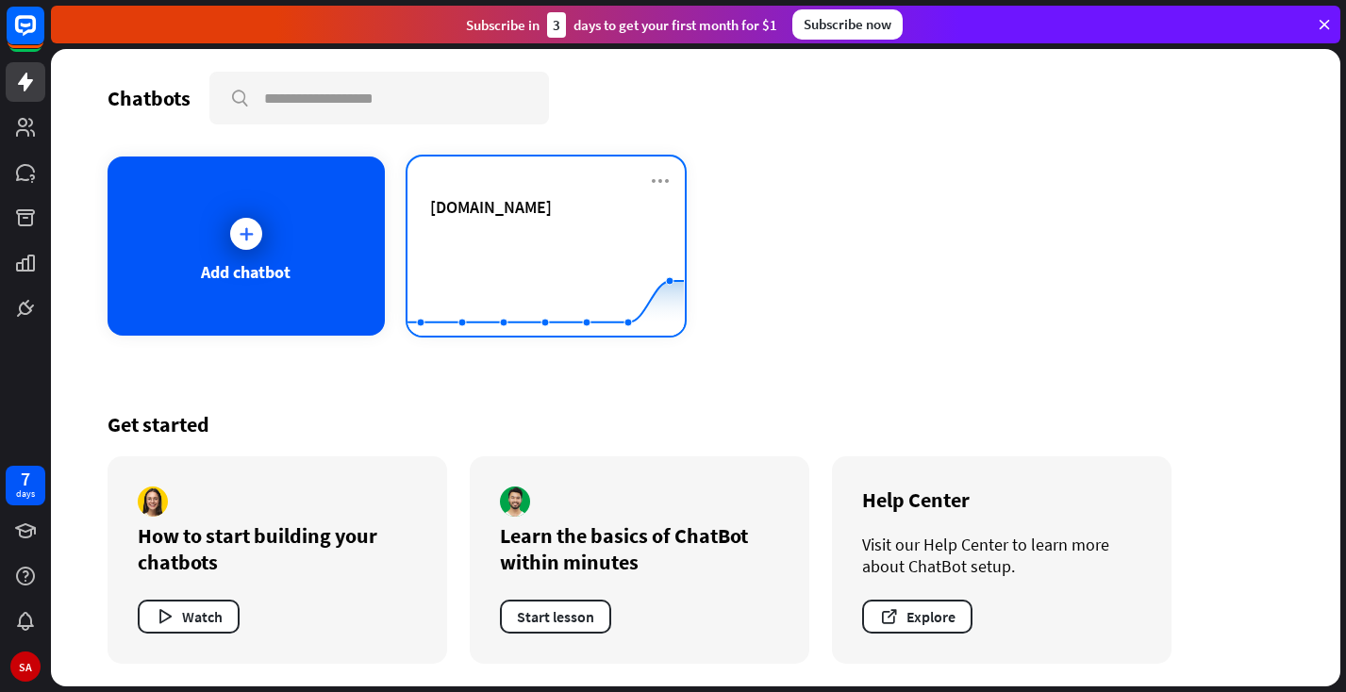
click at [488, 232] on rect at bounding box center [546, 289] width 276 height 118
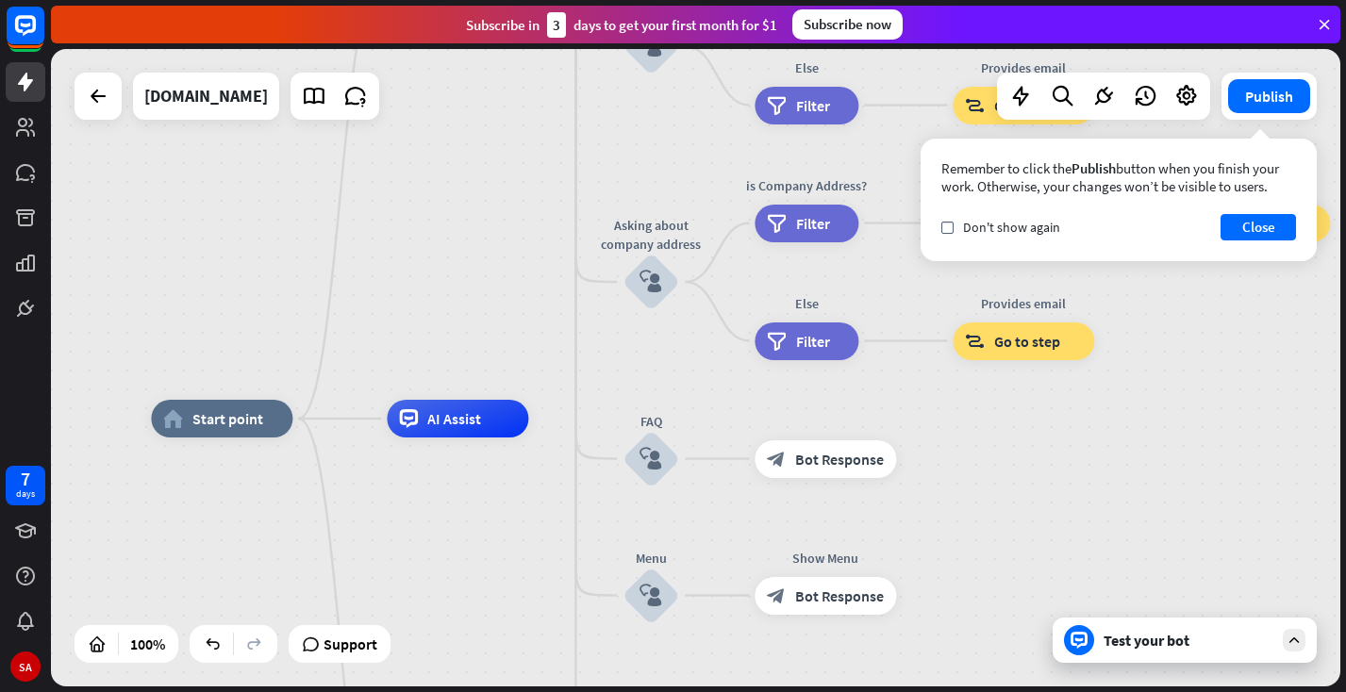
click at [1113, 650] on div "Test your bot" at bounding box center [1185, 640] width 264 height 45
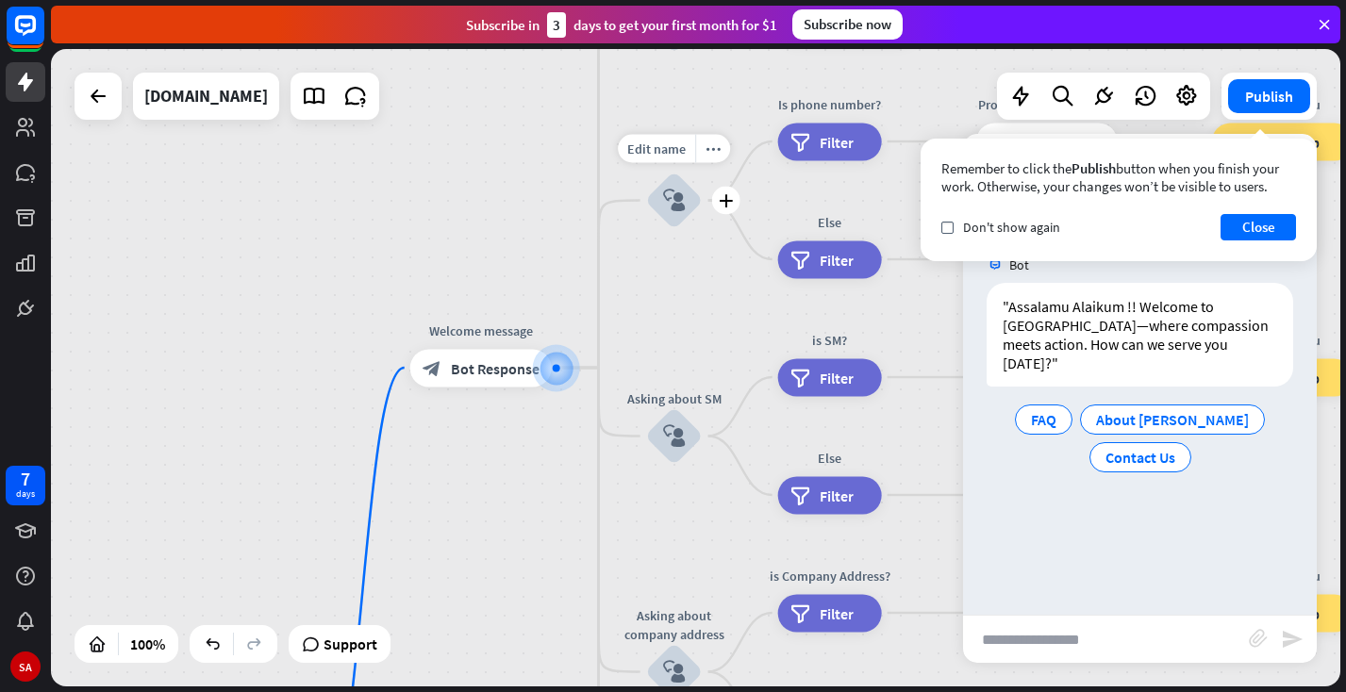
click at [673, 196] on icon "block_user_input" at bounding box center [674, 201] width 23 height 23
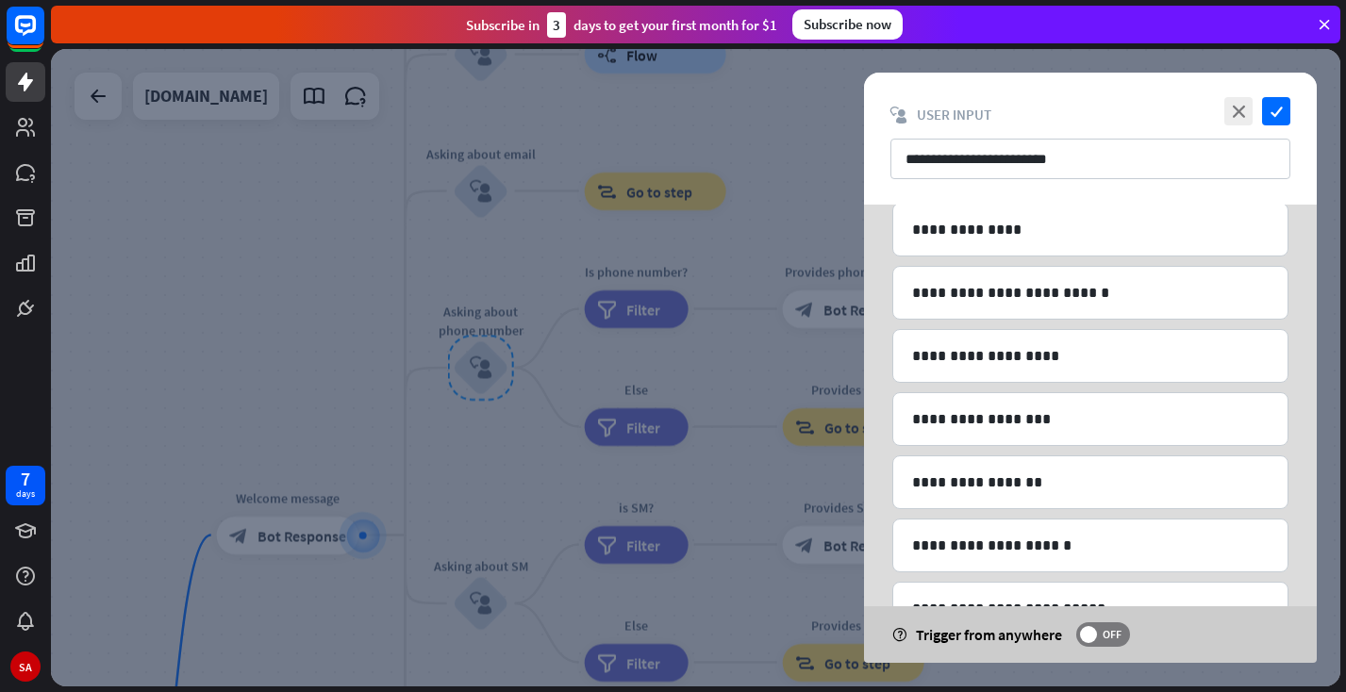
scroll to position [443, 0]
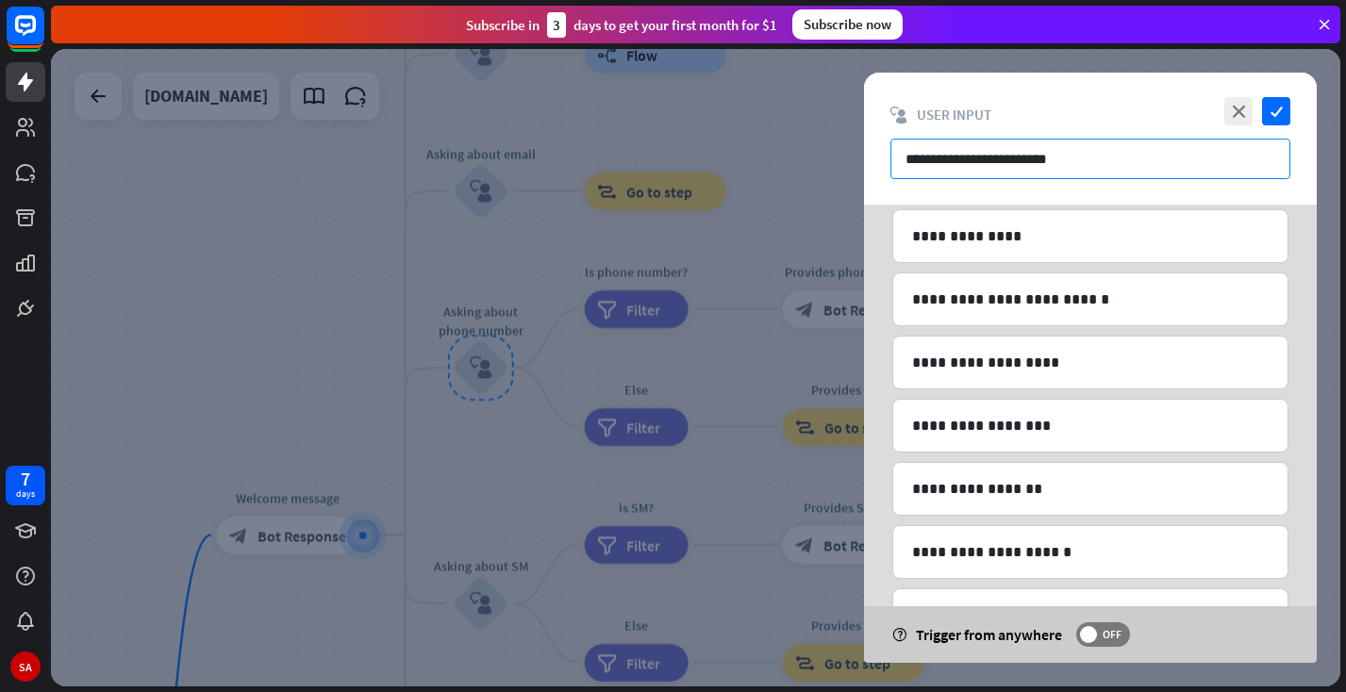
drag, startPoint x: 1081, startPoint y: 161, endPoint x: 862, endPoint y: 161, distance: 218.8
click at [862, 161] on div "**********" at bounding box center [695, 368] width 1289 height 638
click at [777, 93] on div at bounding box center [695, 368] width 1289 height 638
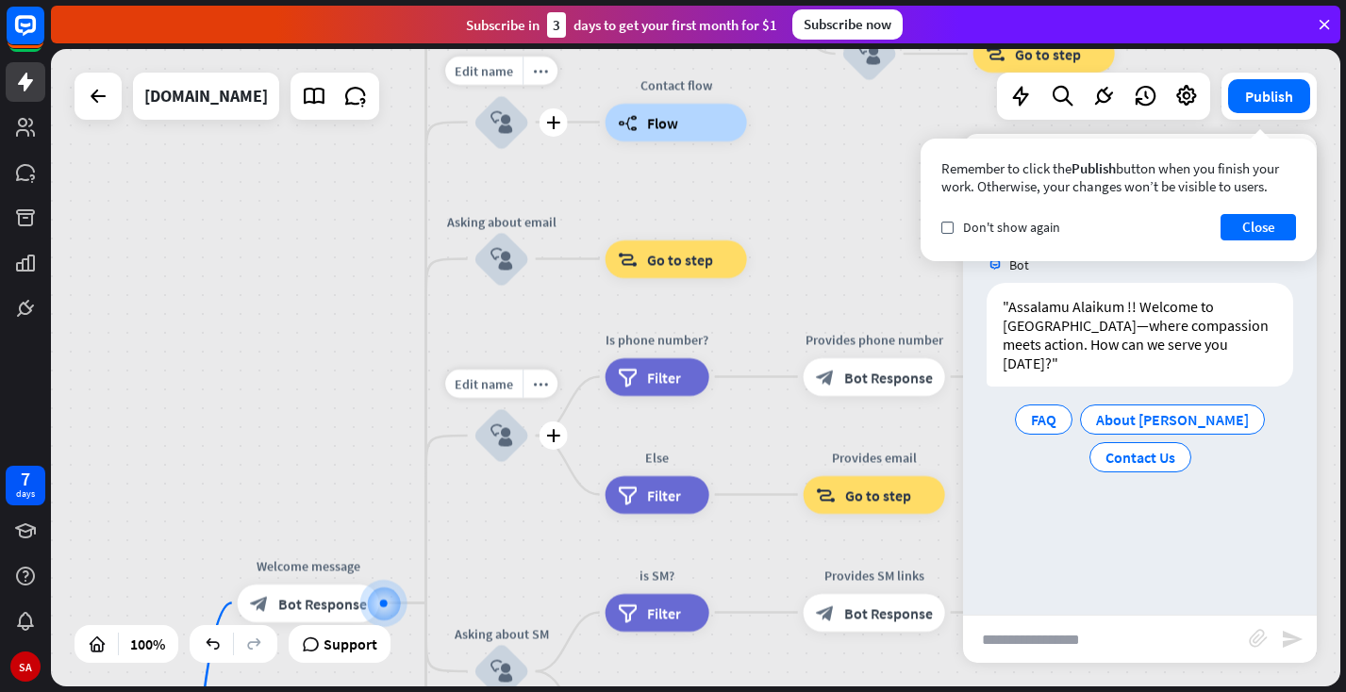
click at [510, 138] on div "block_user_input" at bounding box center [502, 122] width 57 height 57
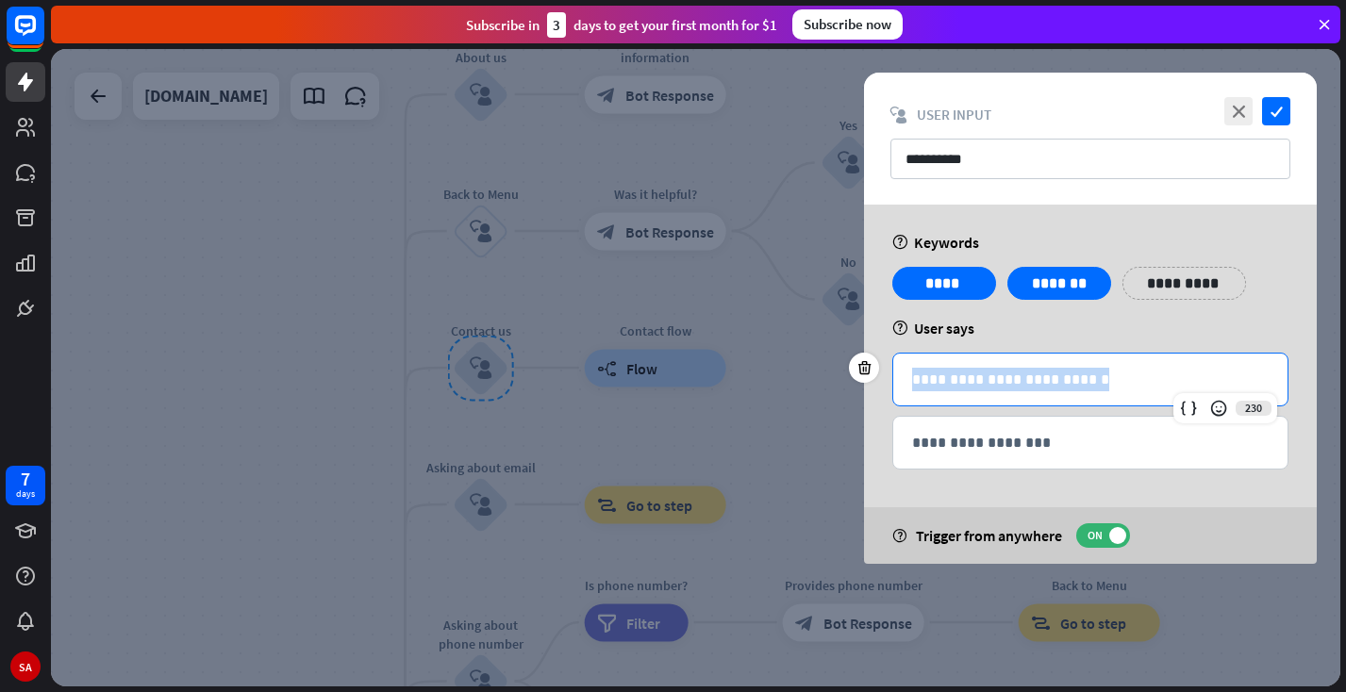
drag, startPoint x: 1132, startPoint y: 379, endPoint x: 848, endPoint y: 380, distance: 283.9
click at [892, 380] on div "**********" at bounding box center [1090, 380] width 396 height 54
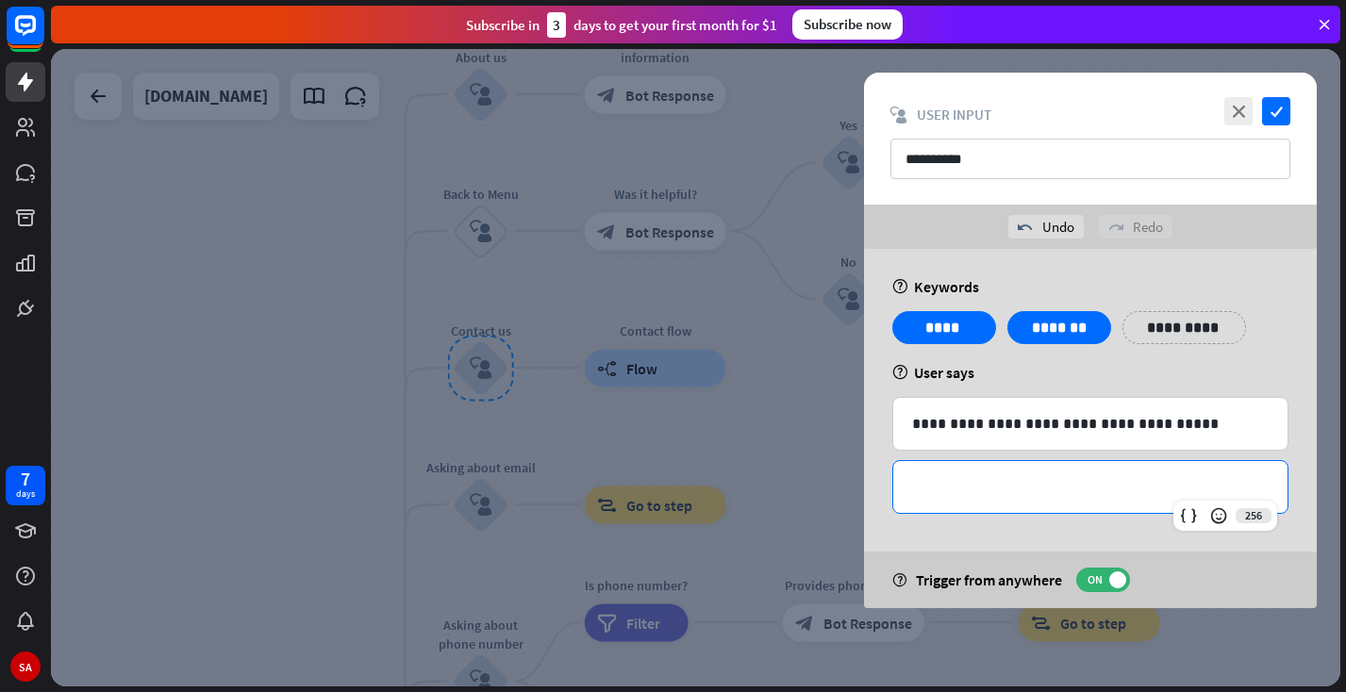
click at [1243, 506] on div "**********" at bounding box center [1090, 487] width 396 height 54
click at [1280, 107] on icon "check" at bounding box center [1276, 111] width 28 height 28
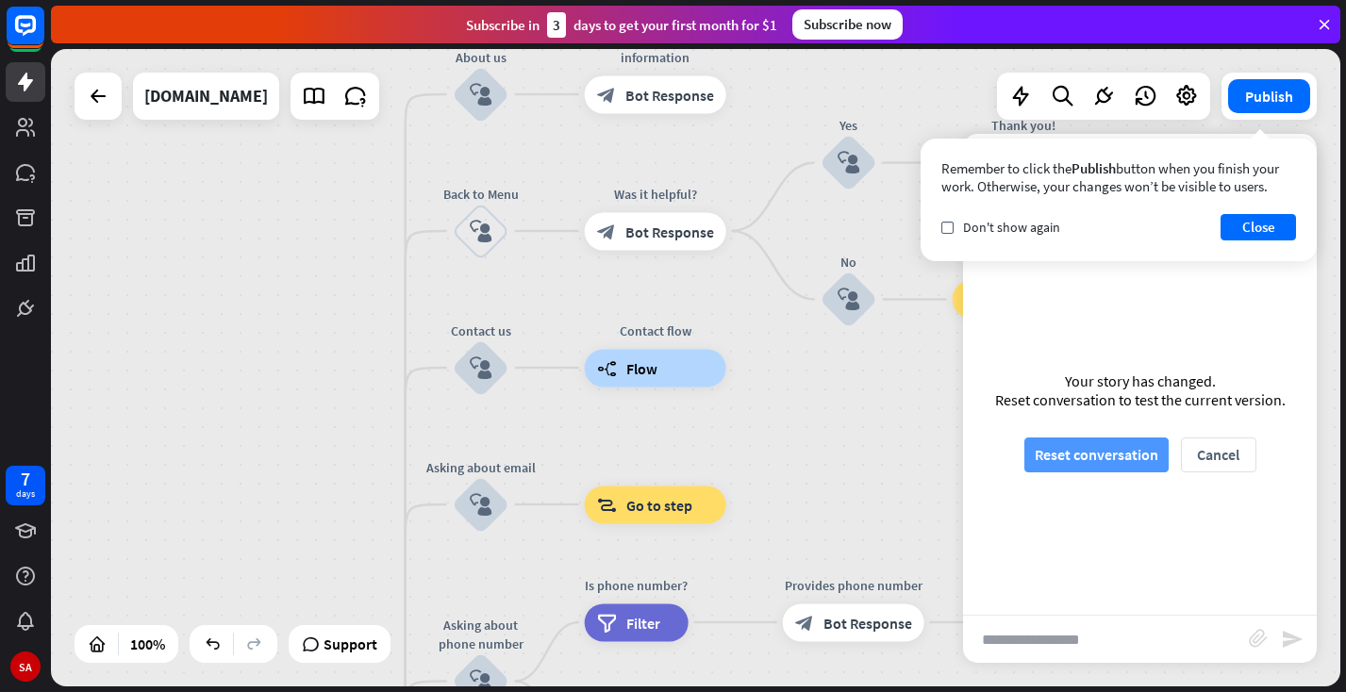
click at [1097, 446] on button "Reset conversation" at bounding box center [1096, 455] width 144 height 35
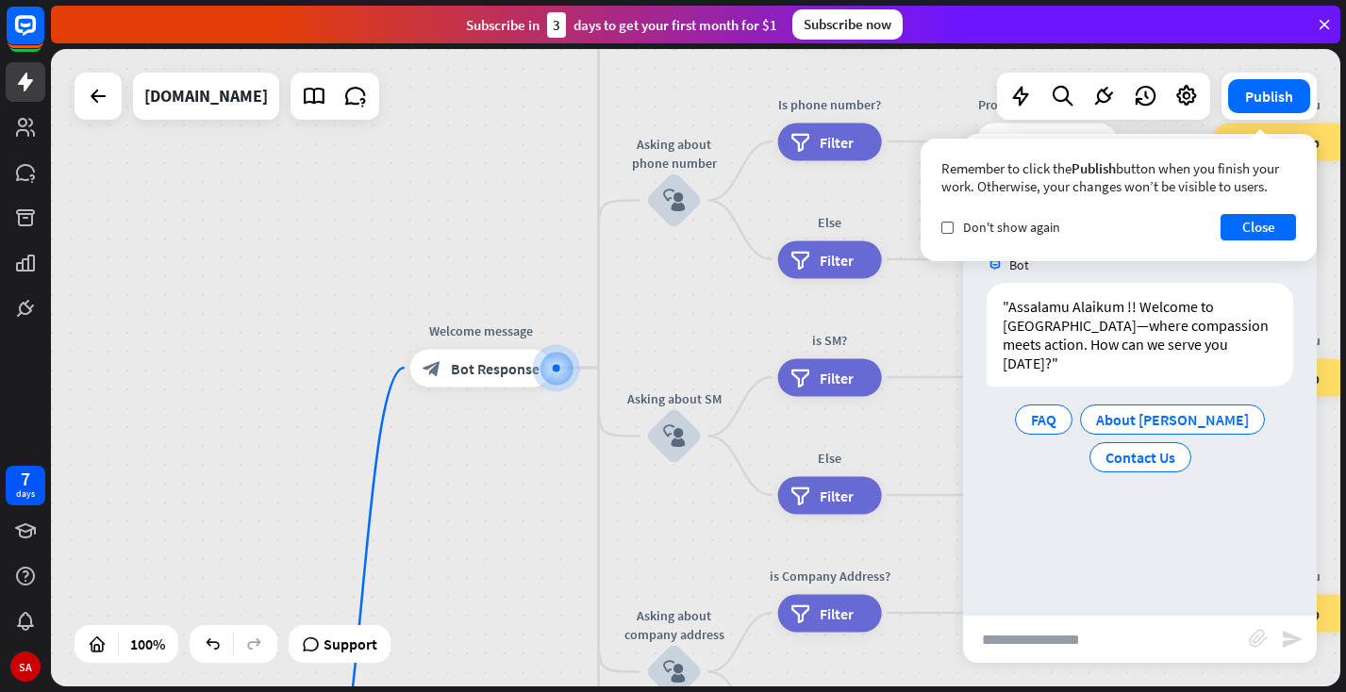
click at [1041, 640] on input "text" at bounding box center [1106, 639] width 286 height 47
type input "**********"
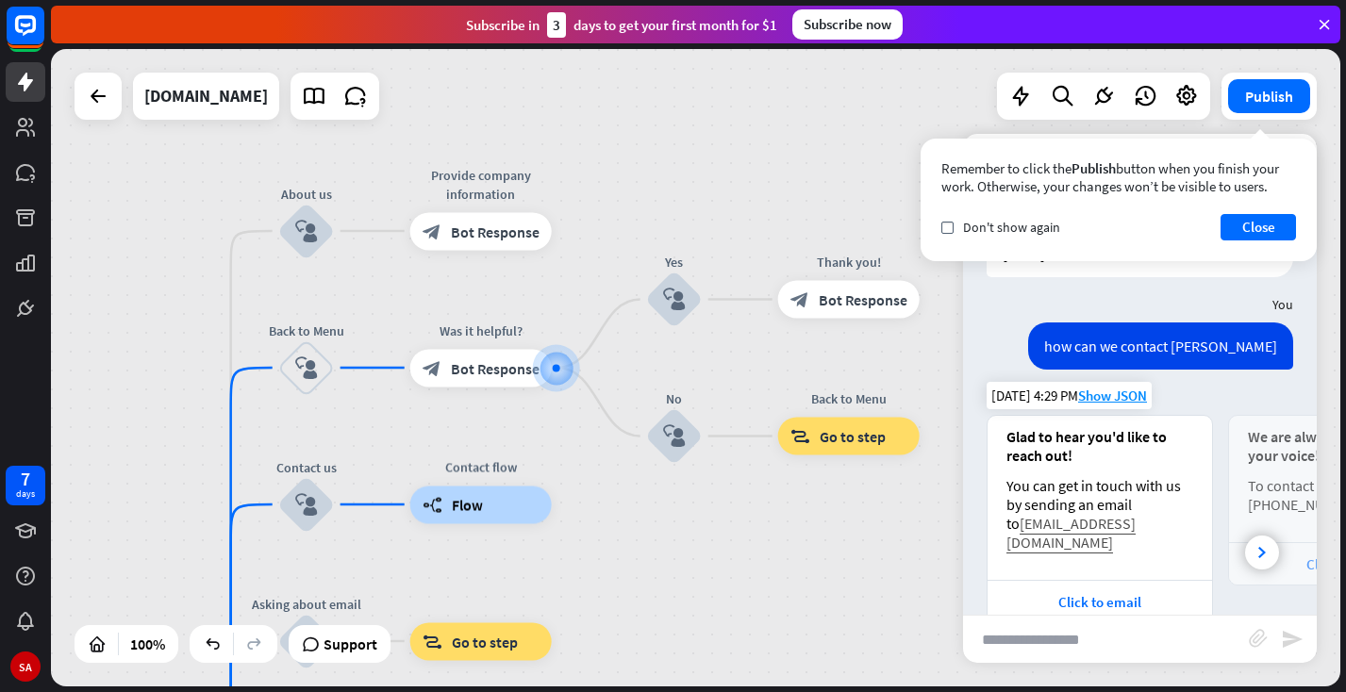
scroll to position [106, 0]
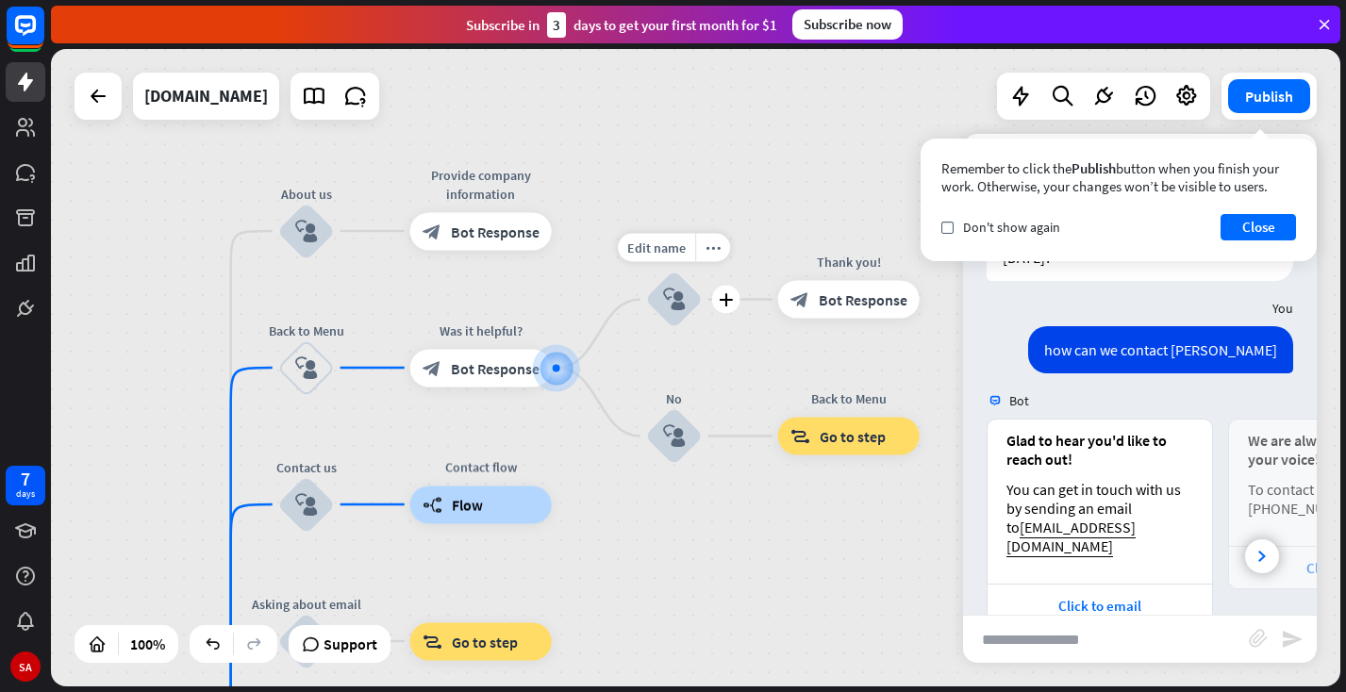
click at [679, 291] on icon "block_user_input" at bounding box center [674, 300] width 23 height 23
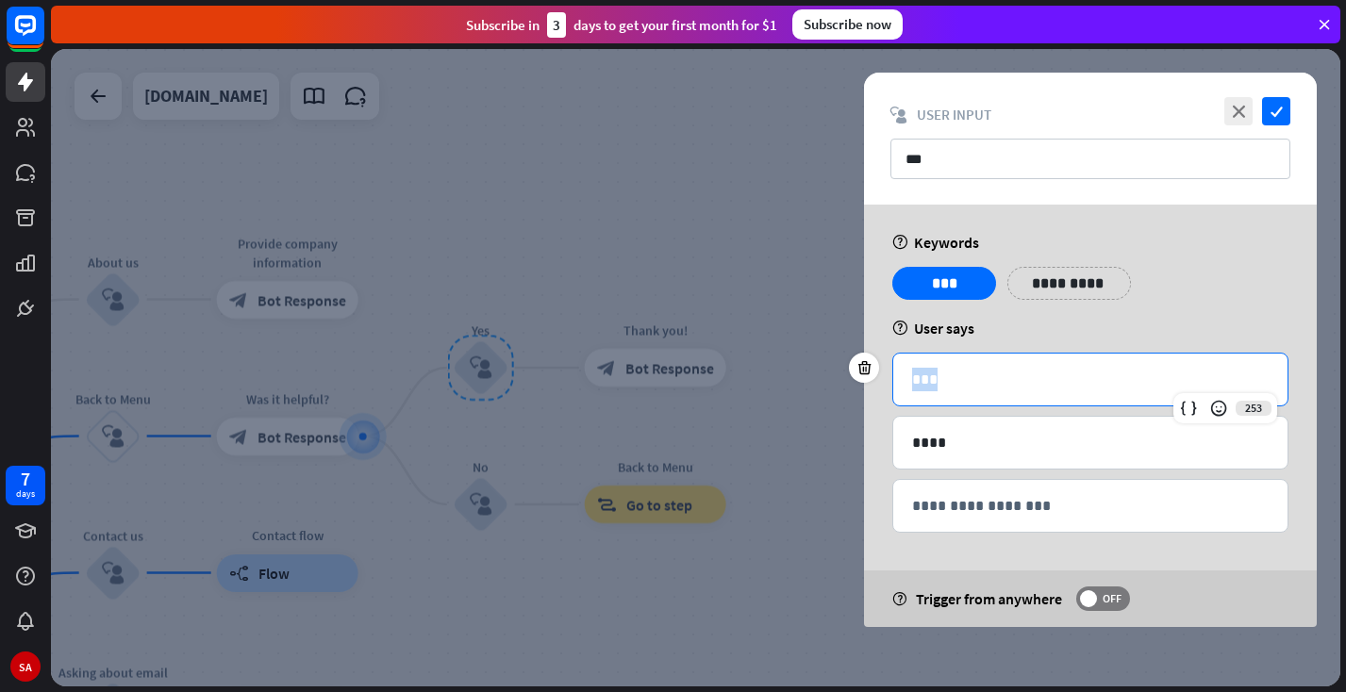
drag, startPoint x: 951, startPoint y: 378, endPoint x: 885, endPoint y: 378, distance: 66.0
click at [885, 378] on div "**********" at bounding box center [1090, 416] width 453 height 423
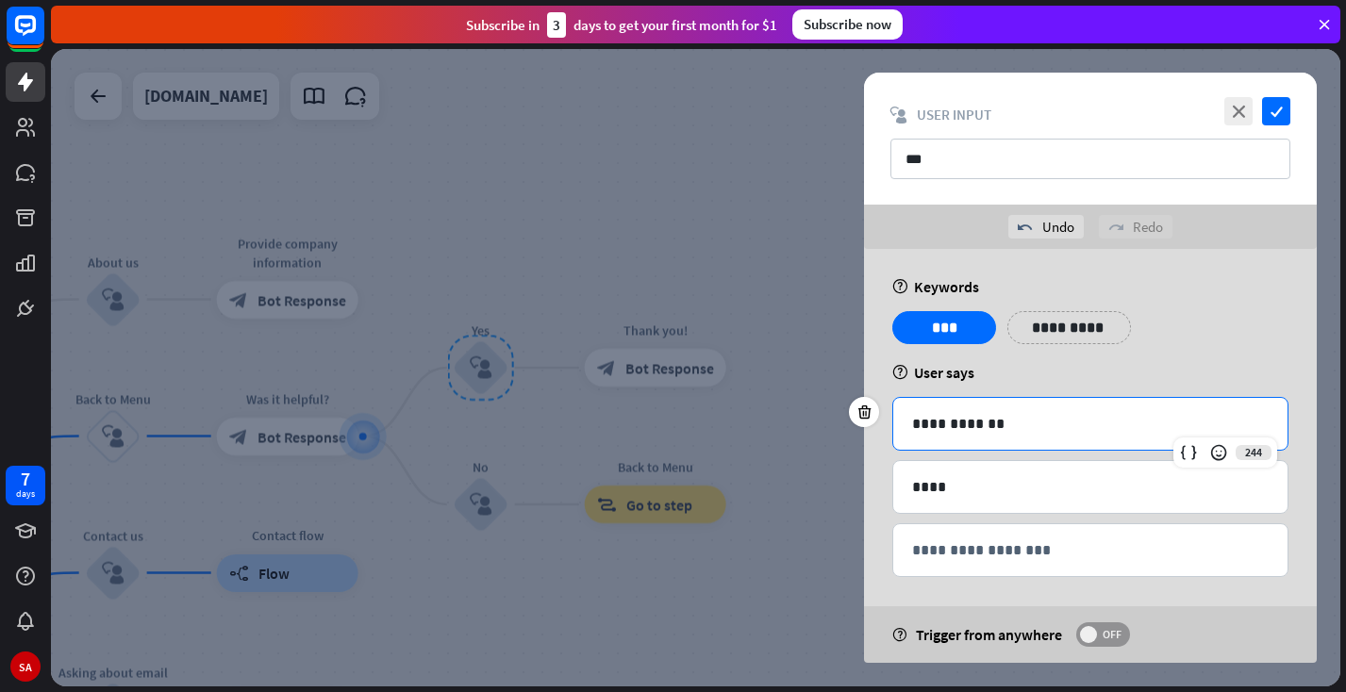
click at [1123, 634] on span "OFF" at bounding box center [1111, 634] width 29 height 15
click at [1290, 105] on div "close check block_user_input User Input ***" at bounding box center [1090, 139] width 453 height 132
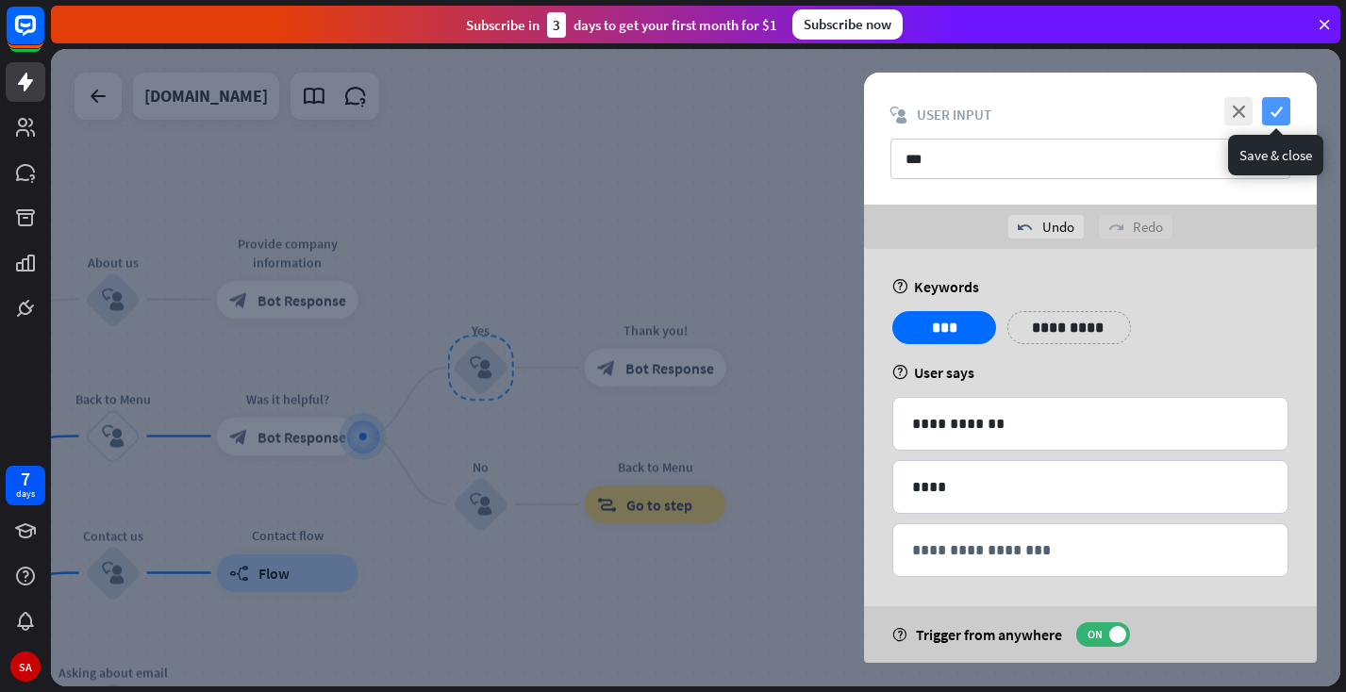
click at [1286, 105] on icon "check" at bounding box center [1276, 111] width 28 height 28
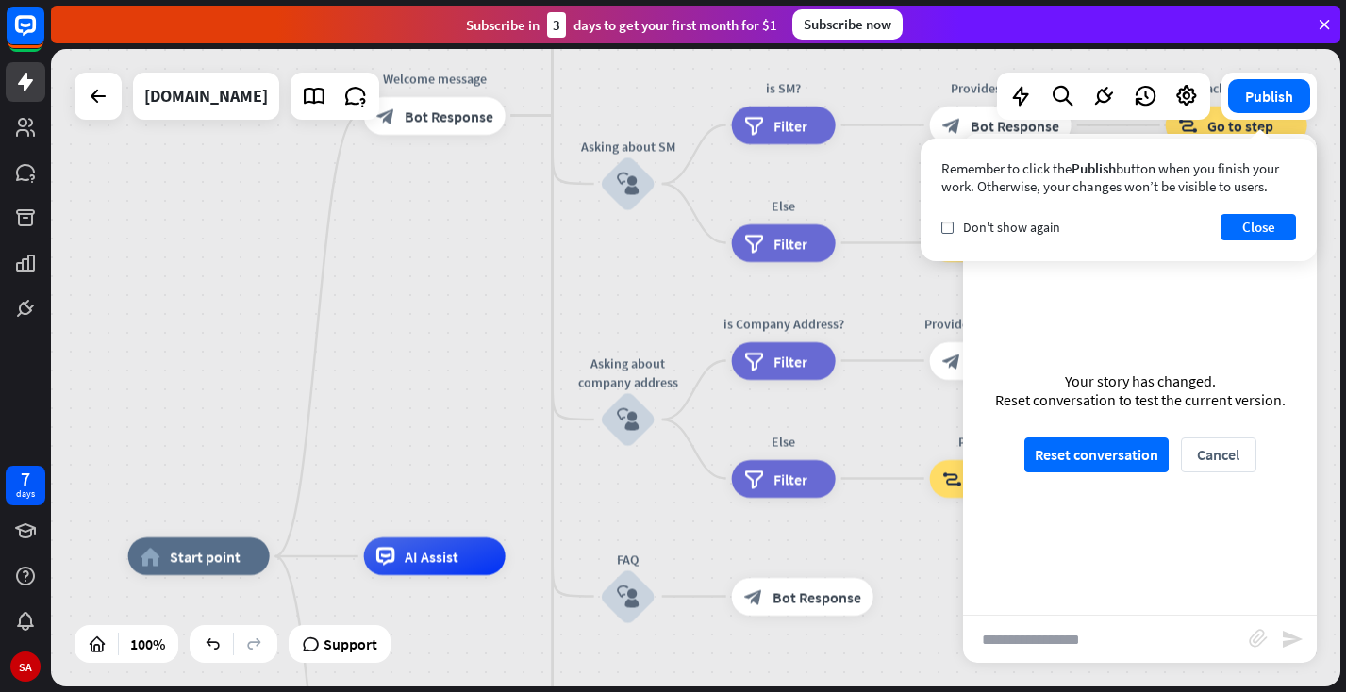
click at [1046, 646] on input "text" at bounding box center [1106, 639] width 286 height 47
click at [1261, 226] on button "Close" at bounding box center [1258, 227] width 75 height 26
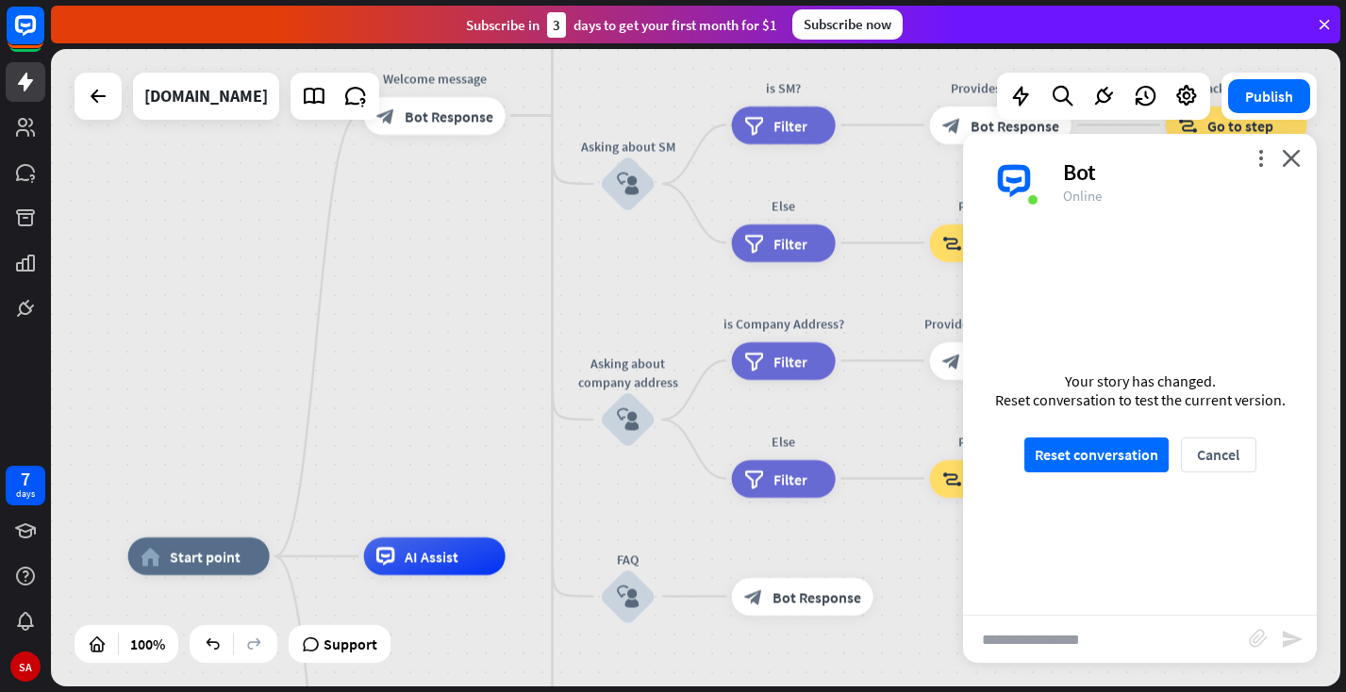
click at [1042, 634] on input "text" at bounding box center [1106, 639] width 286 height 47
type input "**********"
click at [1291, 649] on icon "send" at bounding box center [1292, 639] width 23 height 23
click at [1082, 455] on button "Reset conversation" at bounding box center [1096, 455] width 144 height 35
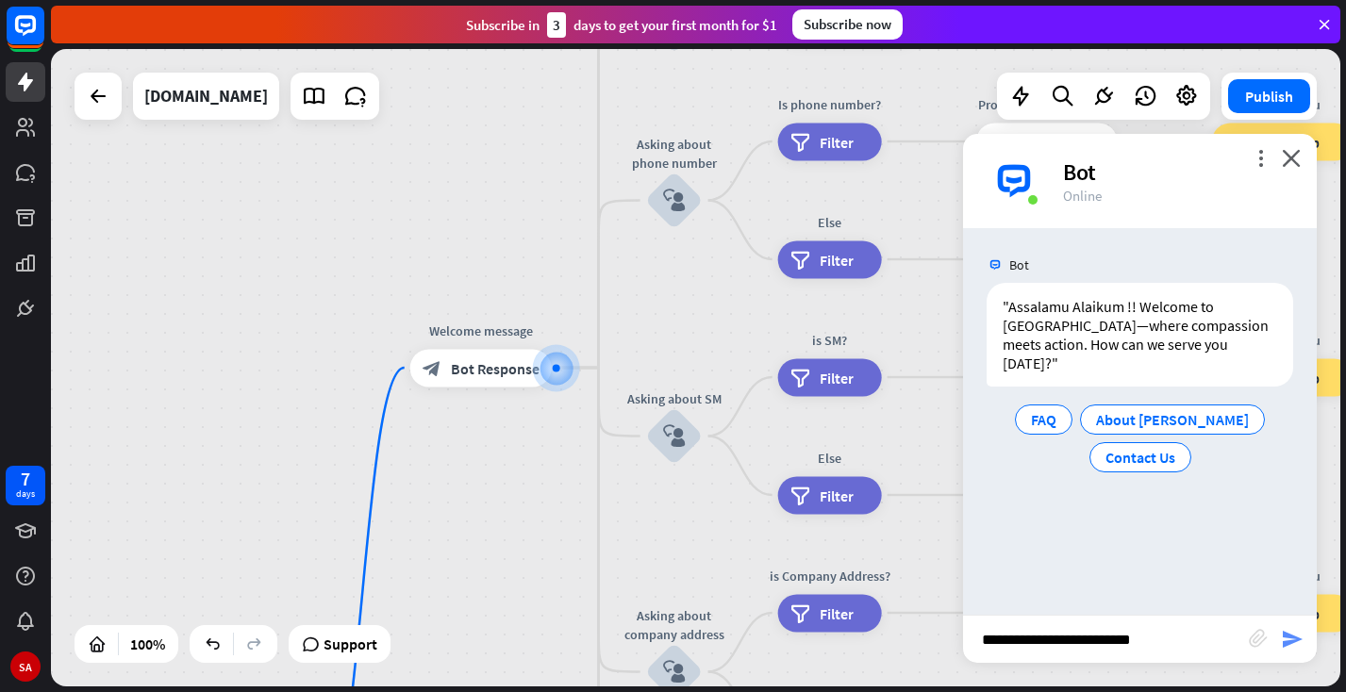
click at [1287, 641] on icon "send" at bounding box center [1292, 639] width 23 height 23
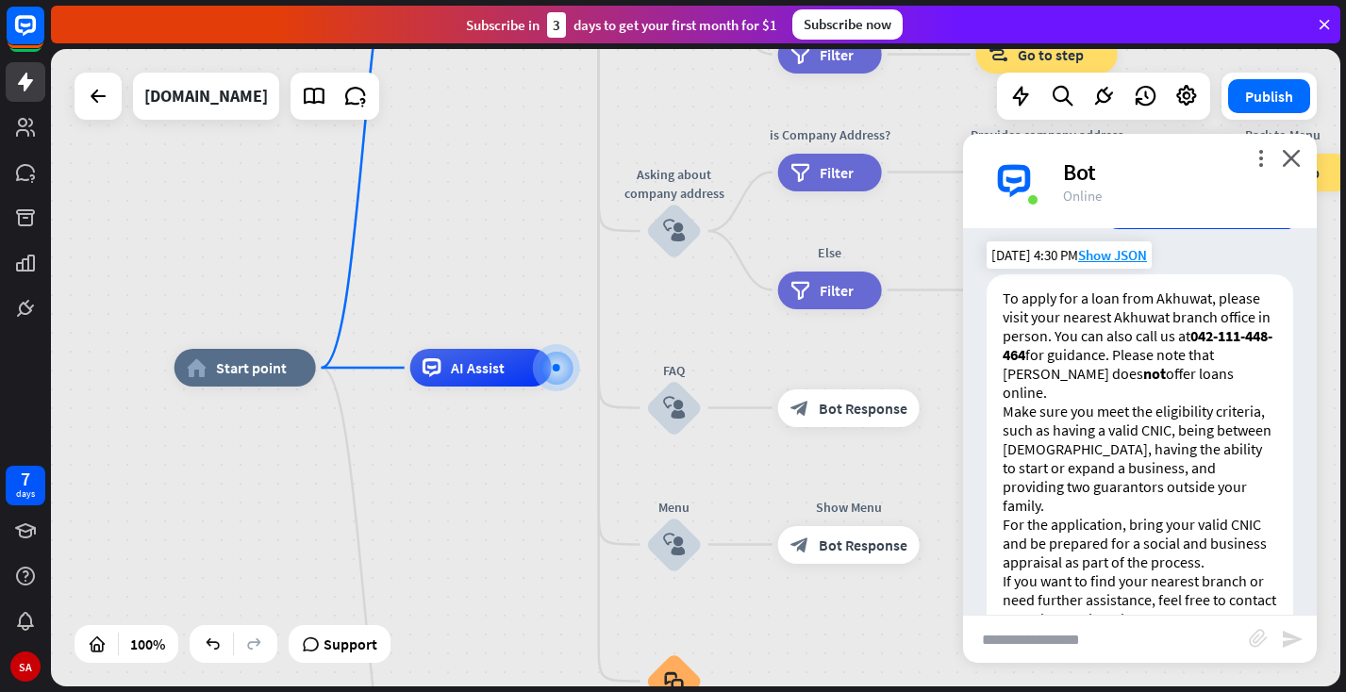
scroll to position [249, 0]
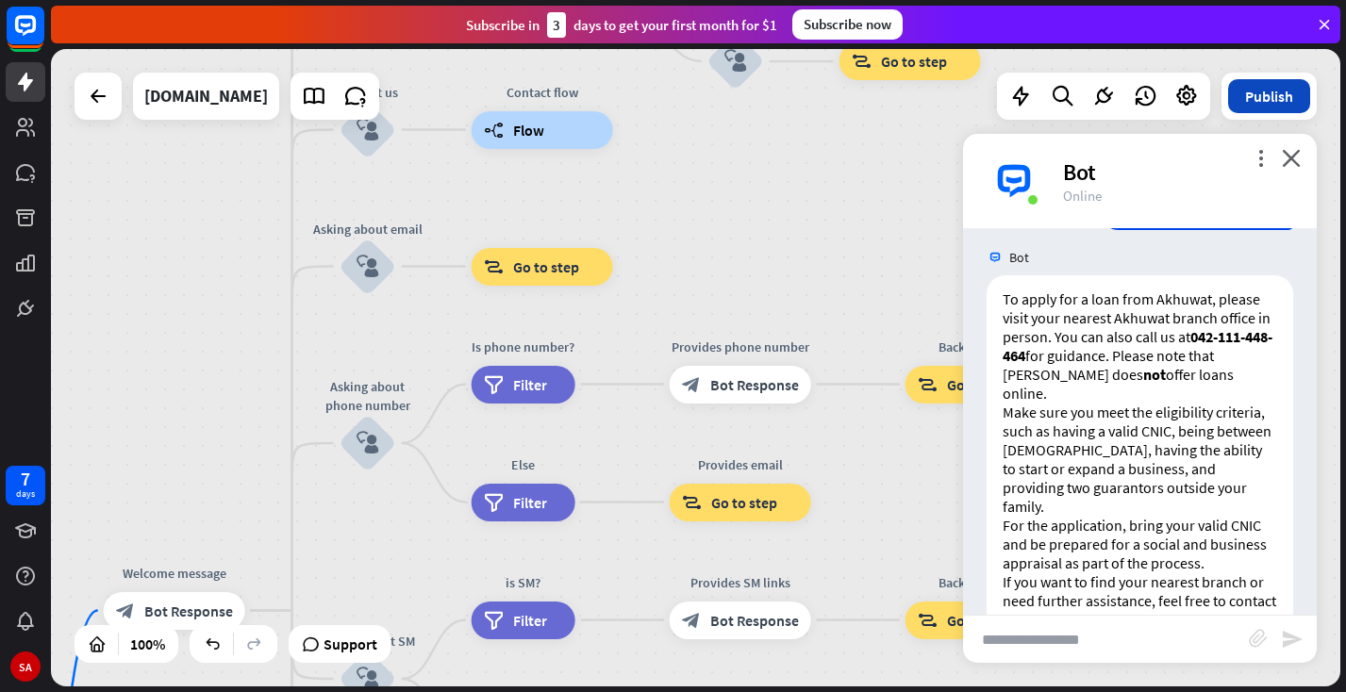
click at [1261, 93] on button "Publish" at bounding box center [1269, 96] width 82 height 34
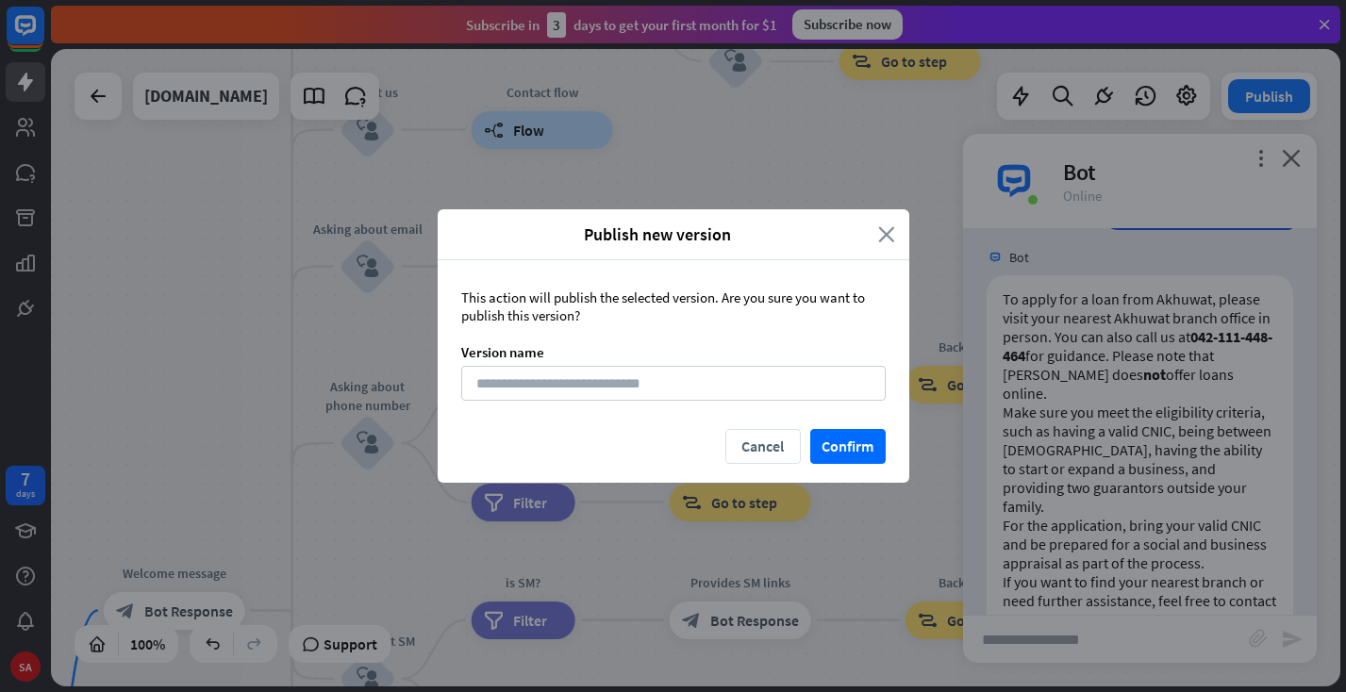
click at [891, 238] on icon "close" at bounding box center [886, 235] width 17 height 22
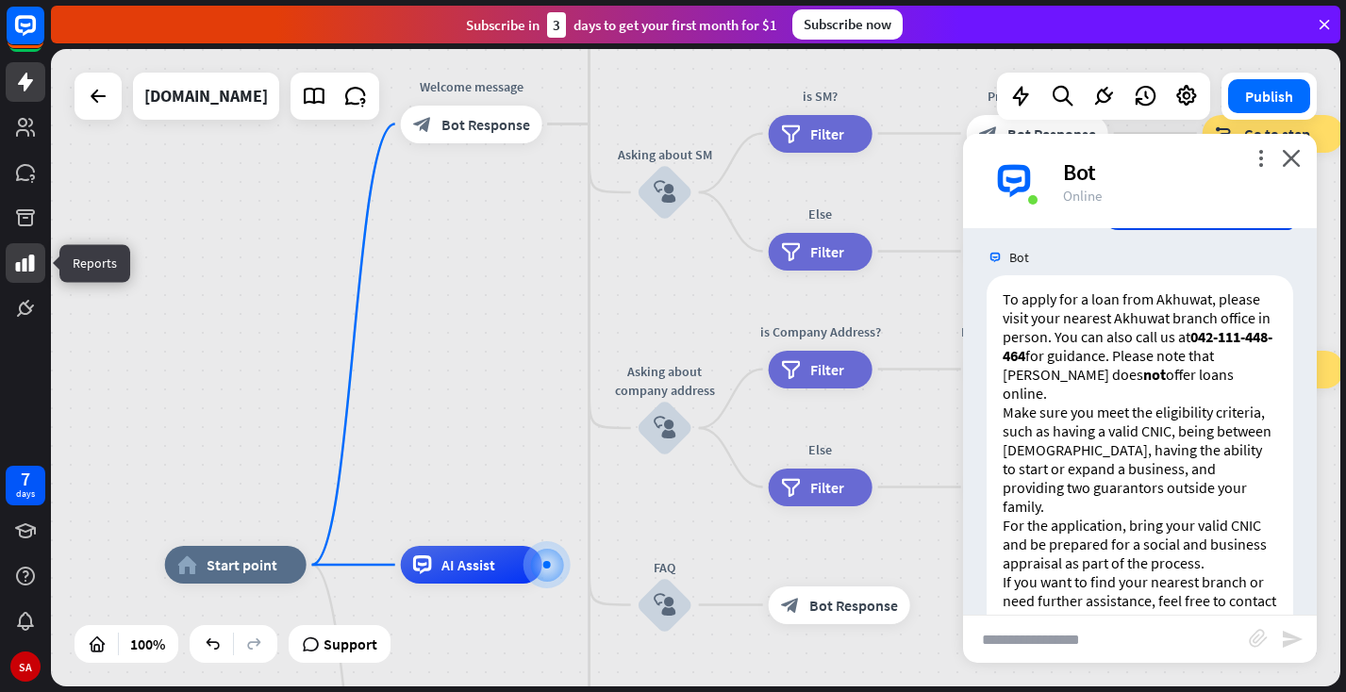
click at [30, 265] on icon at bounding box center [25, 263] width 19 height 17
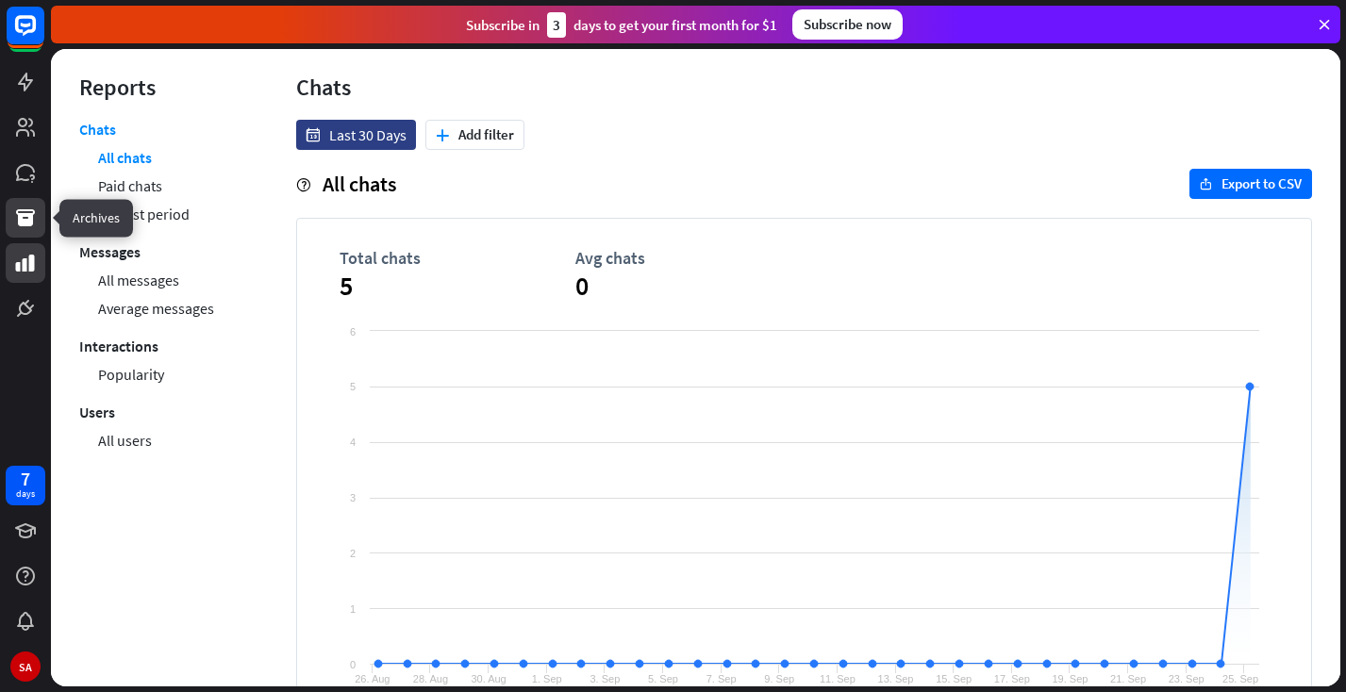
click at [10, 225] on link at bounding box center [26, 218] width 40 height 40
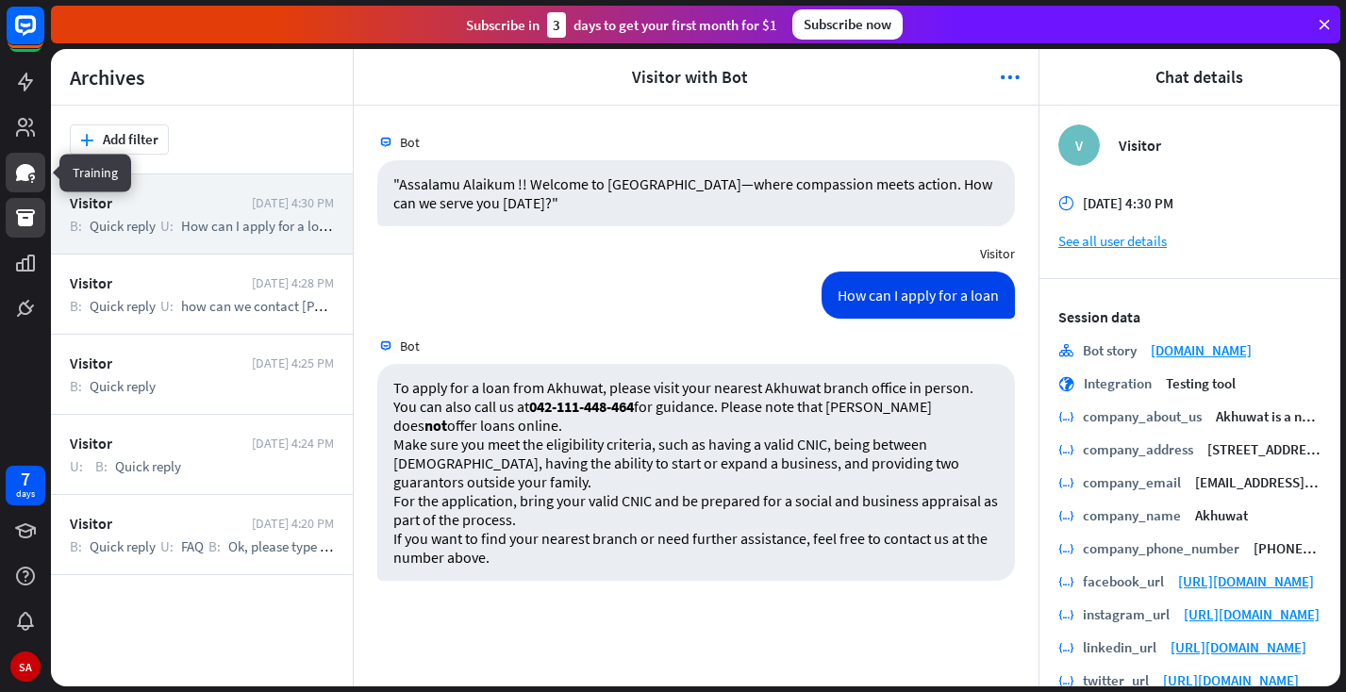
click at [31, 175] on icon at bounding box center [25, 172] width 23 height 23
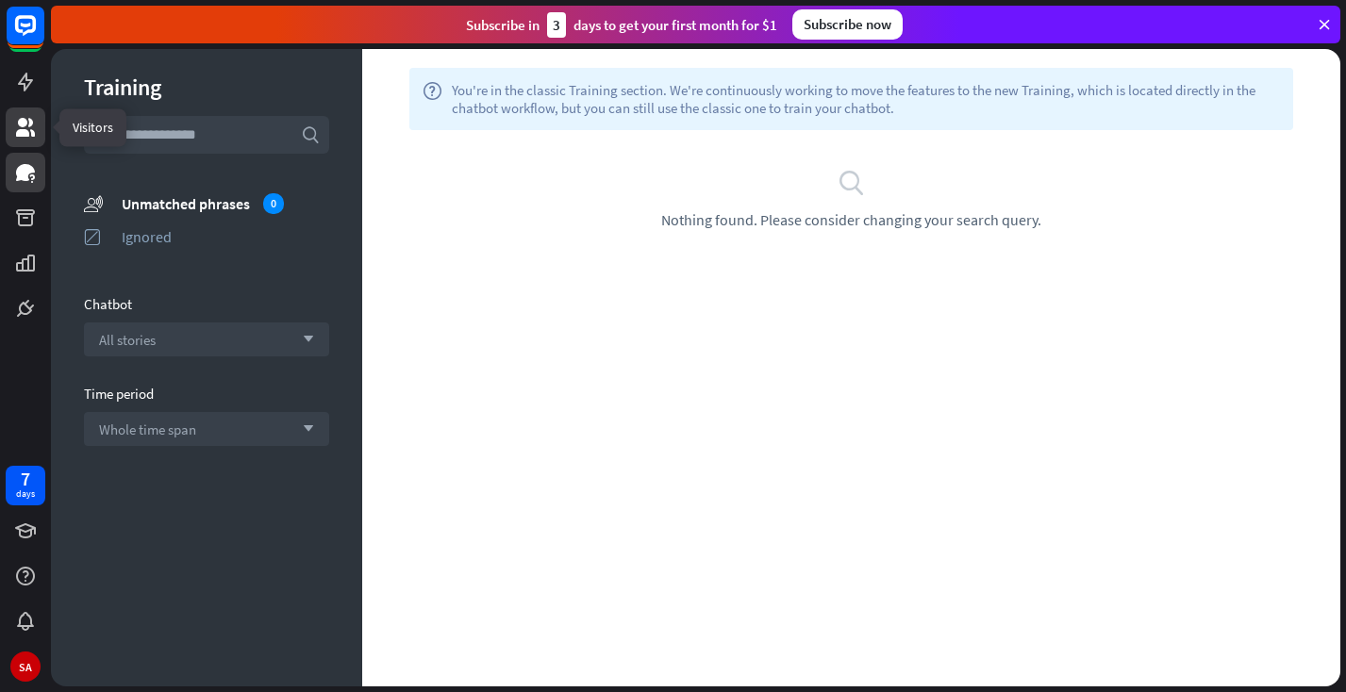
click at [25, 129] on icon at bounding box center [25, 127] width 23 height 23
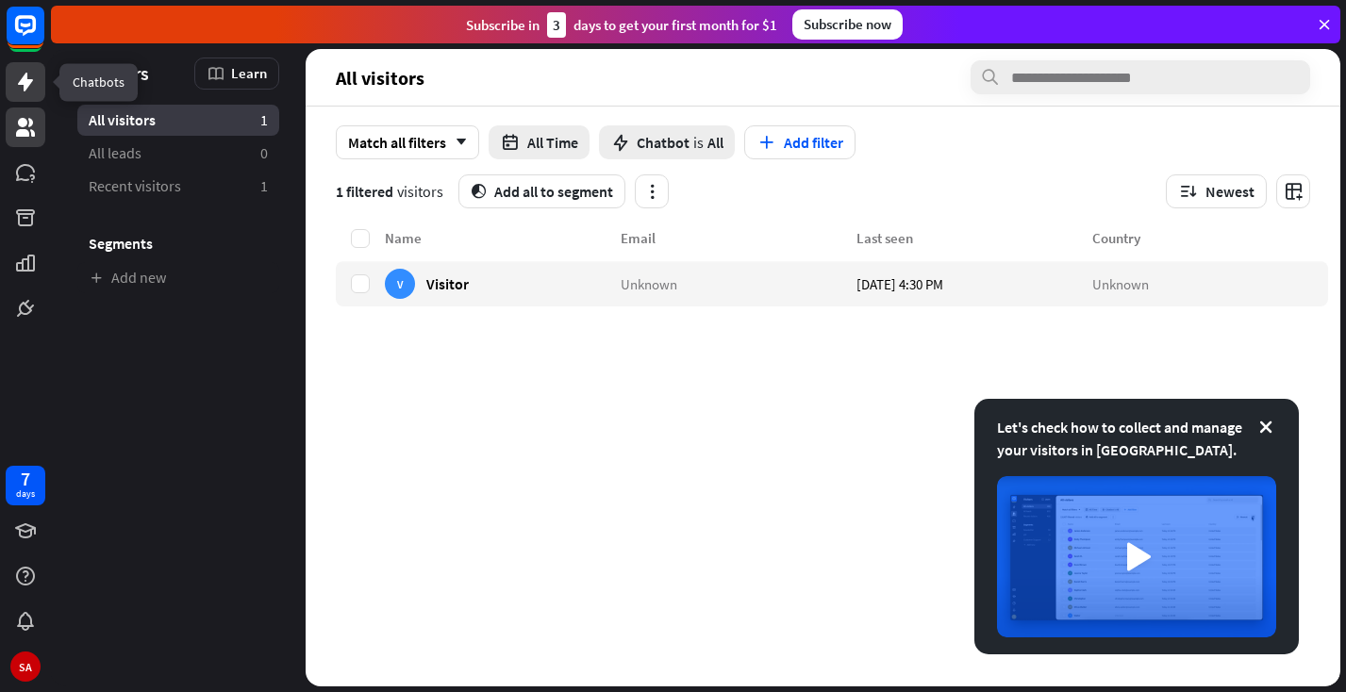
click at [20, 86] on icon at bounding box center [25, 82] width 23 height 23
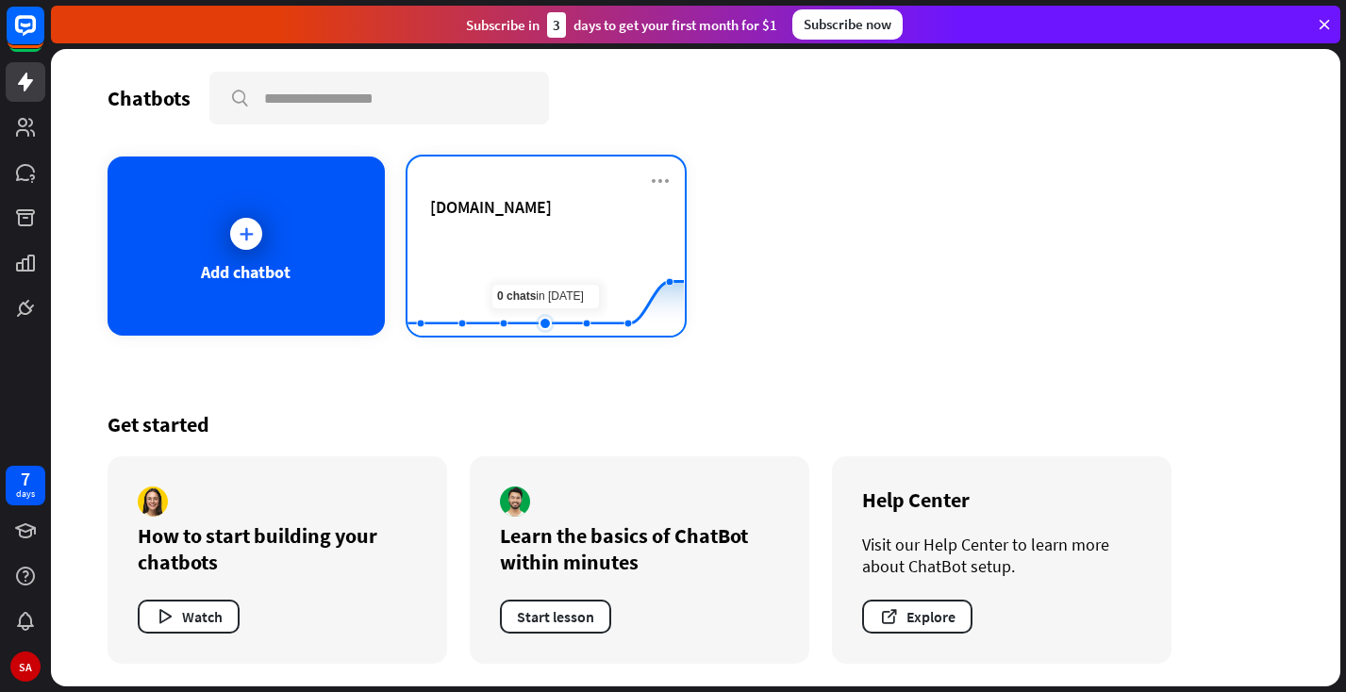
click at [535, 275] on rect at bounding box center [546, 289] width 276 height 118
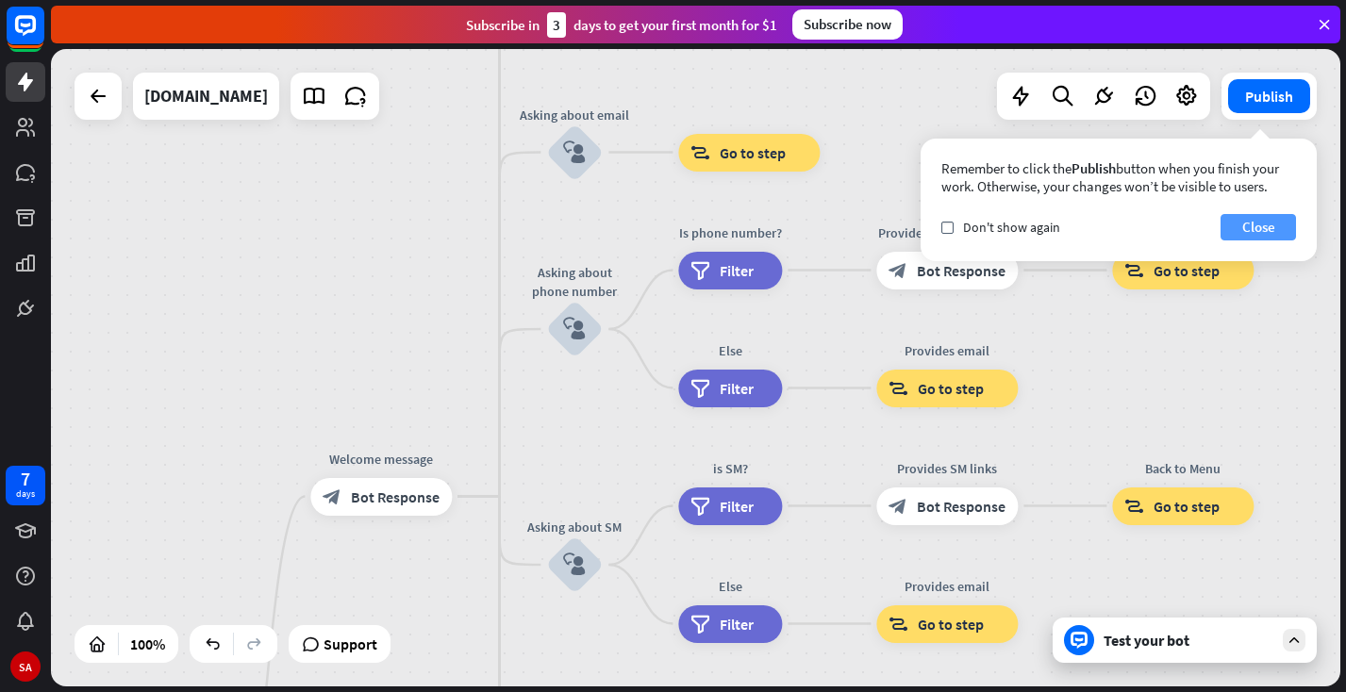
click at [1269, 224] on button "Close" at bounding box center [1258, 227] width 75 height 26
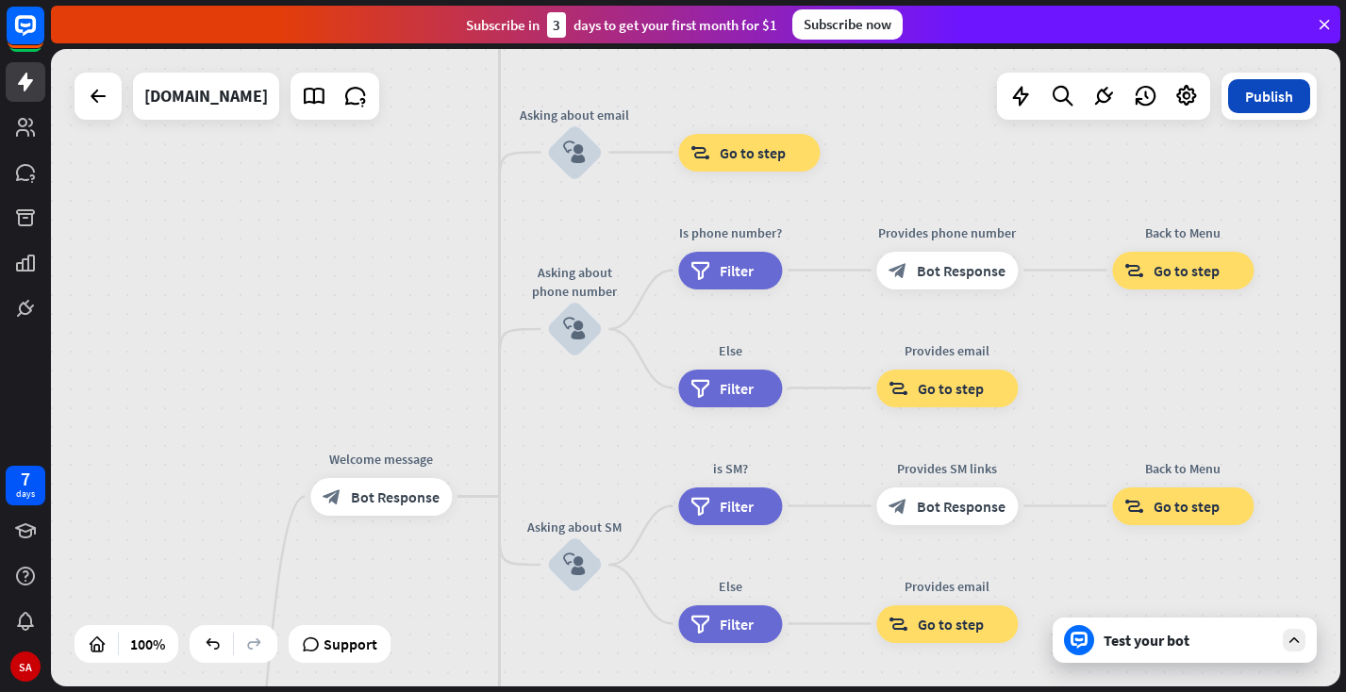
click at [1269, 85] on button "Publish" at bounding box center [1269, 96] width 82 height 34
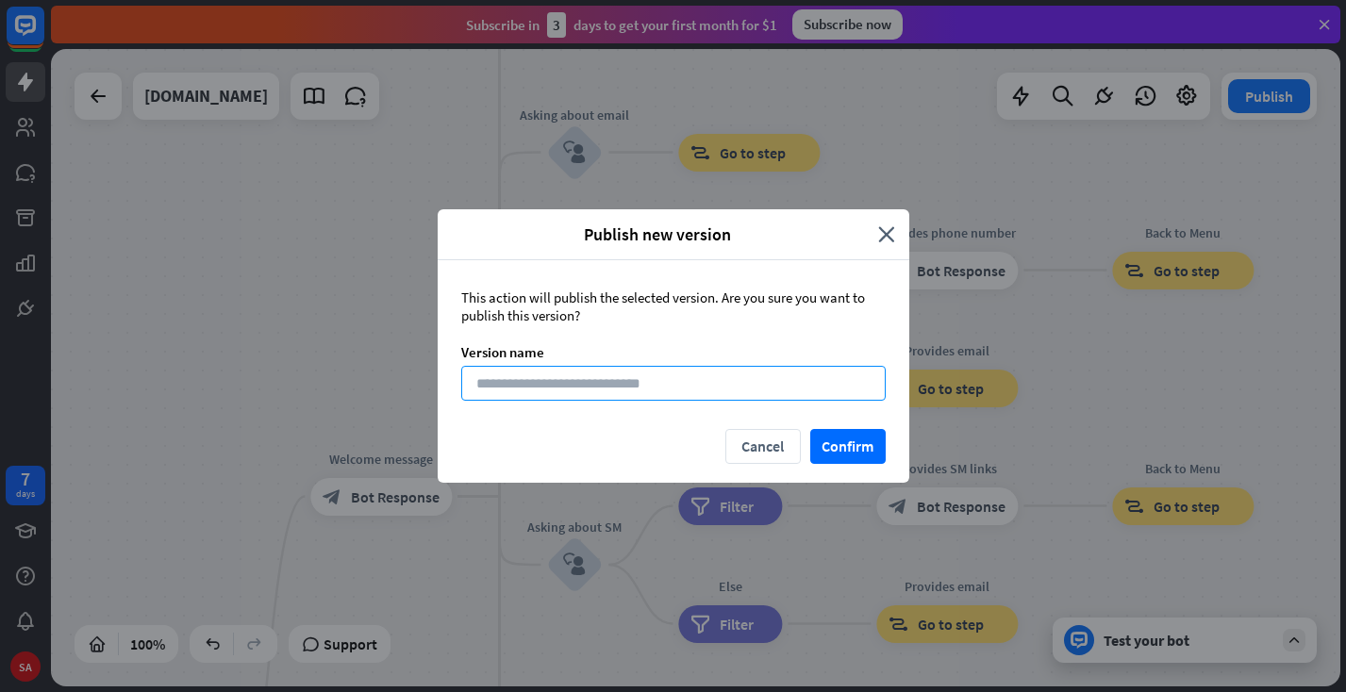
click at [710, 385] on input at bounding box center [673, 383] width 424 height 35
type input "**********"
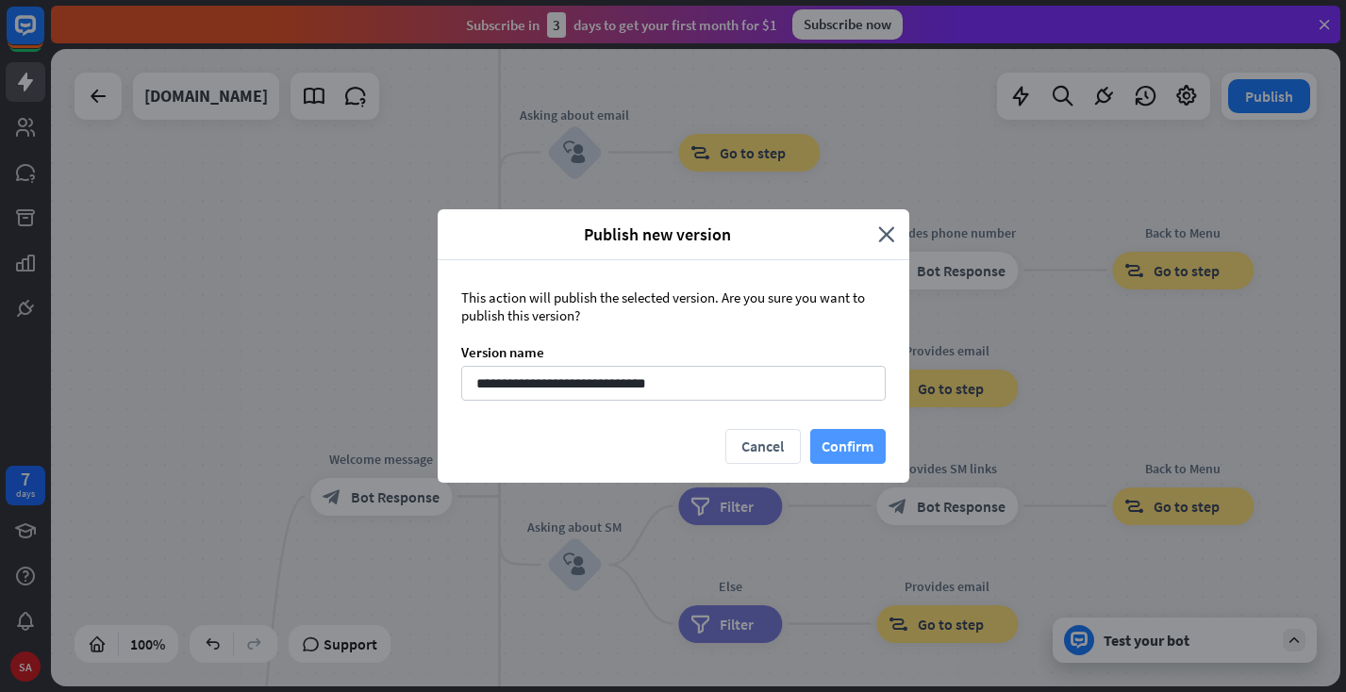
click at [844, 451] on button "Confirm" at bounding box center [847, 446] width 75 height 35
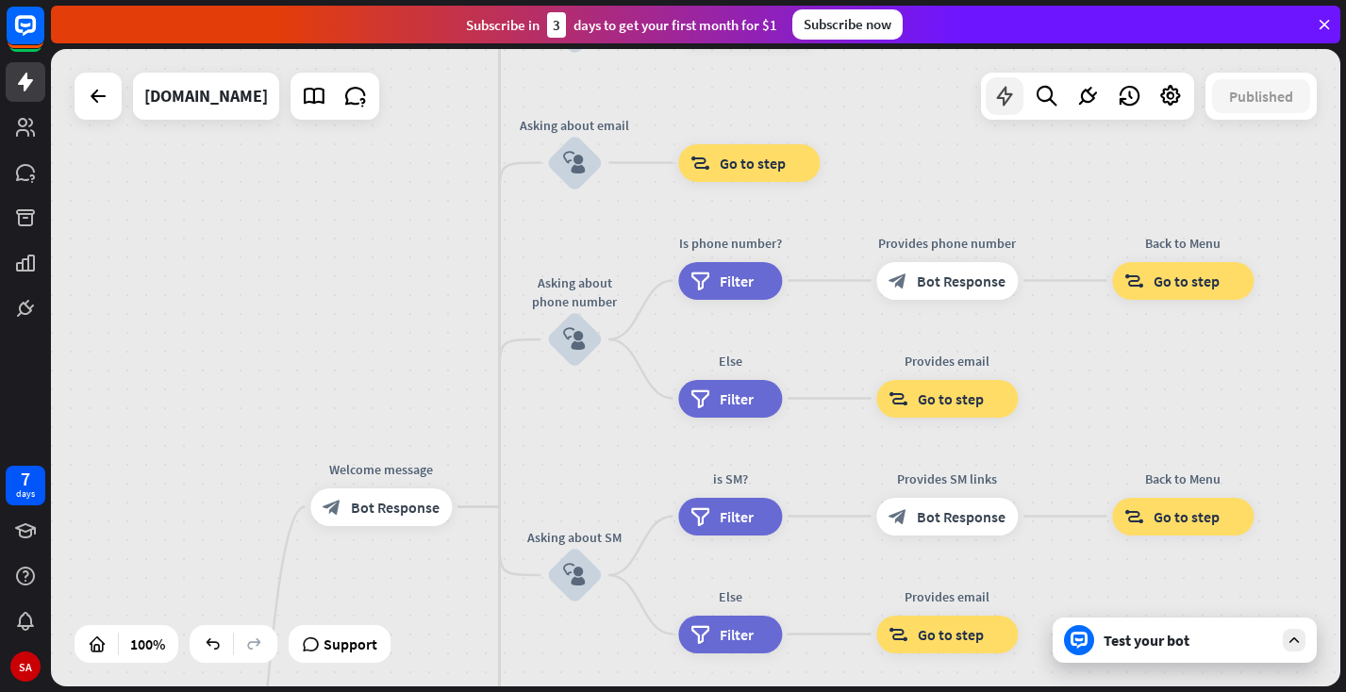
click at [1012, 96] on icon at bounding box center [1004, 96] width 25 height 25
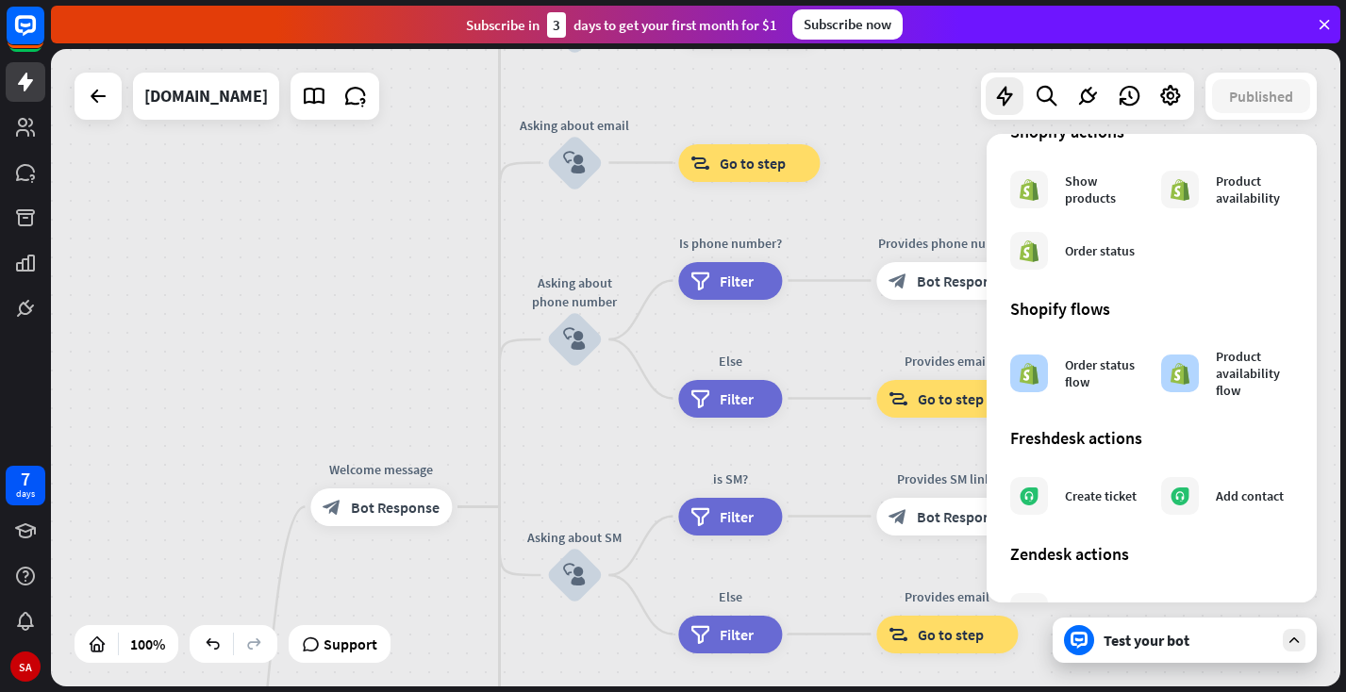
scroll to position [892, 0]
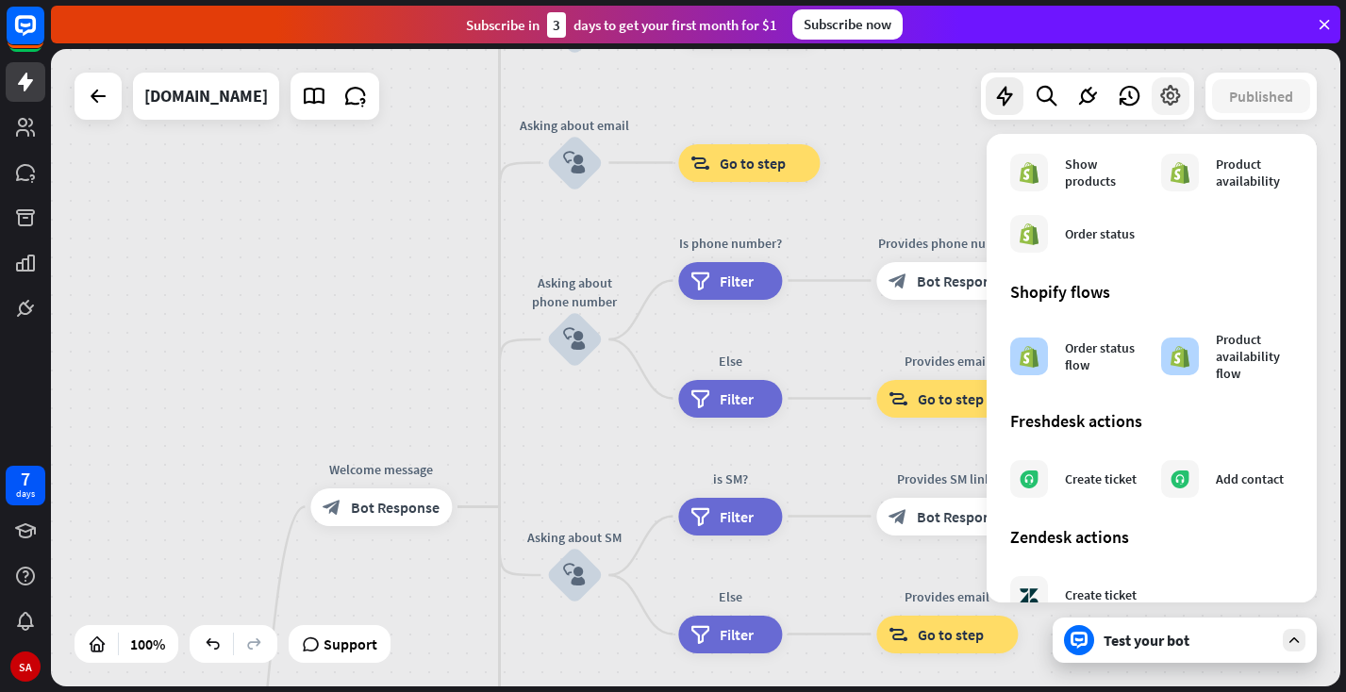
click at [1166, 91] on icon at bounding box center [1170, 96] width 25 height 25
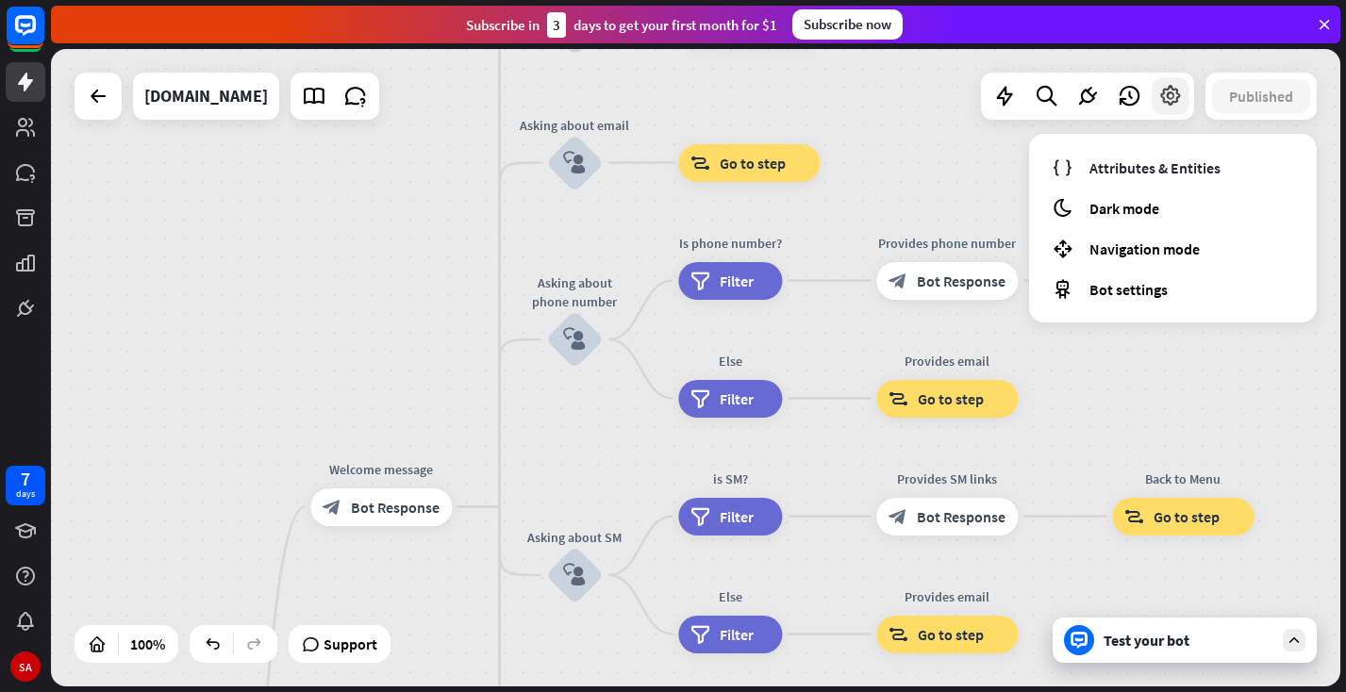
click at [1166, 91] on icon at bounding box center [1170, 96] width 25 height 25
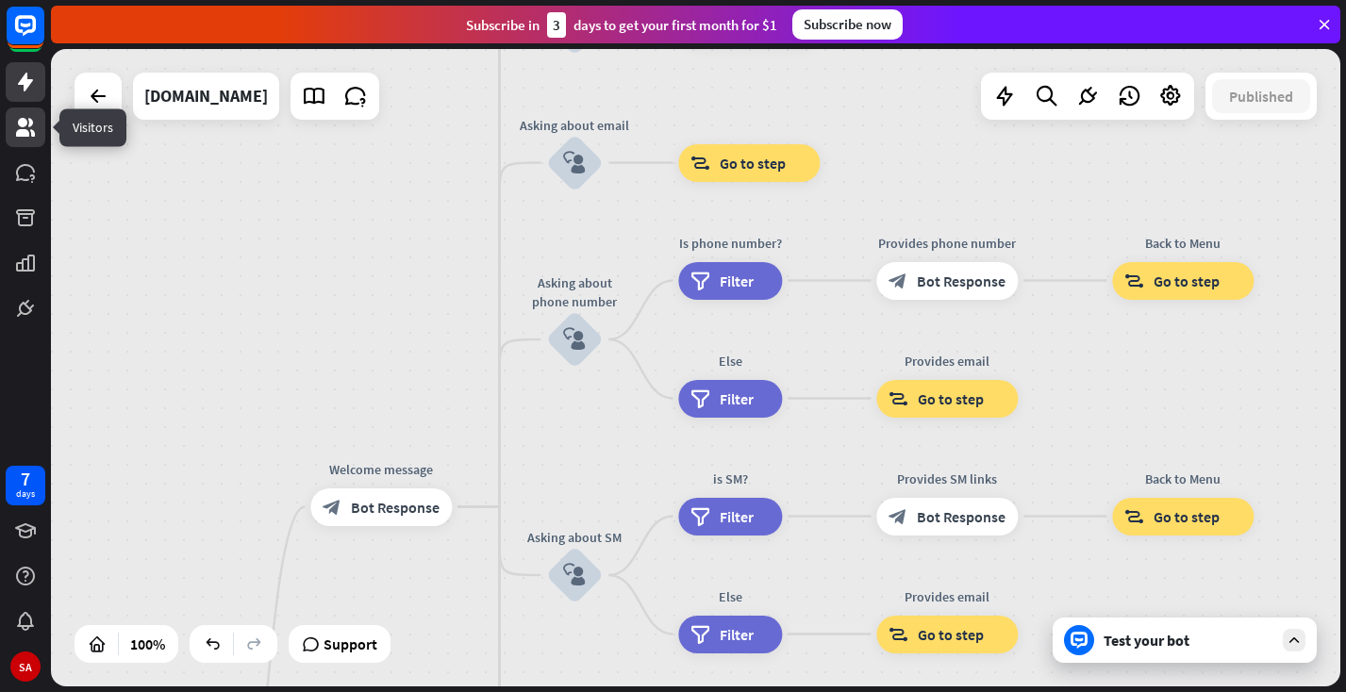
click at [33, 126] on icon at bounding box center [25, 127] width 23 height 23
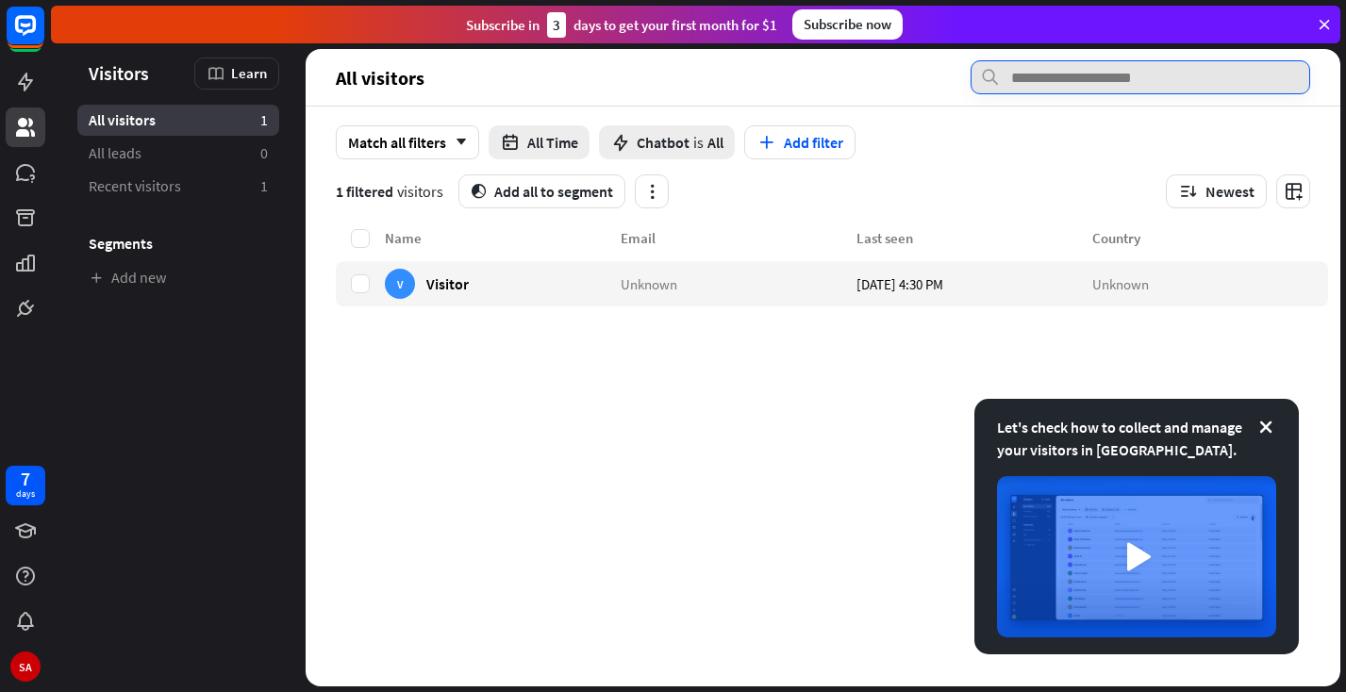
click at [1042, 86] on input "text" at bounding box center [1141, 77] width 340 height 34
click at [1042, 87] on input "text" at bounding box center [1141, 77] width 340 height 34
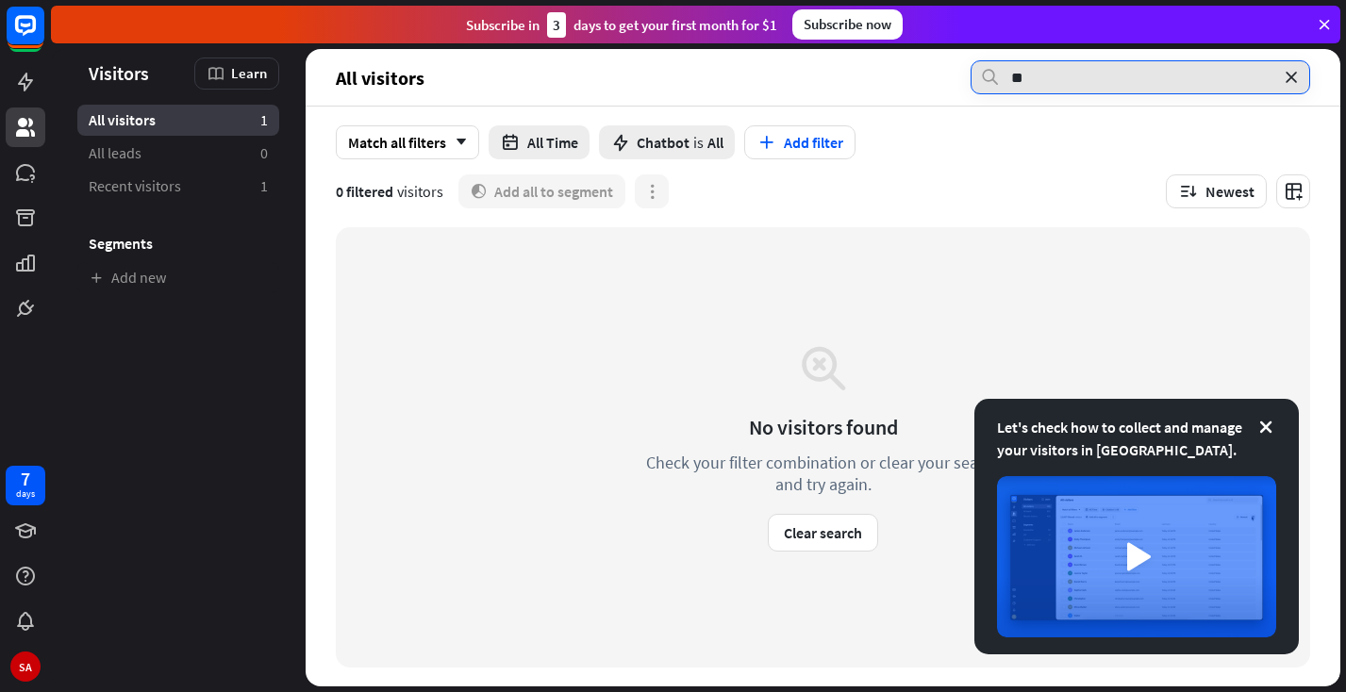
type input "*"
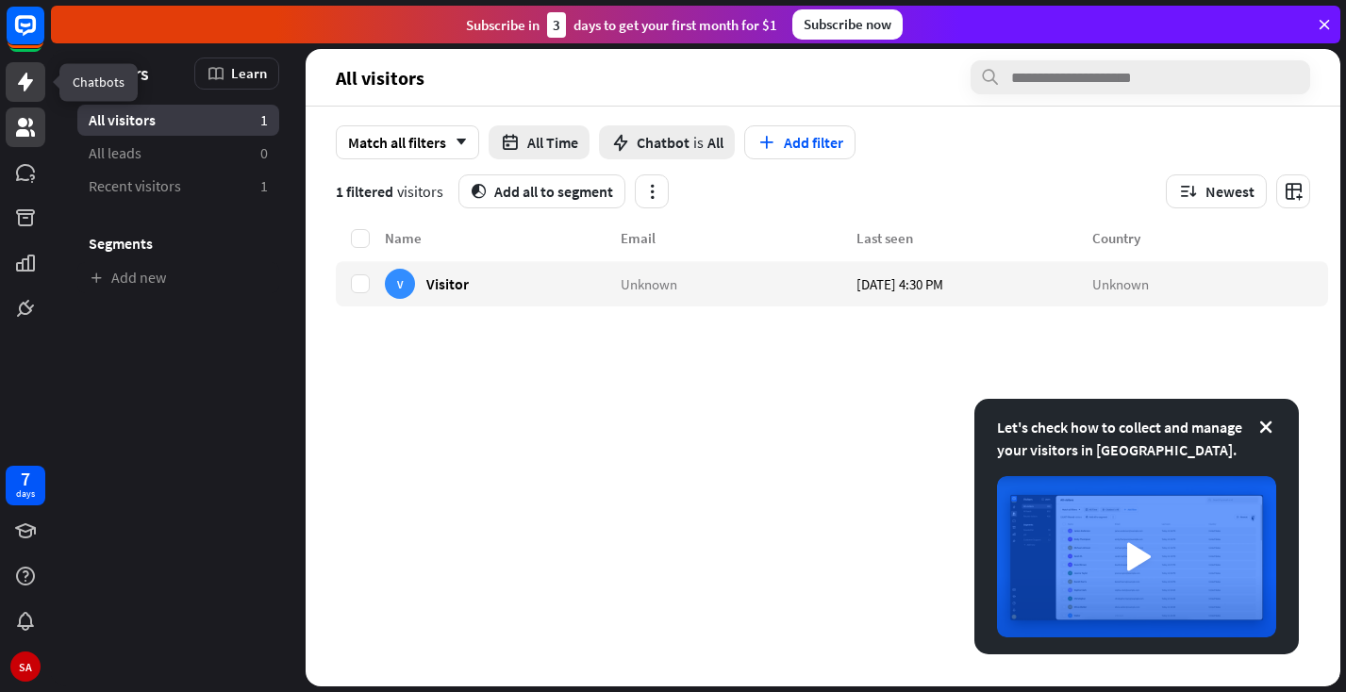
click at [20, 67] on link at bounding box center [26, 82] width 40 height 40
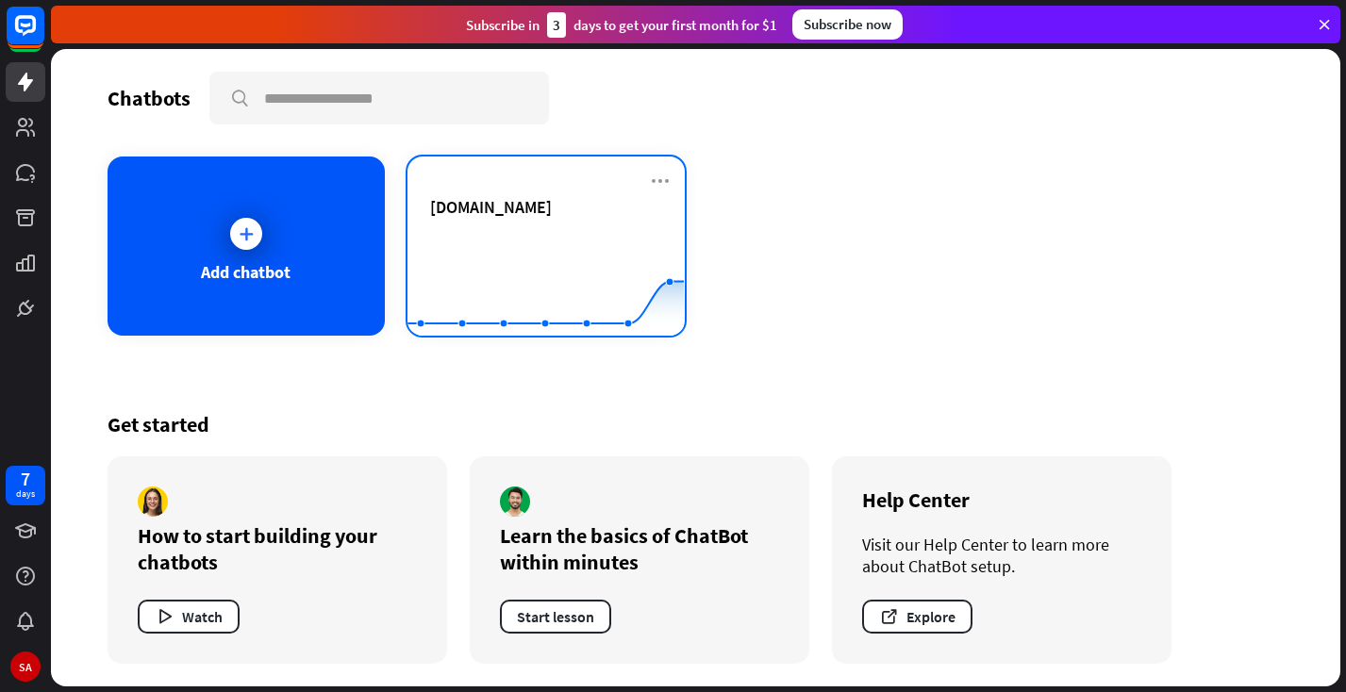
click at [491, 196] on span "[DOMAIN_NAME]" at bounding box center [491, 207] width 122 height 22
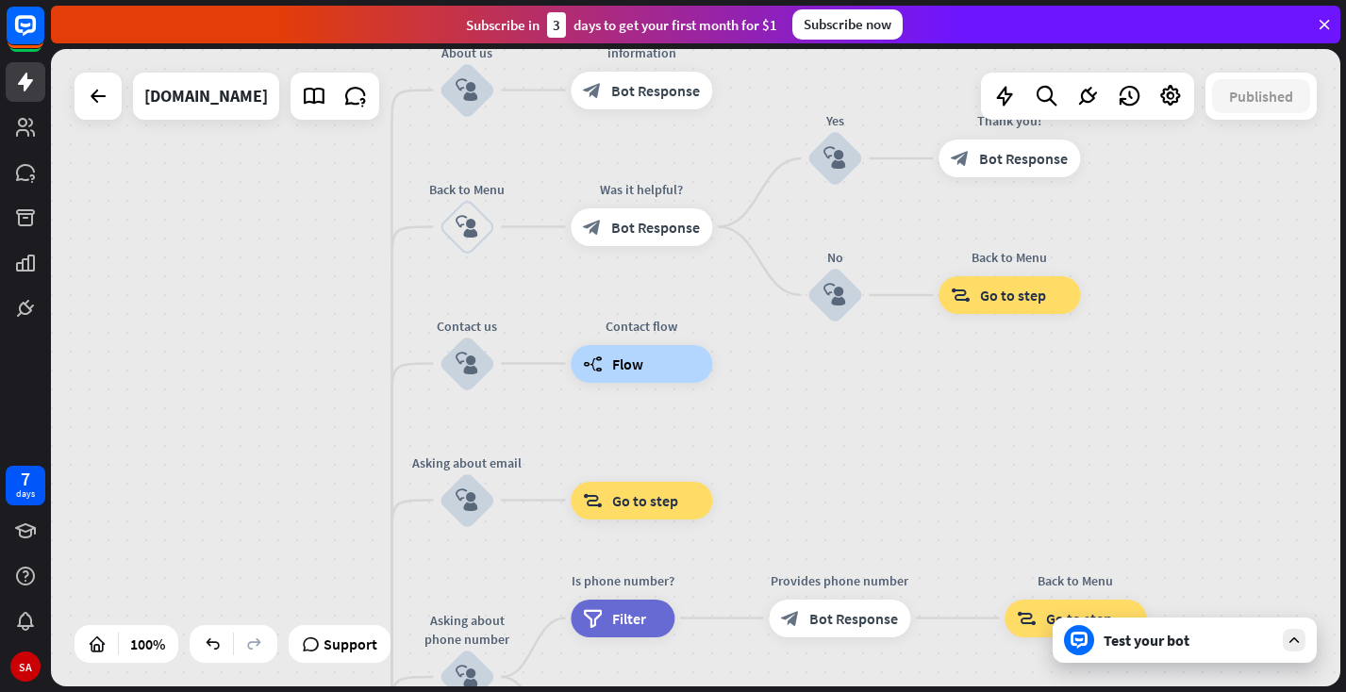
click at [923, 238] on div "home_2 Start point Welcome message block_bot_response Bot Response About us blo…" at bounding box center [695, 368] width 1289 height 638
click at [1288, 636] on icon at bounding box center [1294, 640] width 17 height 17
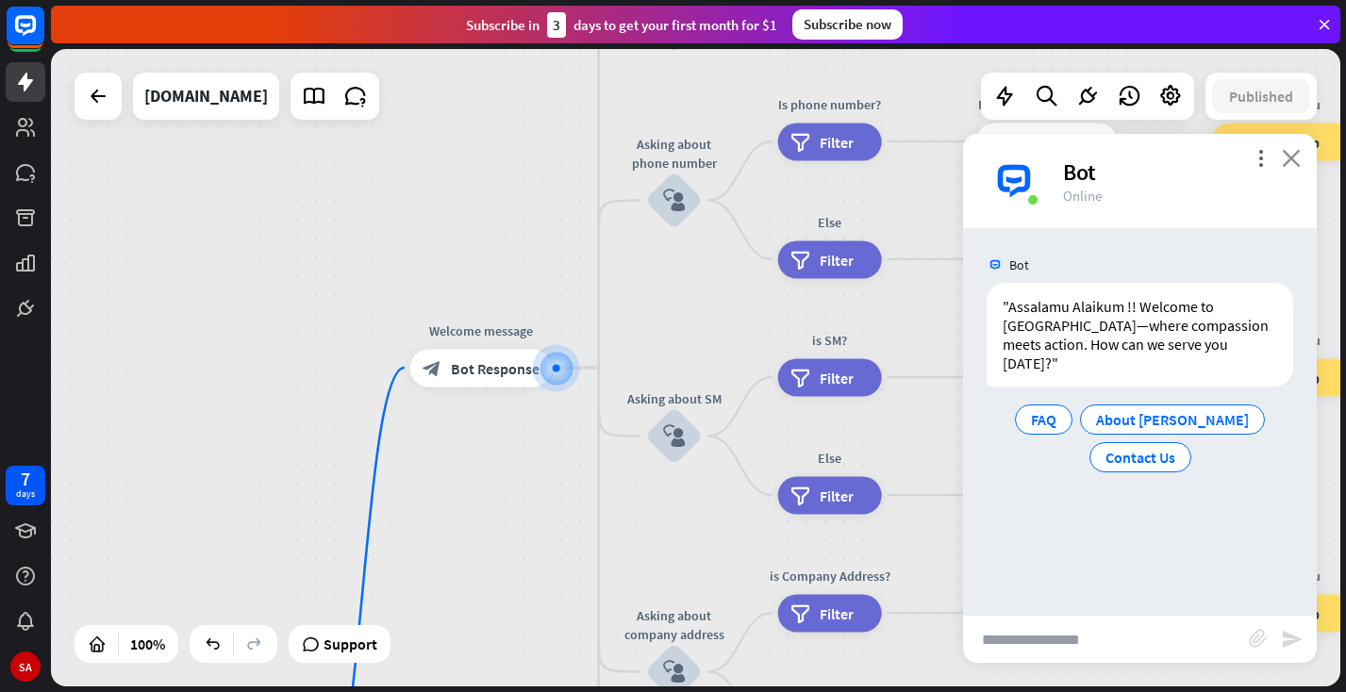
click at [1290, 152] on icon "close" at bounding box center [1291, 158] width 19 height 18
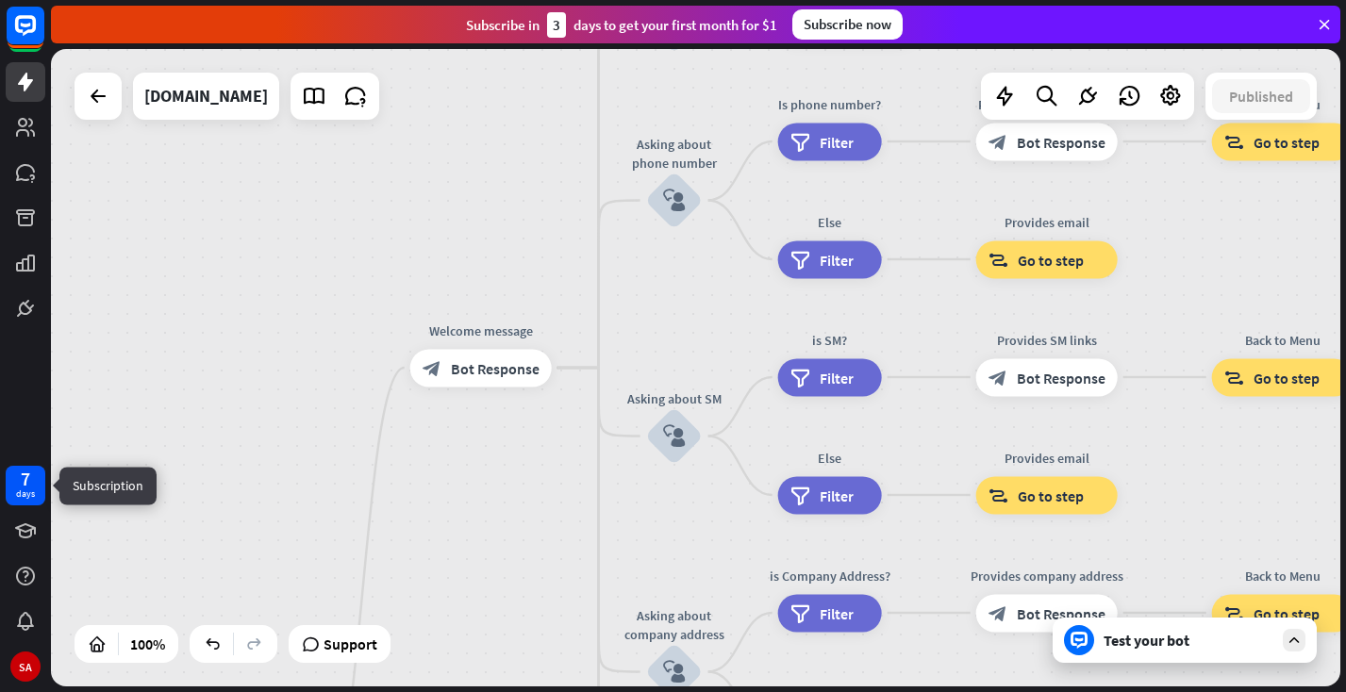
click at [39, 485] on div "7 days" at bounding box center [26, 486] width 40 height 40
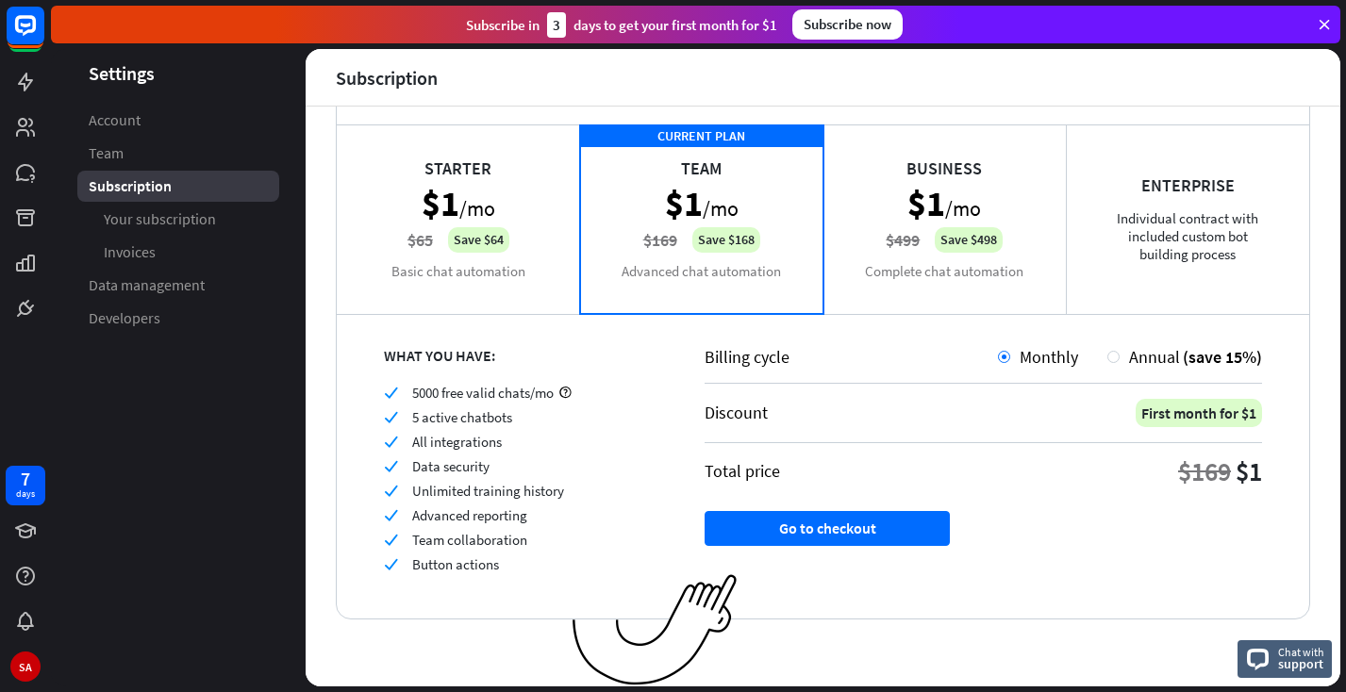
scroll to position [106, 0]
click at [466, 227] on div "Starter $1 /mo $65 Save $64 Basic chat automation" at bounding box center [458, 219] width 243 height 189
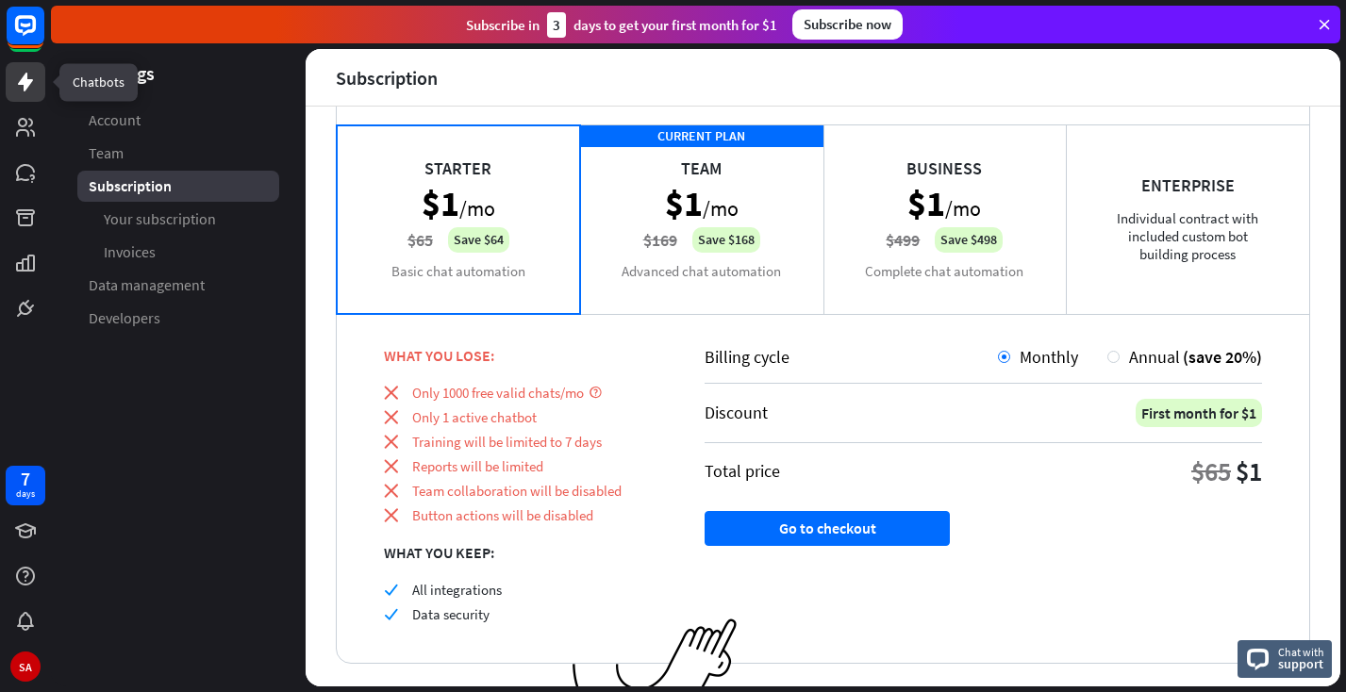
click at [20, 75] on icon at bounding box center [25, 82] width 23 height 23
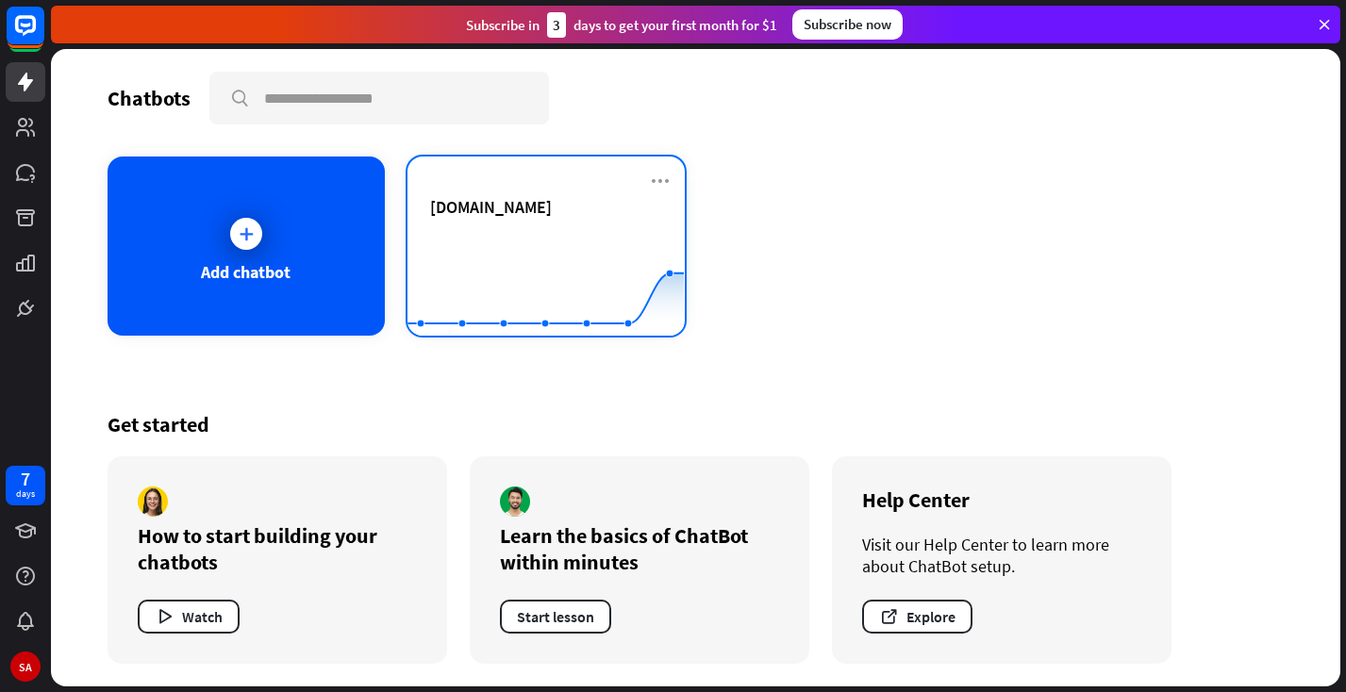
click at [503, 204] on span "[DOMAIN_NAME]" at bounding box center [491, 207] width 122 height 22
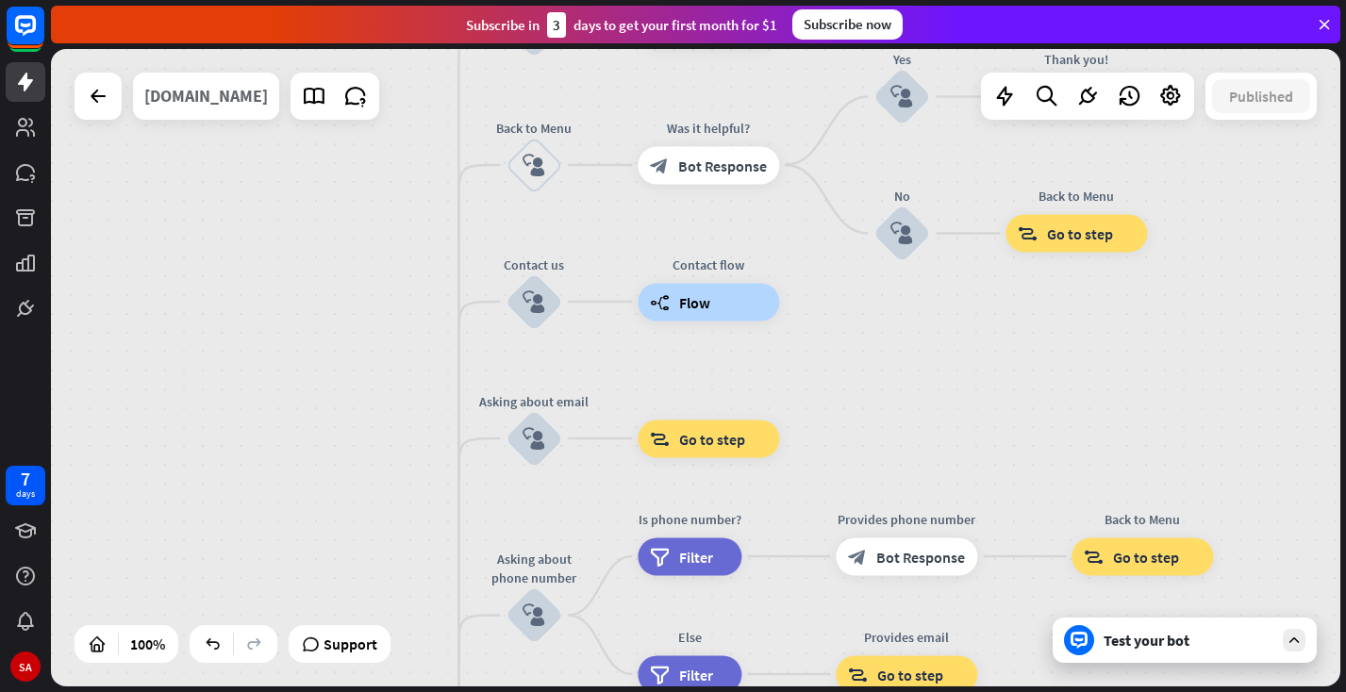
click at [175, 92] on div "[DOMAIN_NAME]" at bounding box center [206, 96] width 124 height 47
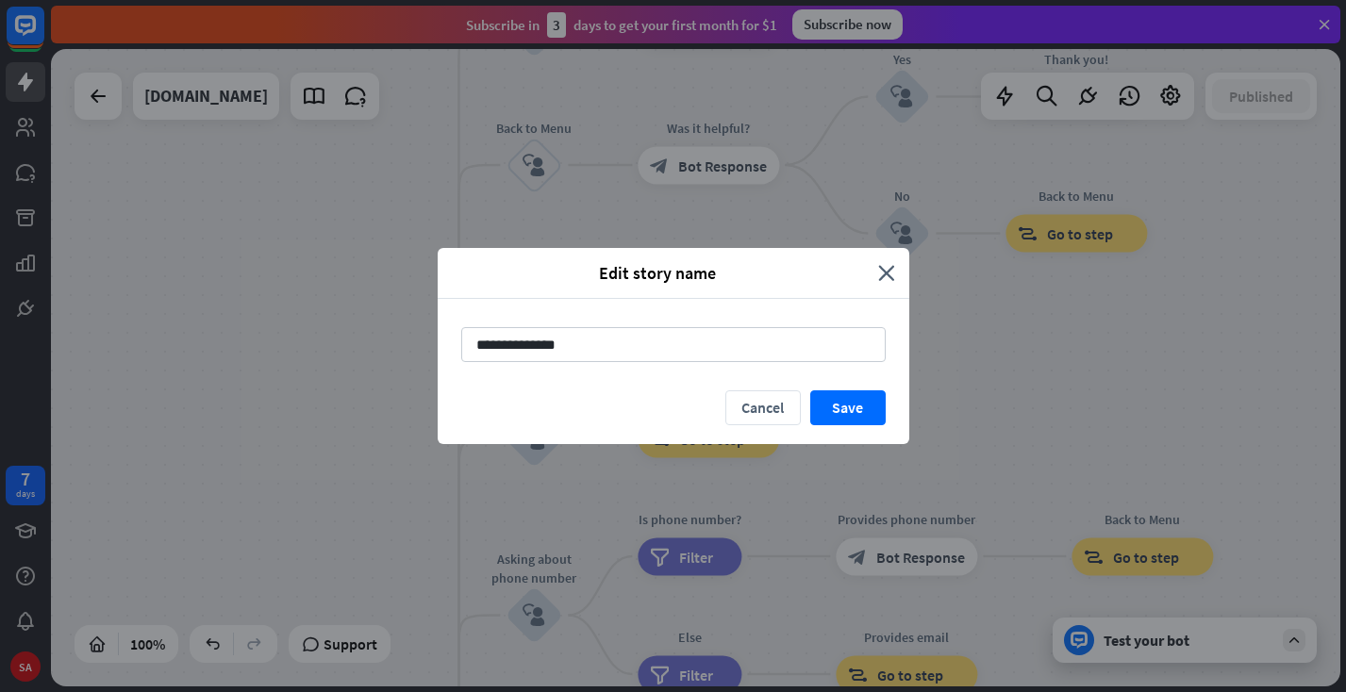
click at [896, 270] on div "Edit story name close" at bounding box center [674, 273] width 472 height 51
click at [850, 408] on button "Save" at bounding box center [847, 408] width 75 height 35
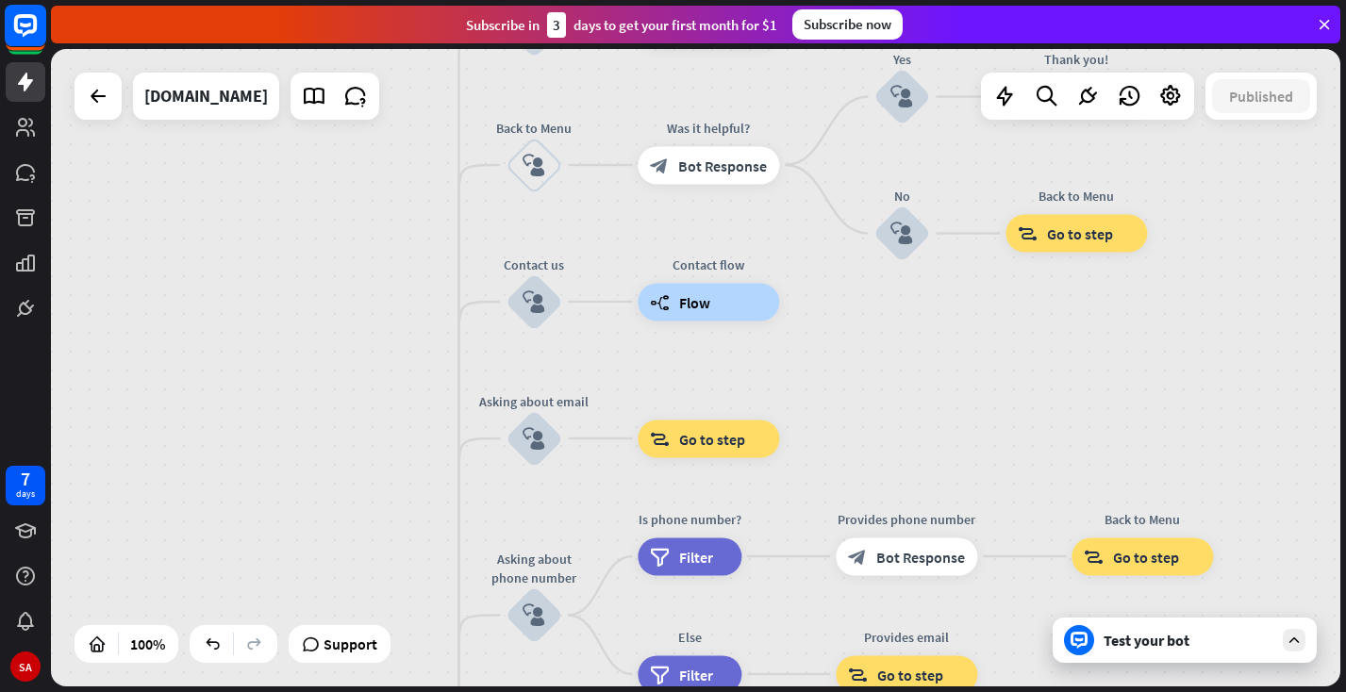
click at [28, 36] on rect at bounding box center [26, 26] width 42 height 42
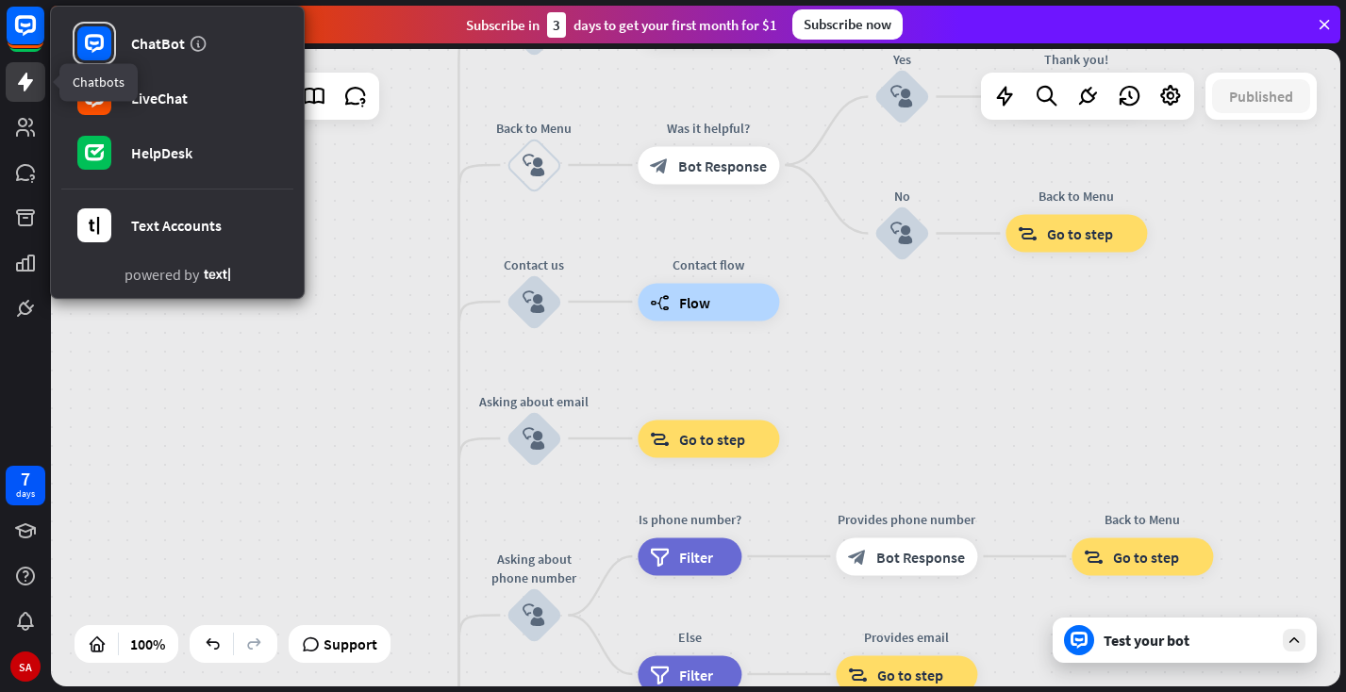
click at [23, 79] on icon at bounding box center [25, 82] width 15 height 19
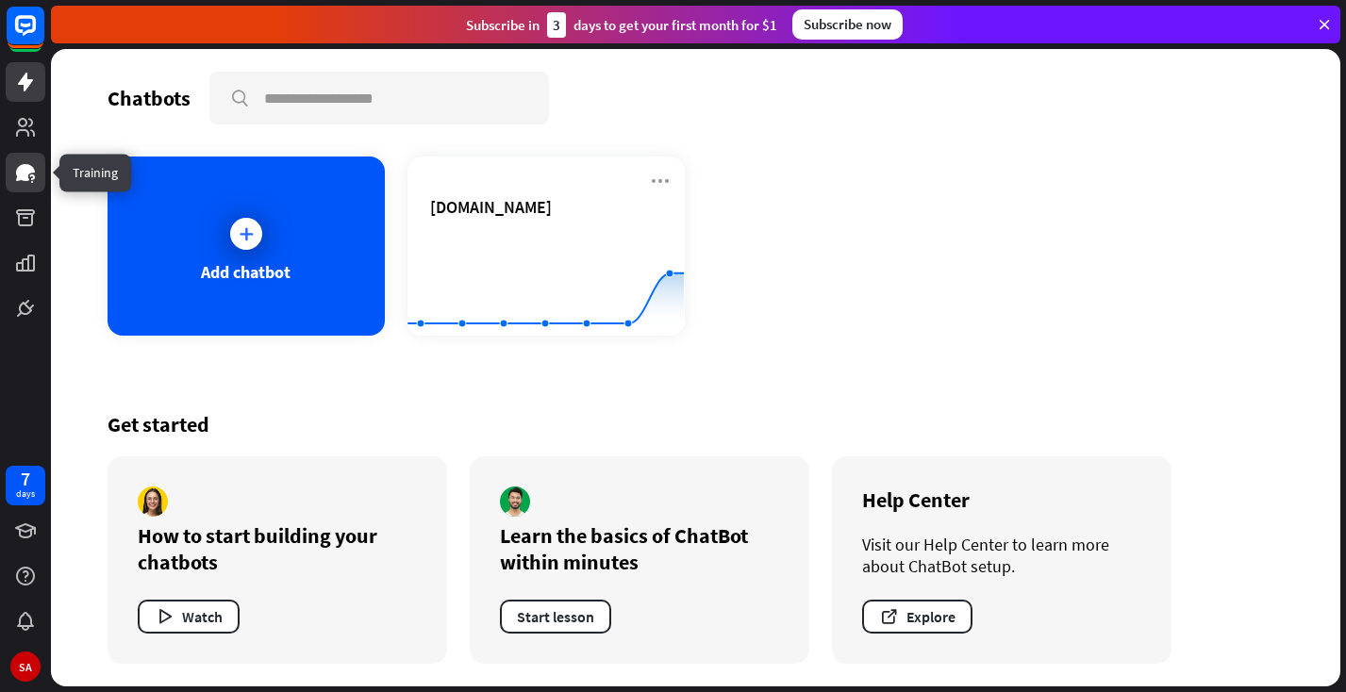
click at [25, 167] on icon at bounding box center [25, 172] width 19 height 17
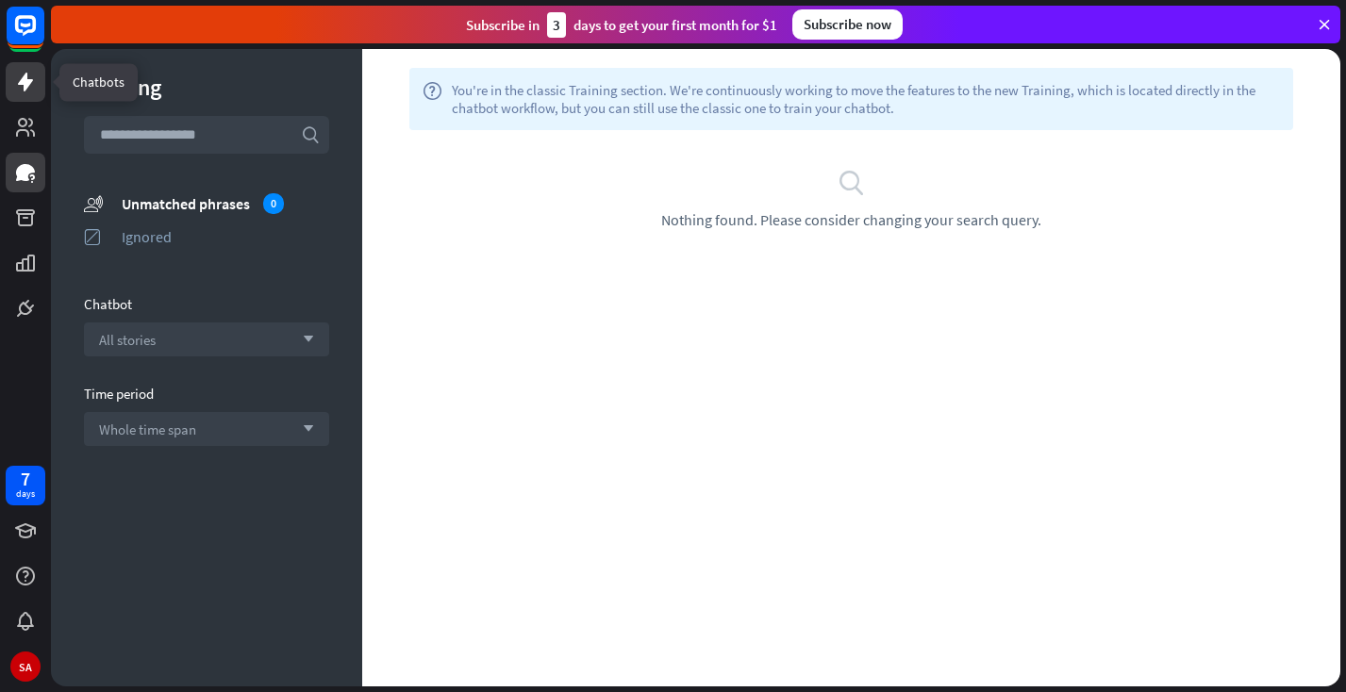
click at [36, 82] on icon at bounding box center [25, 82] width 23 height 23
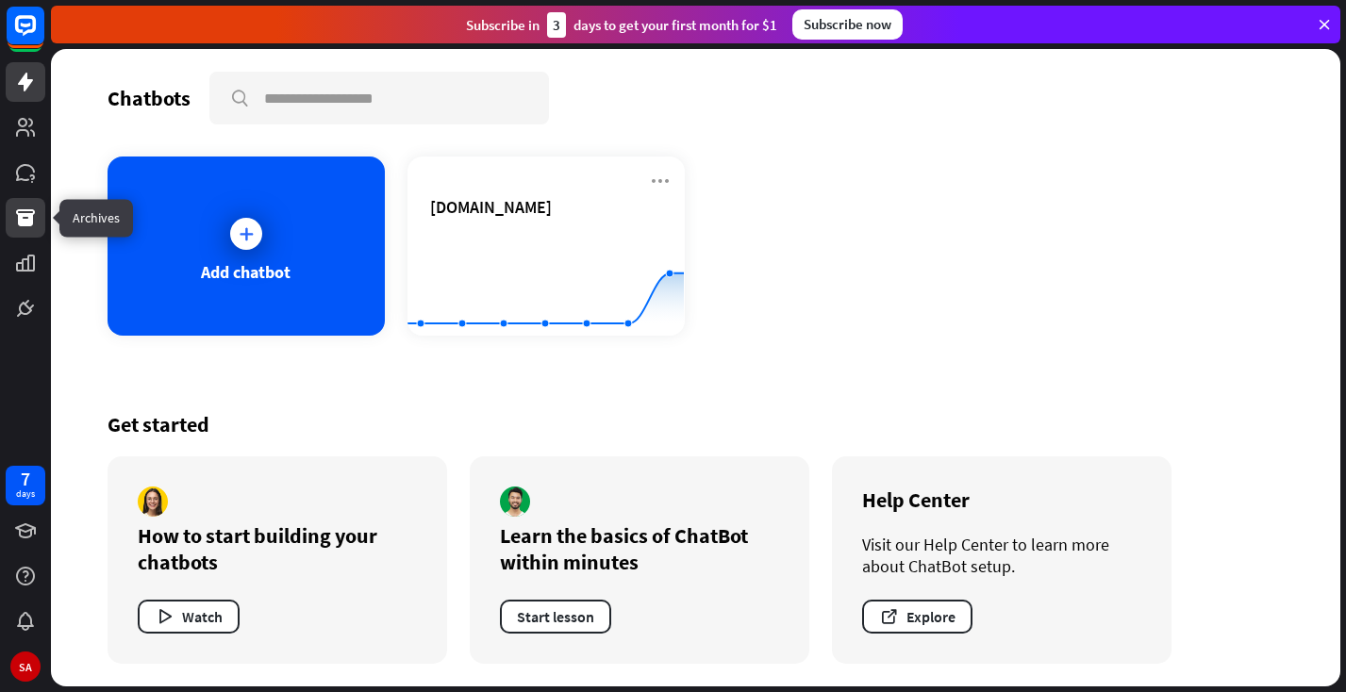
click at [22, 222] on icon at bounding box center [25, 217] width 19 height 17
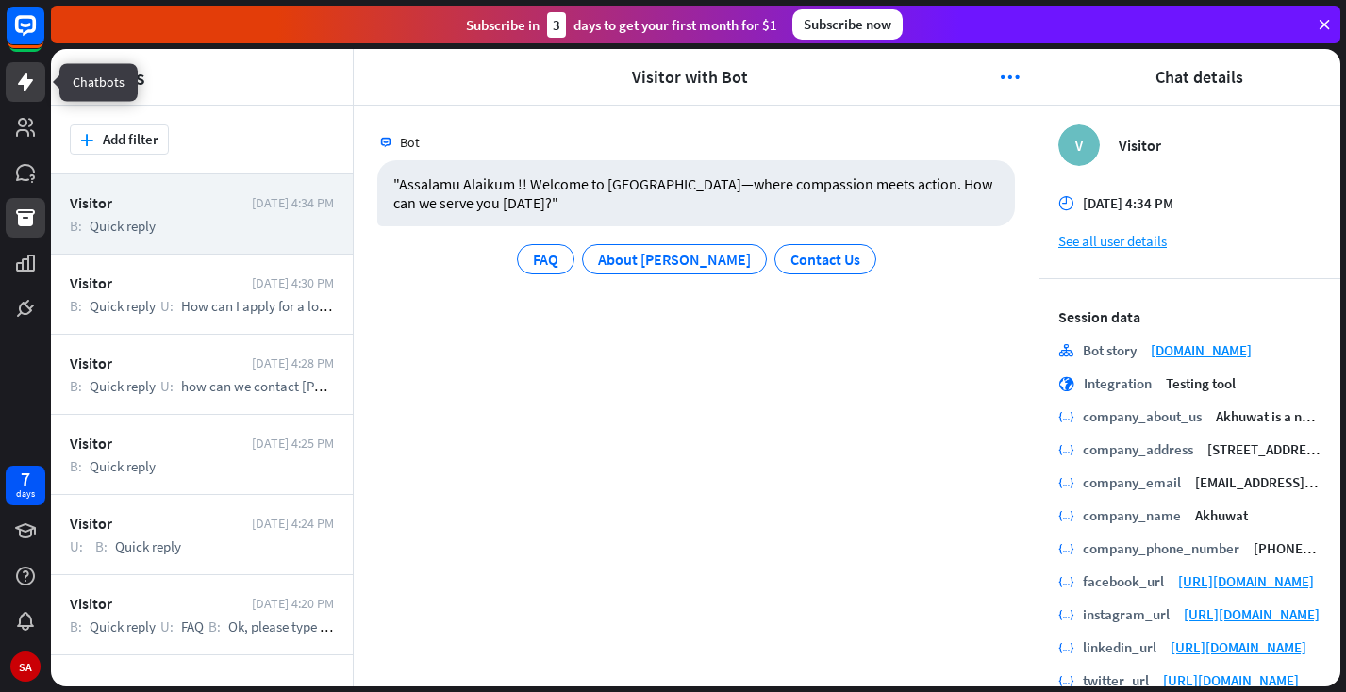
click at [38, 78] on link at bounding box center [26, 82] width 40 height 40
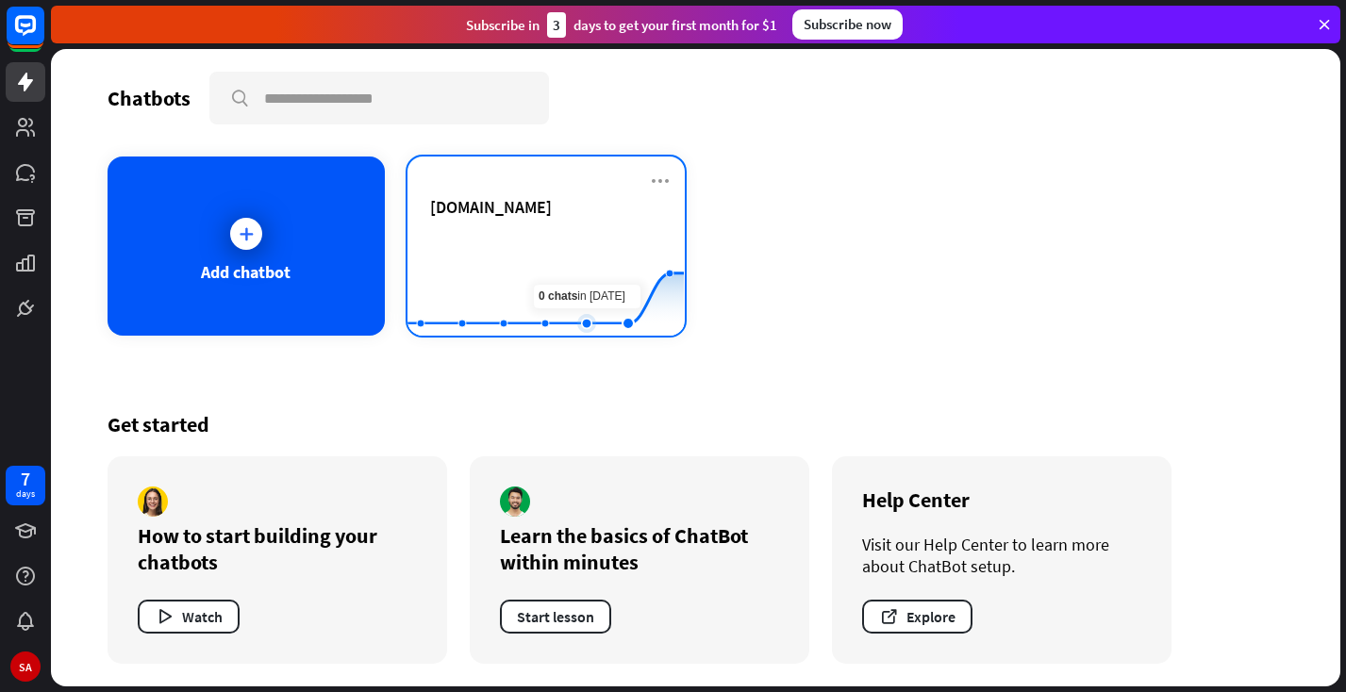
click at [555, 252] on rect at bounding box center [546, 289] width 276 height 118
